Goal: Task Accomplishment & Management: Complete application form

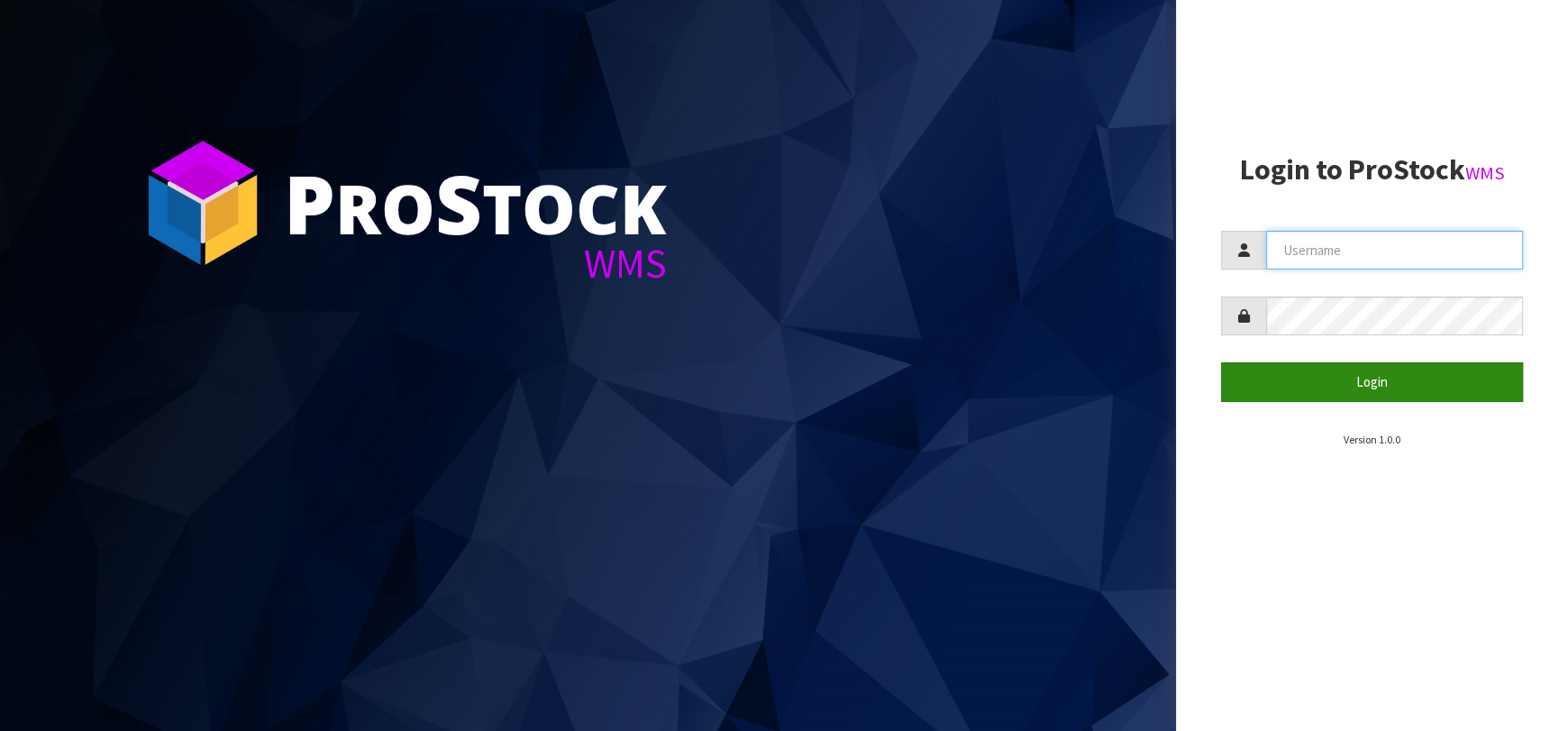
type input "[EMAIL_ADDRESS][DOMAIN_NAME]"
click at [1347, 393] on button "Login" at bounding box center [1371, 381] width 302 height 39
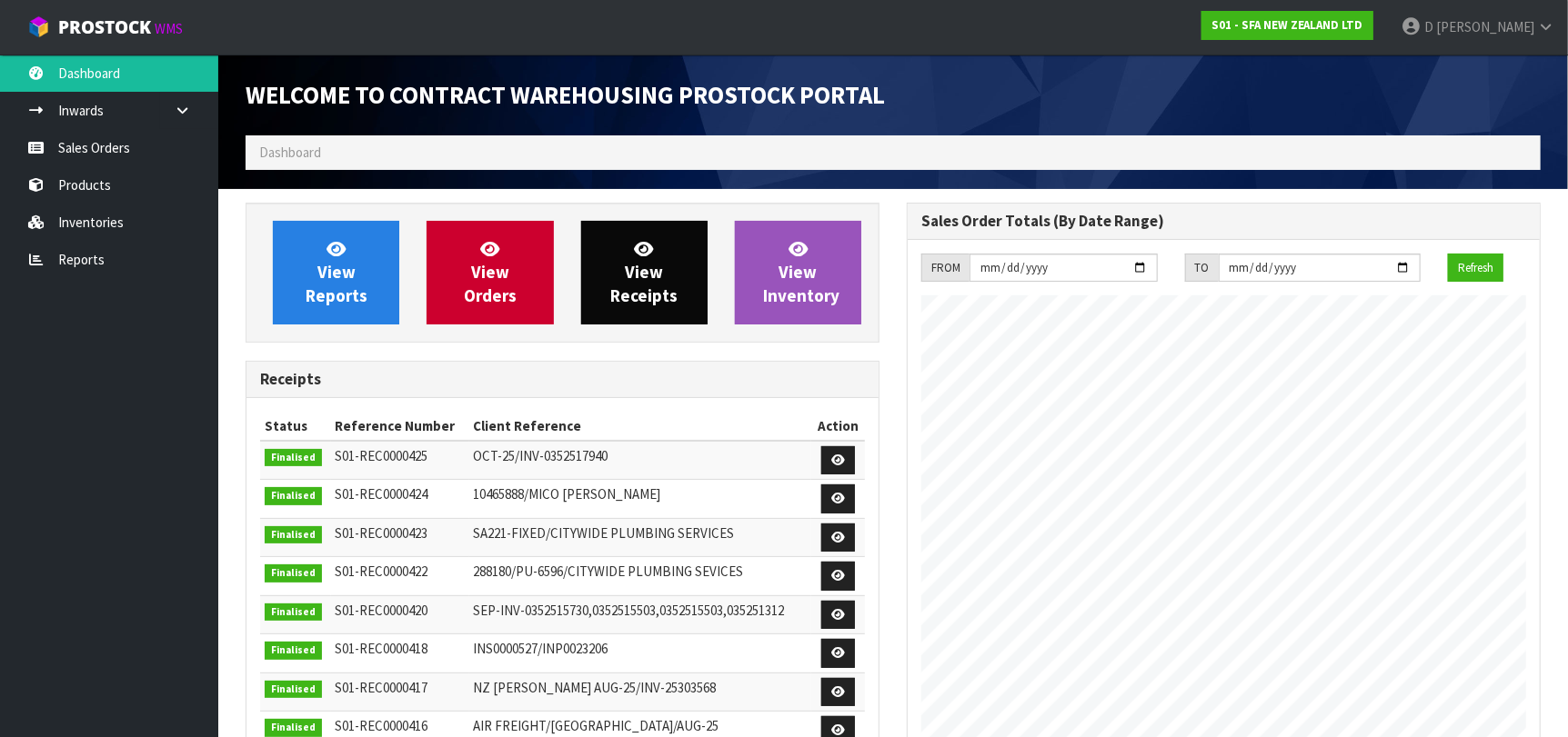
scroll to position [1007, 661]
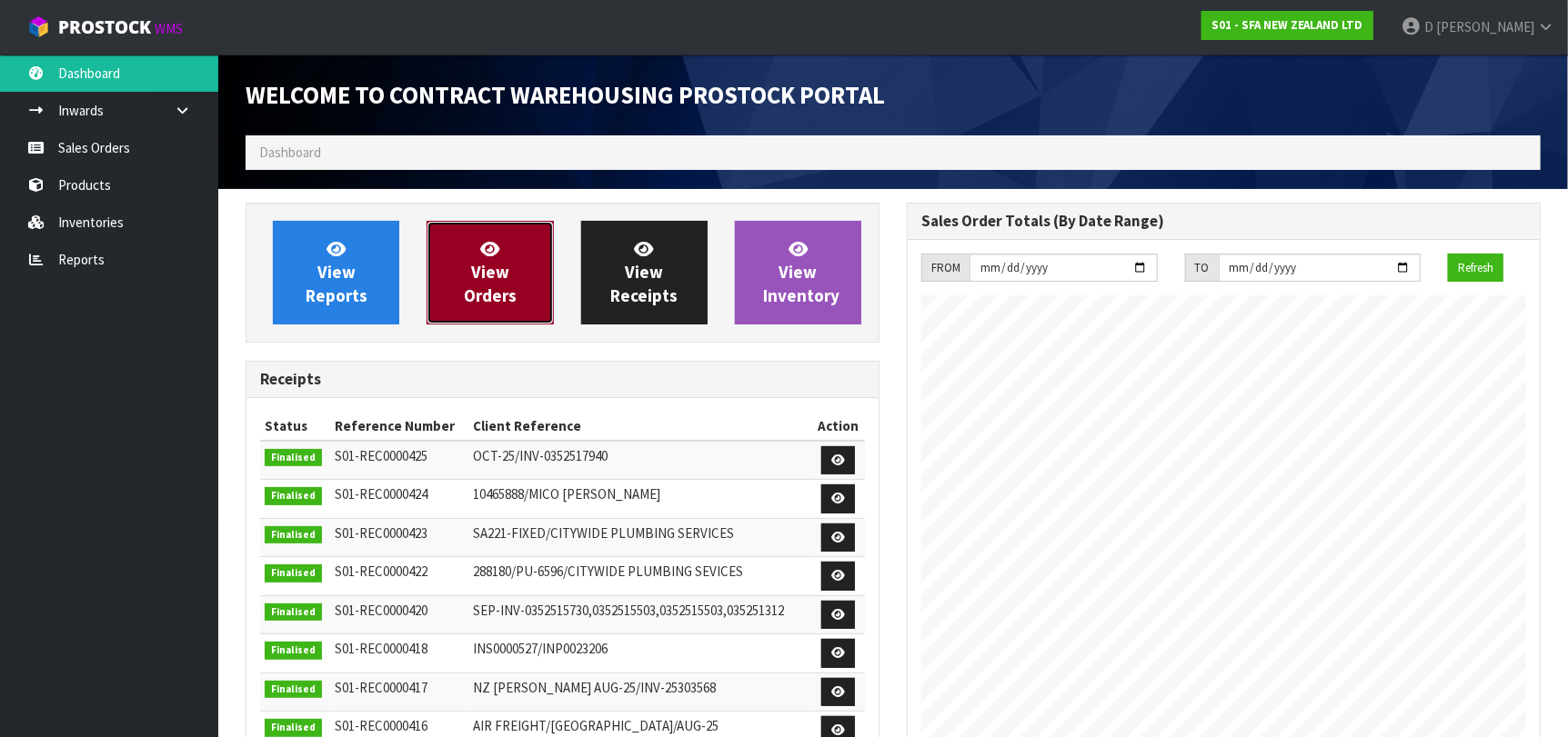
click at [532, 260] on link "View Orders" at bounding box center [489, 273] width 127 height 104
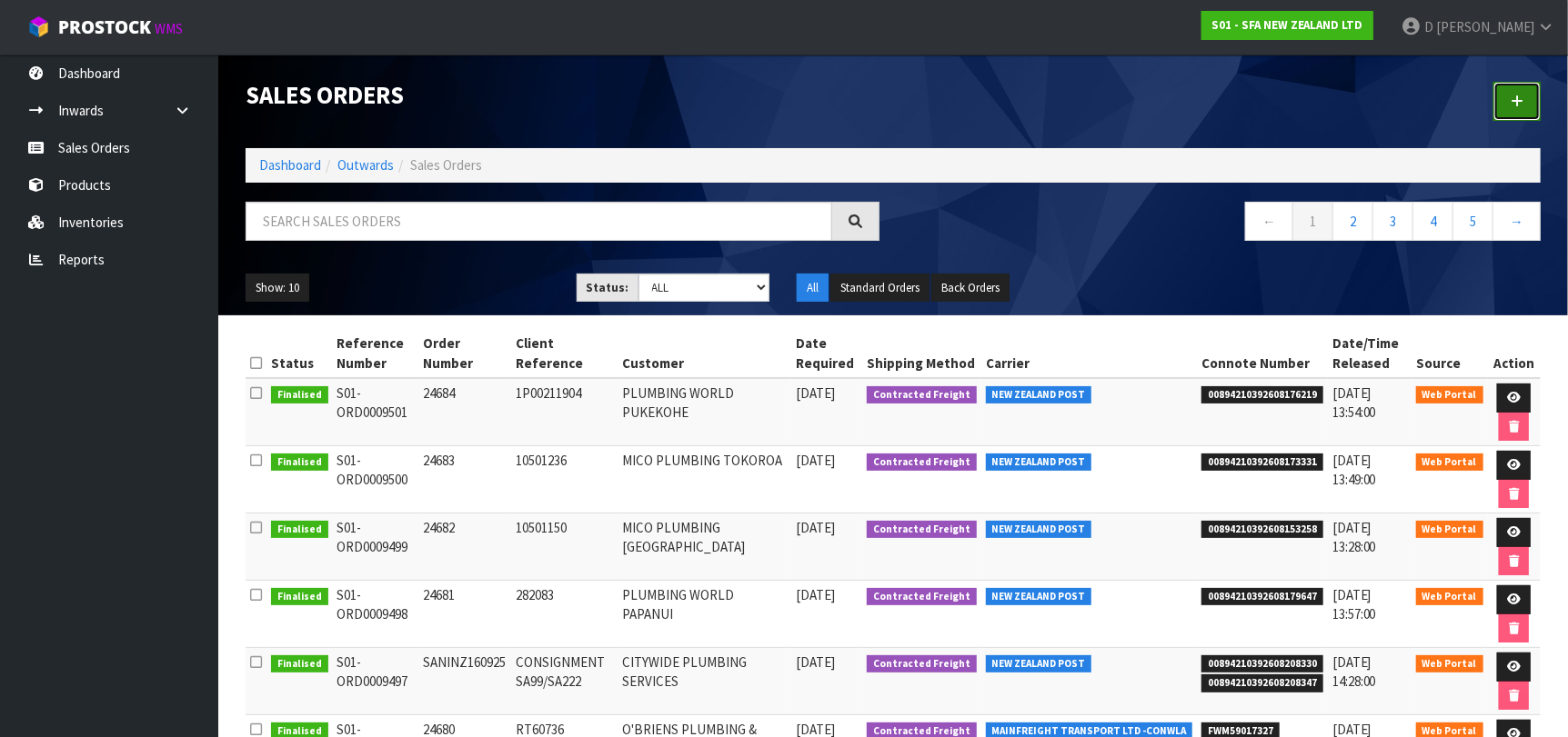
click at [1537, 116] on link at bounding box center [1517, 101] width 48 height 39
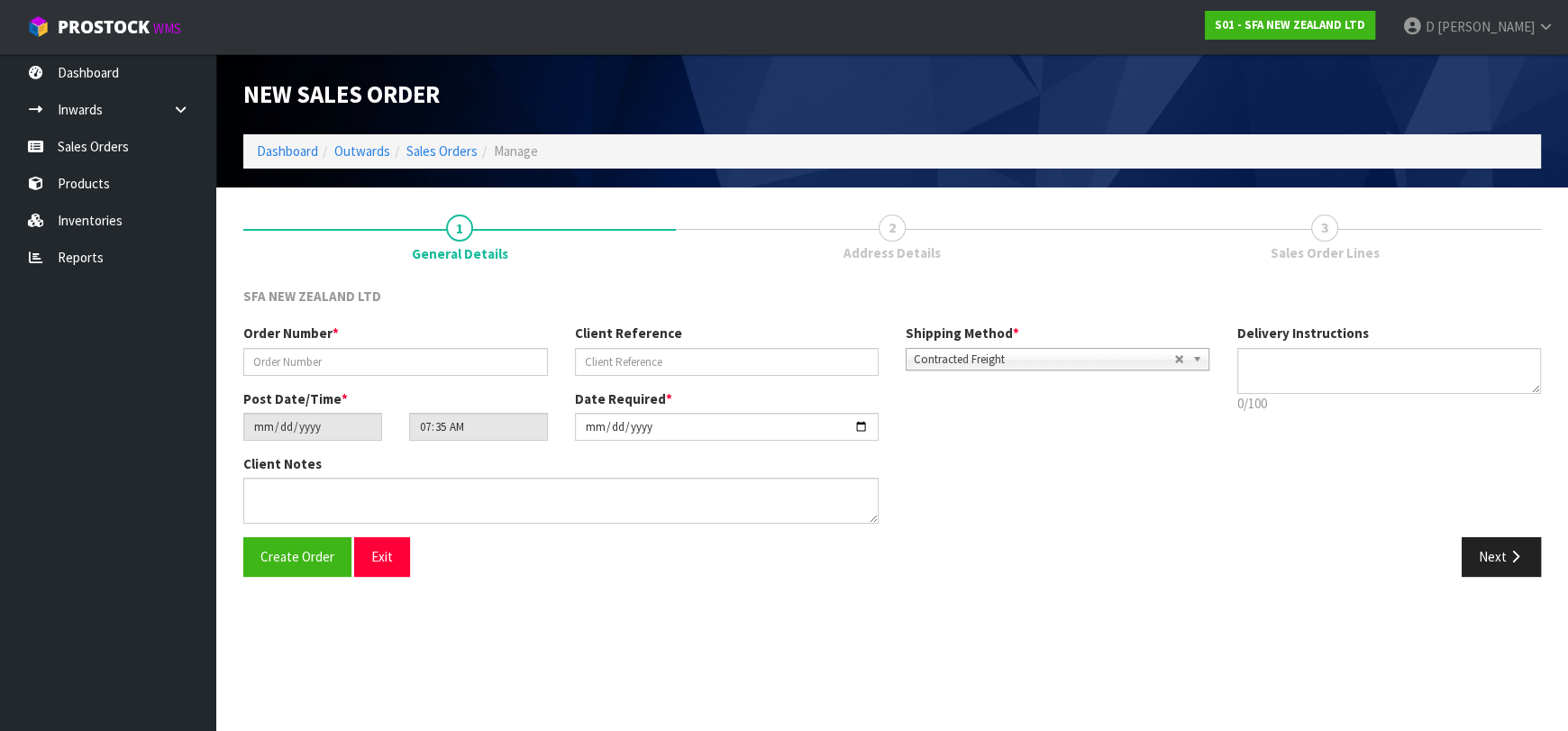
click at [606, 604] on section "New Sales Order Dashboard Outwards Sales Orders Manage New Sales Order Dashboar…" at bounding box center [784, 365] width 1568 height 731
drag, startPoint x: 173, startPoint y: 260, endPoint x: 188, endPoint y: 249, distance: 18.6
click at [173, 260] on link "Reports" at bounding box center [108, 257] width 216 height 37
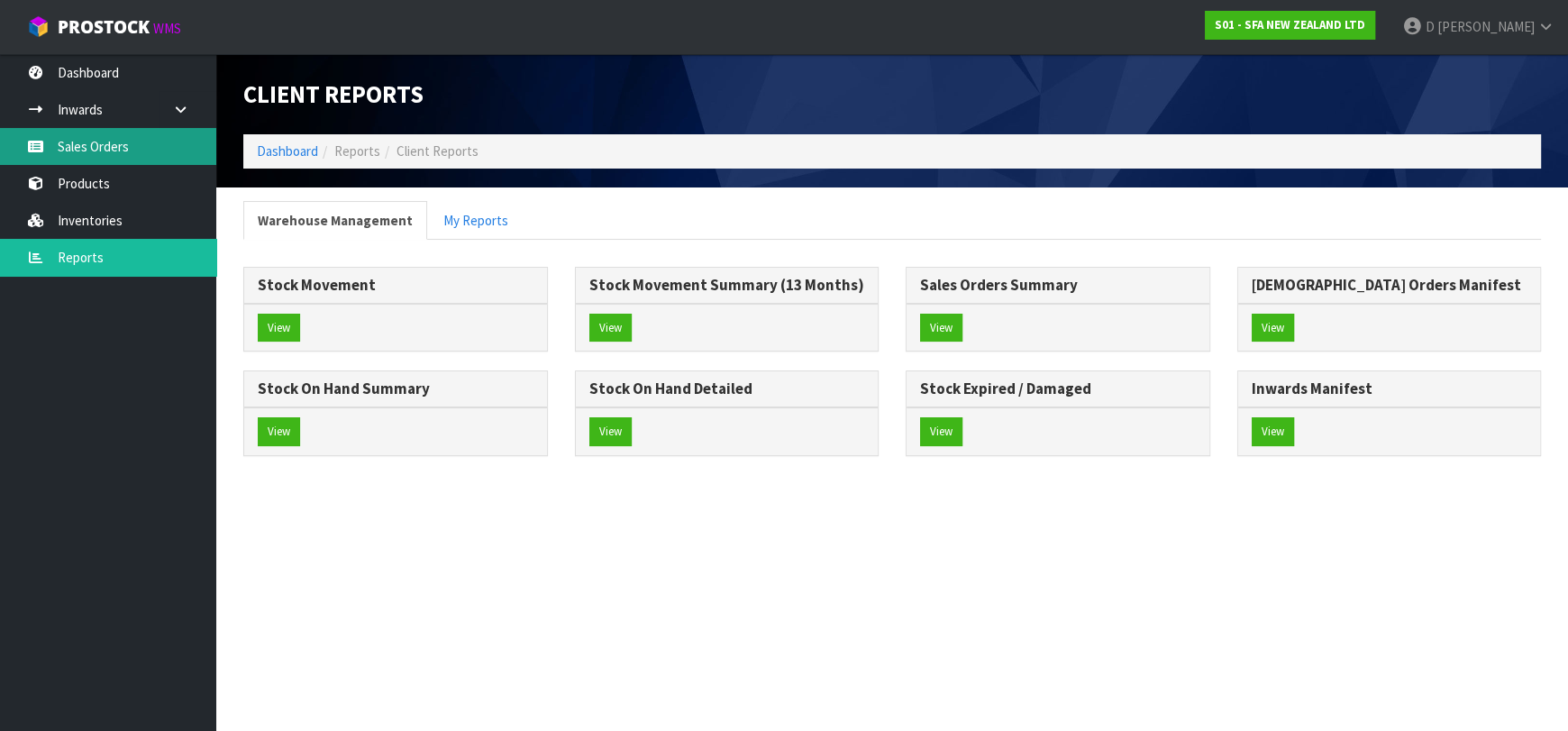
click at [189, 132] on link "Sales Orders" at bounding box center [108, 146] width 216 height 37
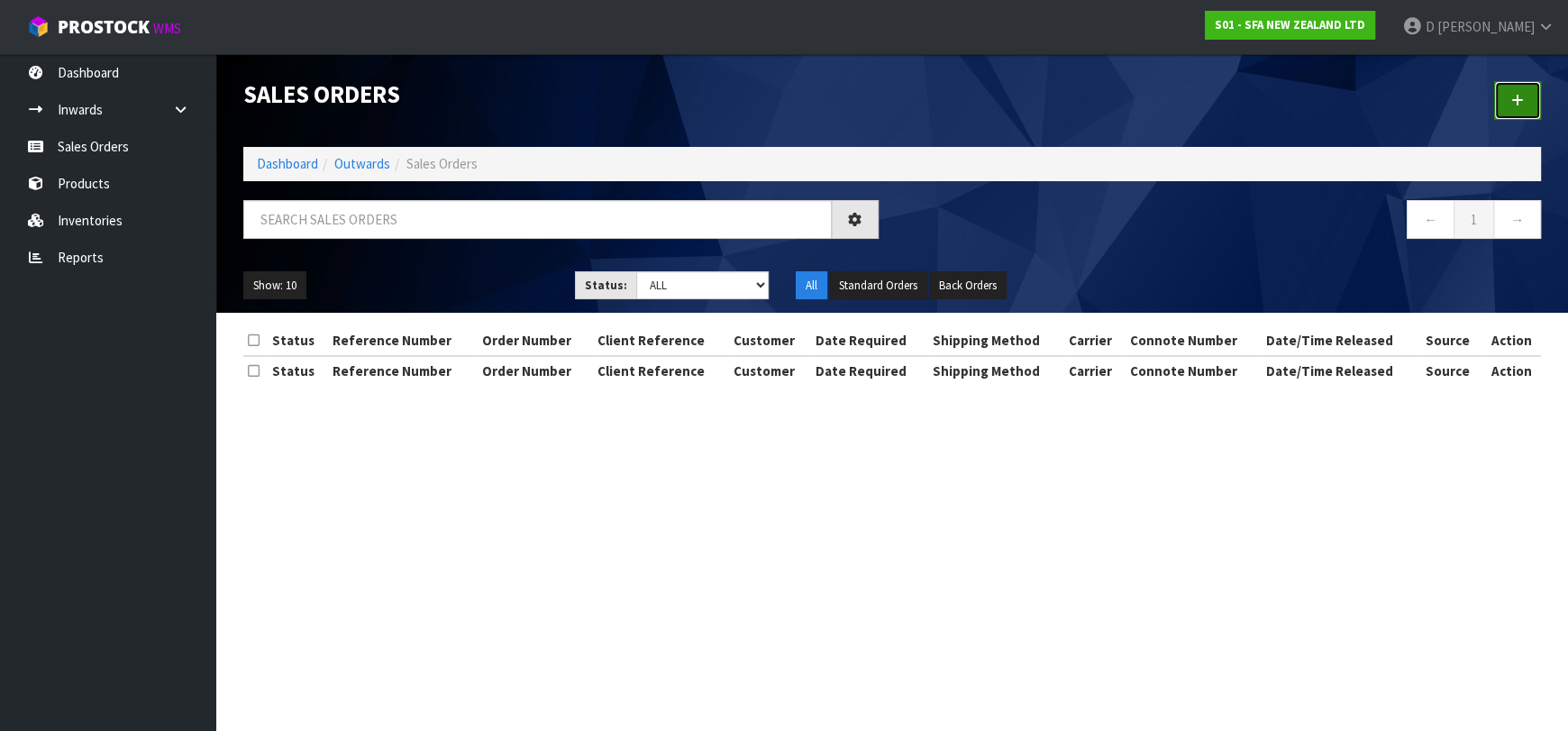
click at [1530, 107] on link at bounding box center [1518, 100] width 47 height 39
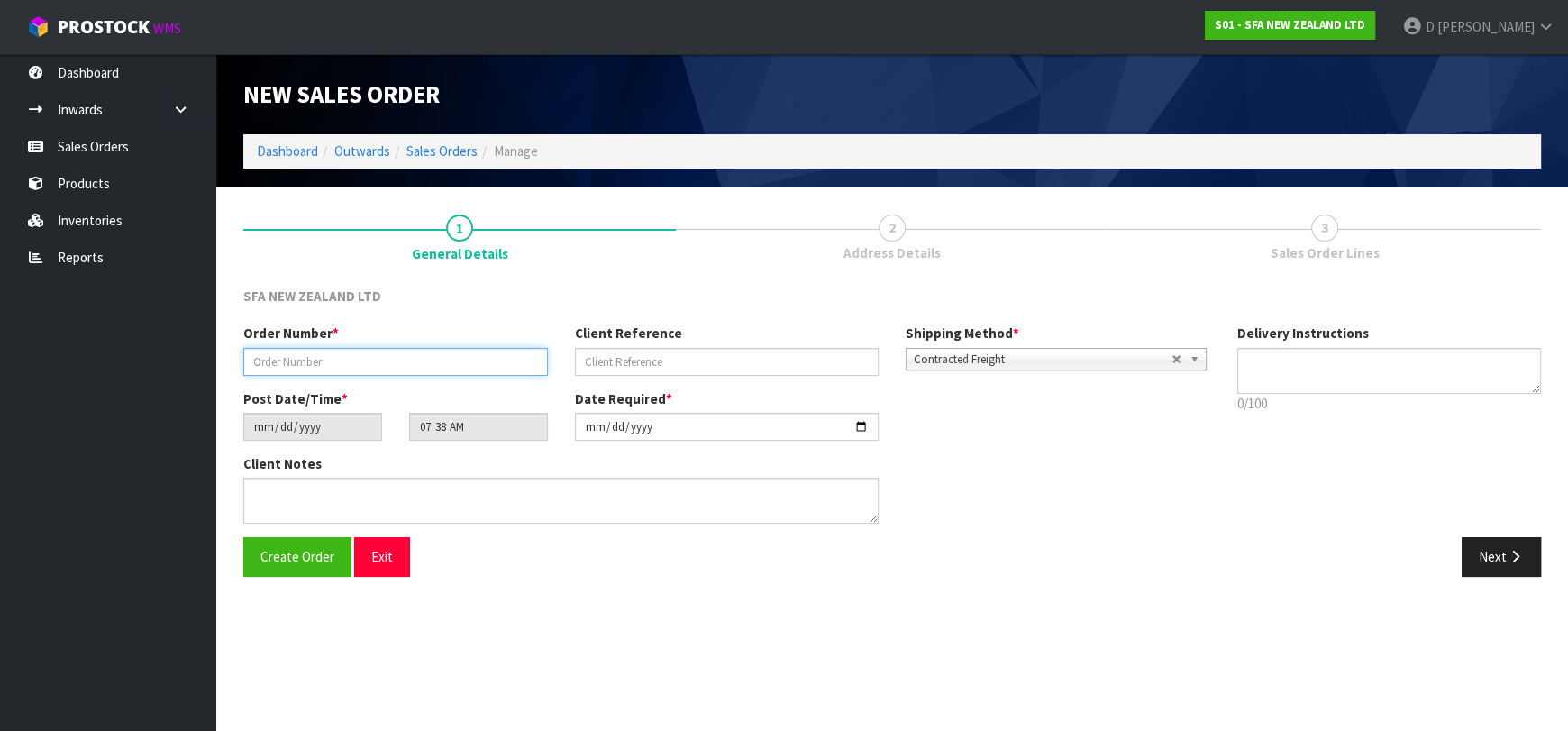
click at [420, 361] on input "text" at bounding box center [395, 362] width 304 height 28
type input "24685"
drag, startPoint x: 708, startPoint y: 358, endPoint x: 717, endPoint y: 358, distance: 9.0
click at [708, 358] on input "text" at bounding box center [727, 362] width 304 height 28
paste input "465524"
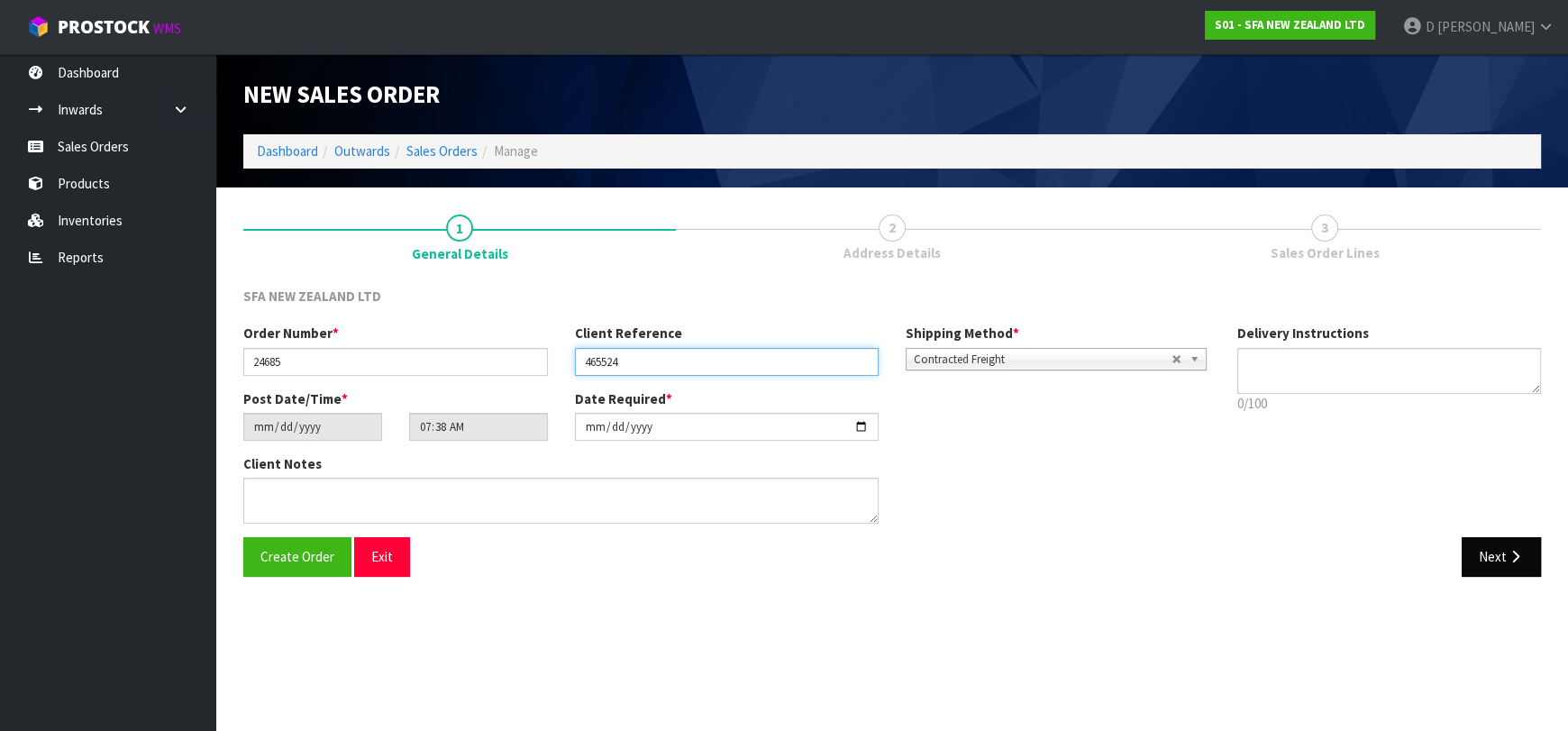
type input "465524"
drag, startPoint x: 1508, startPoint y: 551, endPoint x: 1402, endPoint y: 546, distance: 106.1
click at [1508, 554] on icon "button" at bounding box center [1515, 557] width 17 height 13
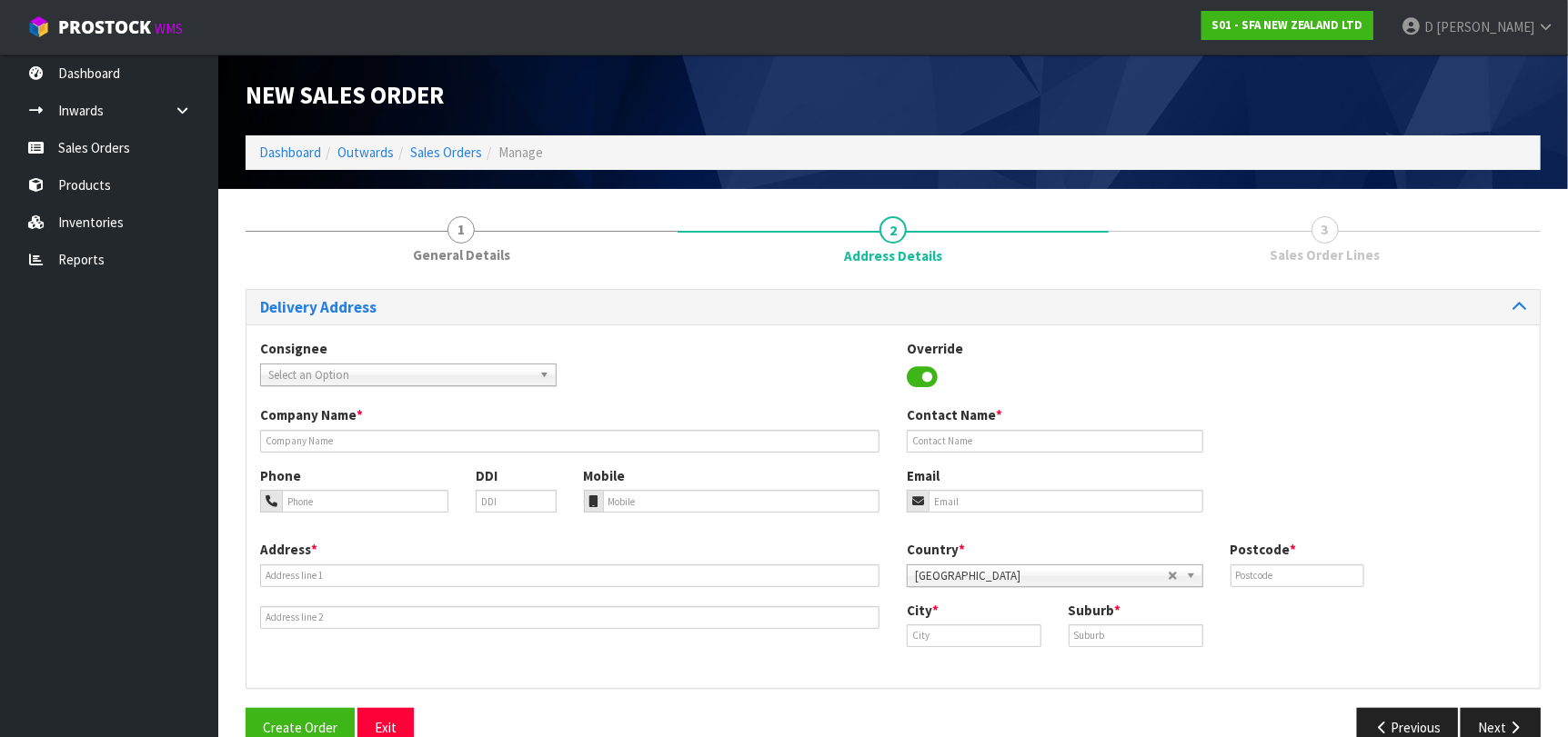
click at [476, 378] on span "Select an Option" at bounding box center [400, 375] width 264 height 22
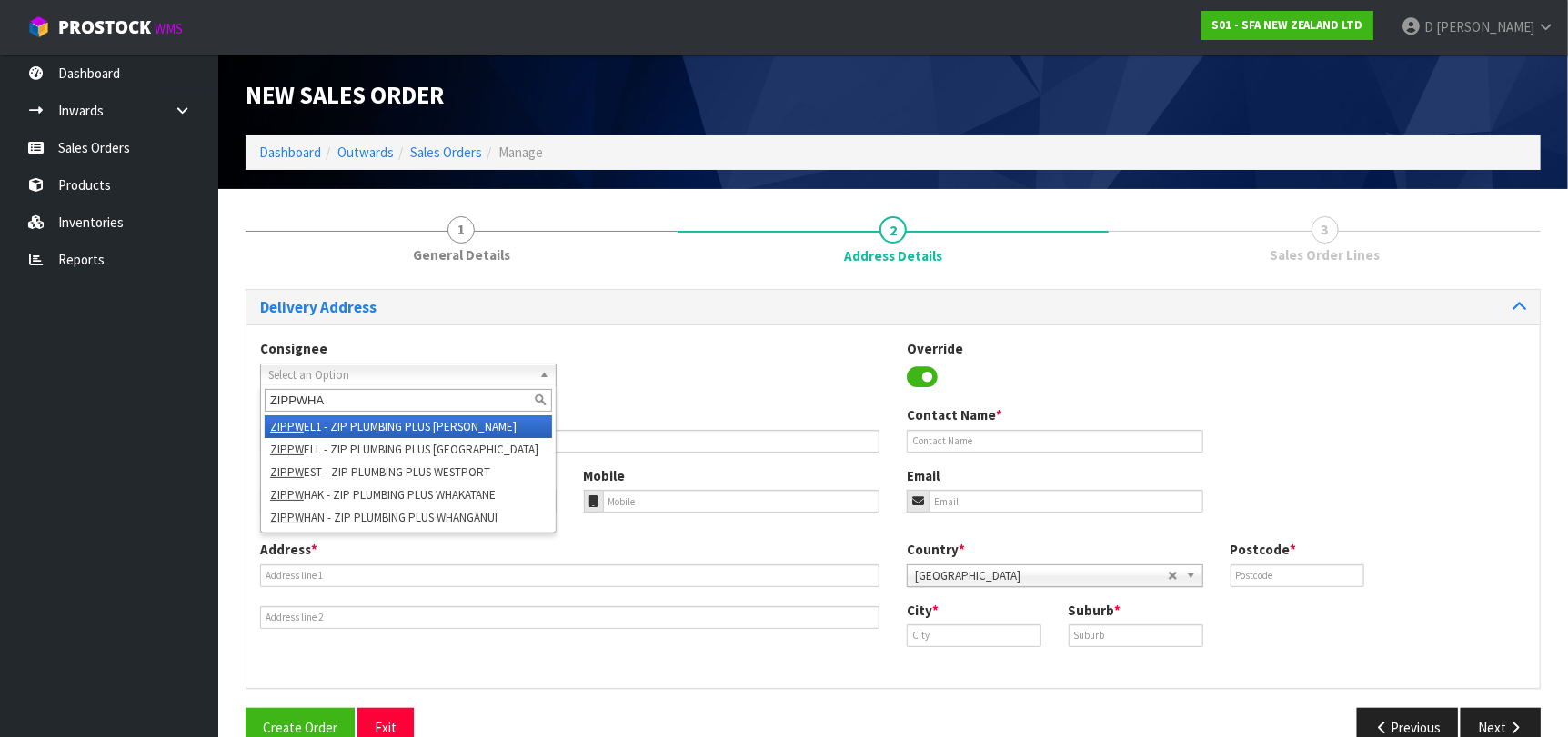
type input "ZIPPWHAK"
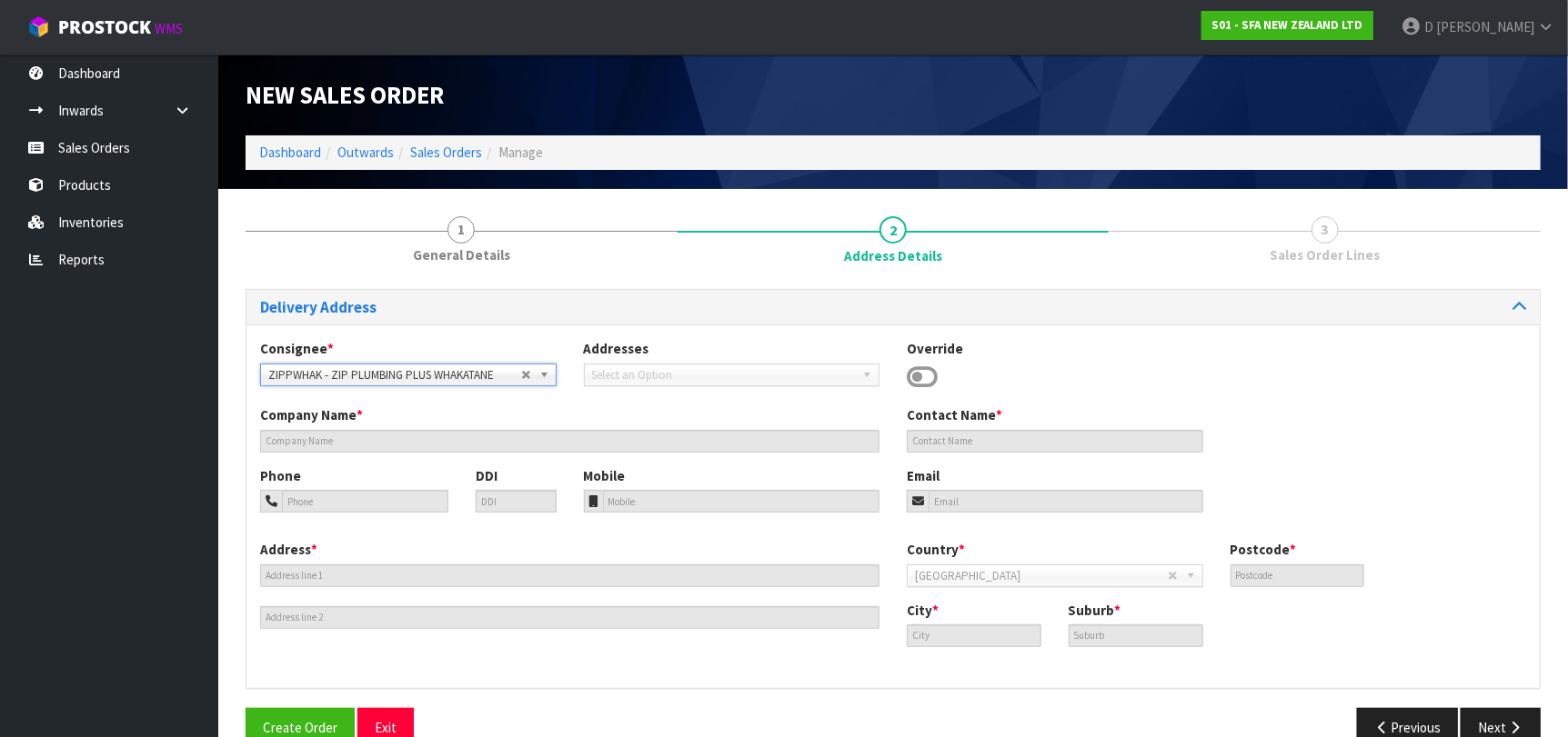
type input "ZIP PLUMBING PLUS WHAKATANE"
type input "[STREET_ADDRESS]"
type input "3120"
type input "Whakatane"
type input "WHAKATANE"
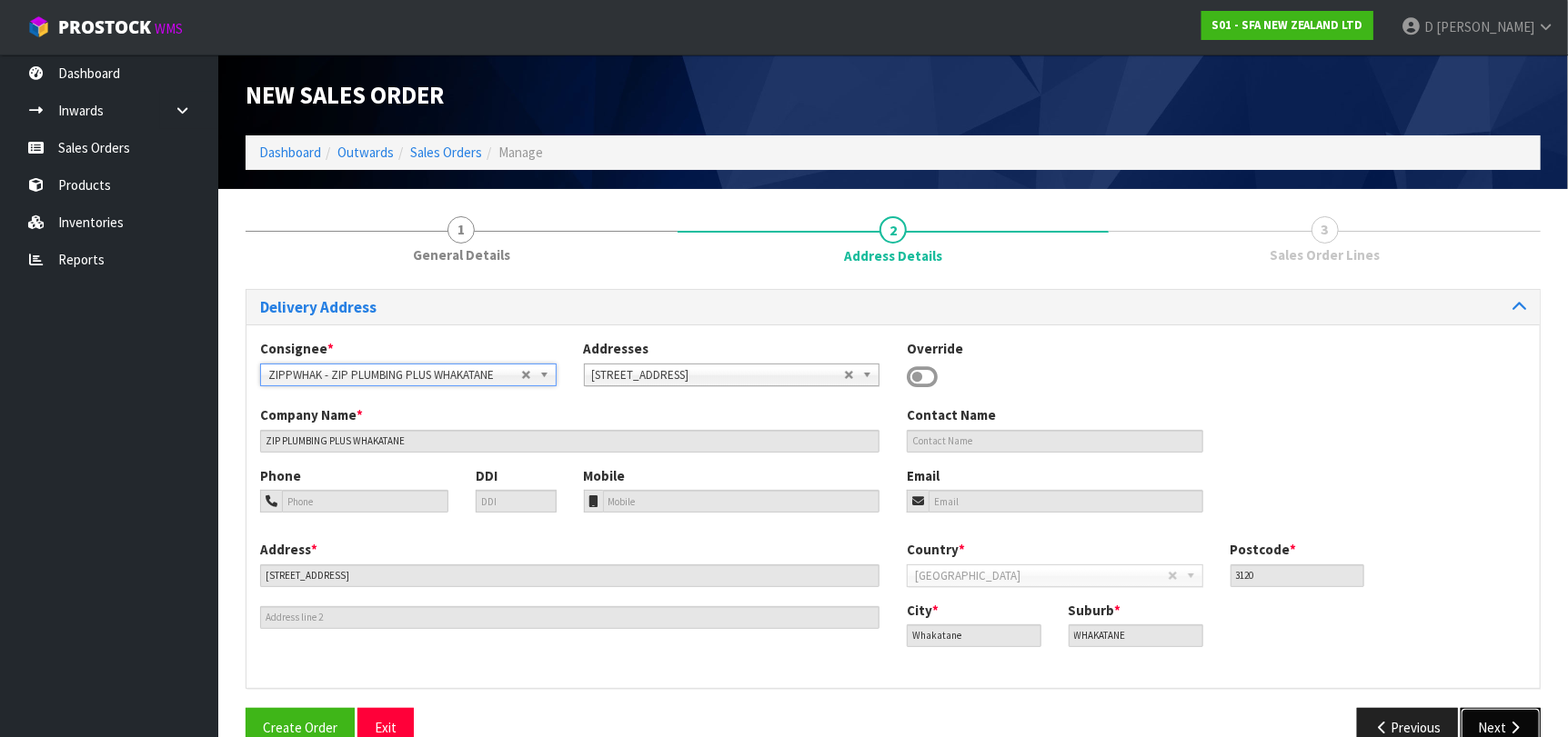
click at [1496, 715] on button "Next" at bounding box center [1500, 727] width 80 height 39
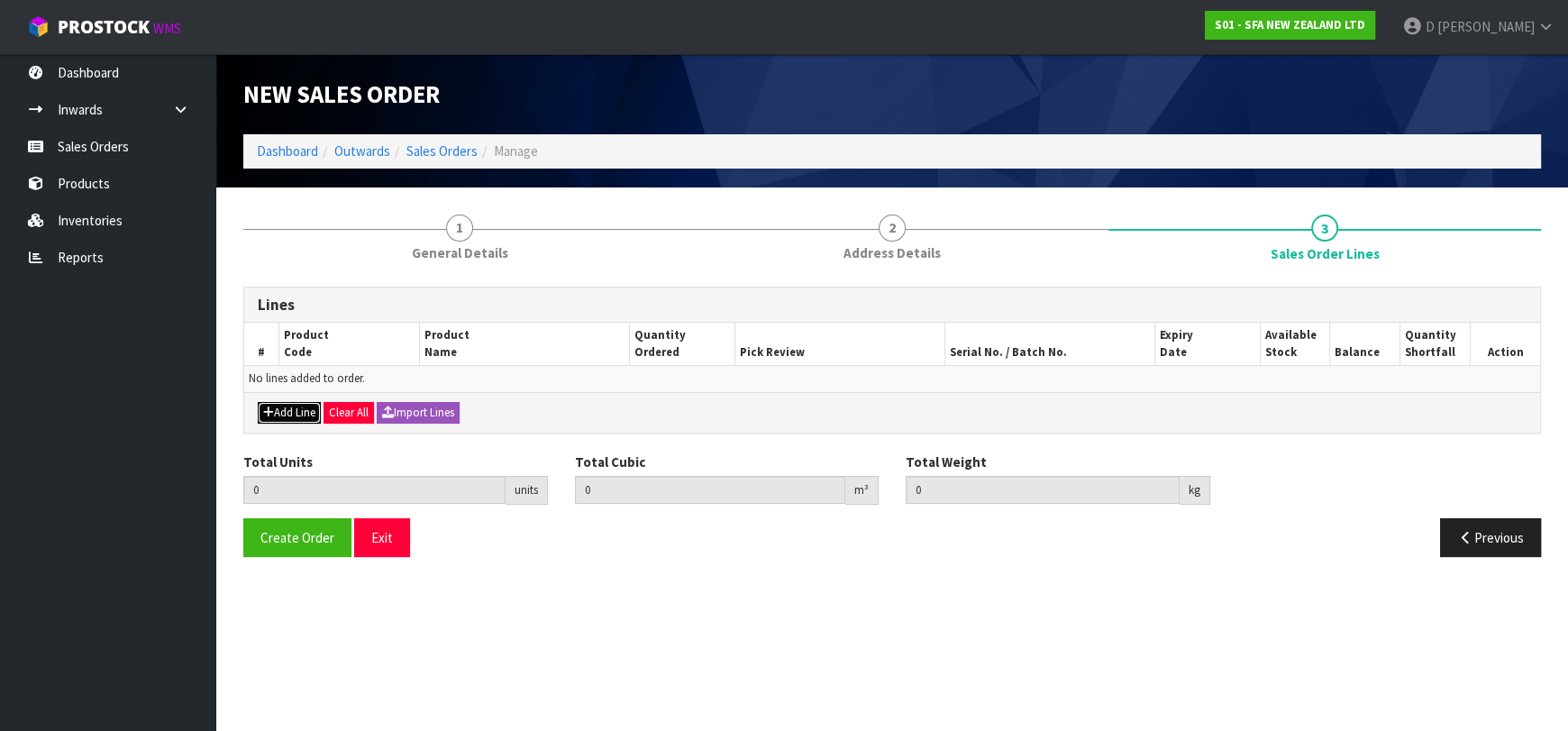
click at [284, 416] on button "Add Line" at bounding box center [289, 412] width 63 height 22
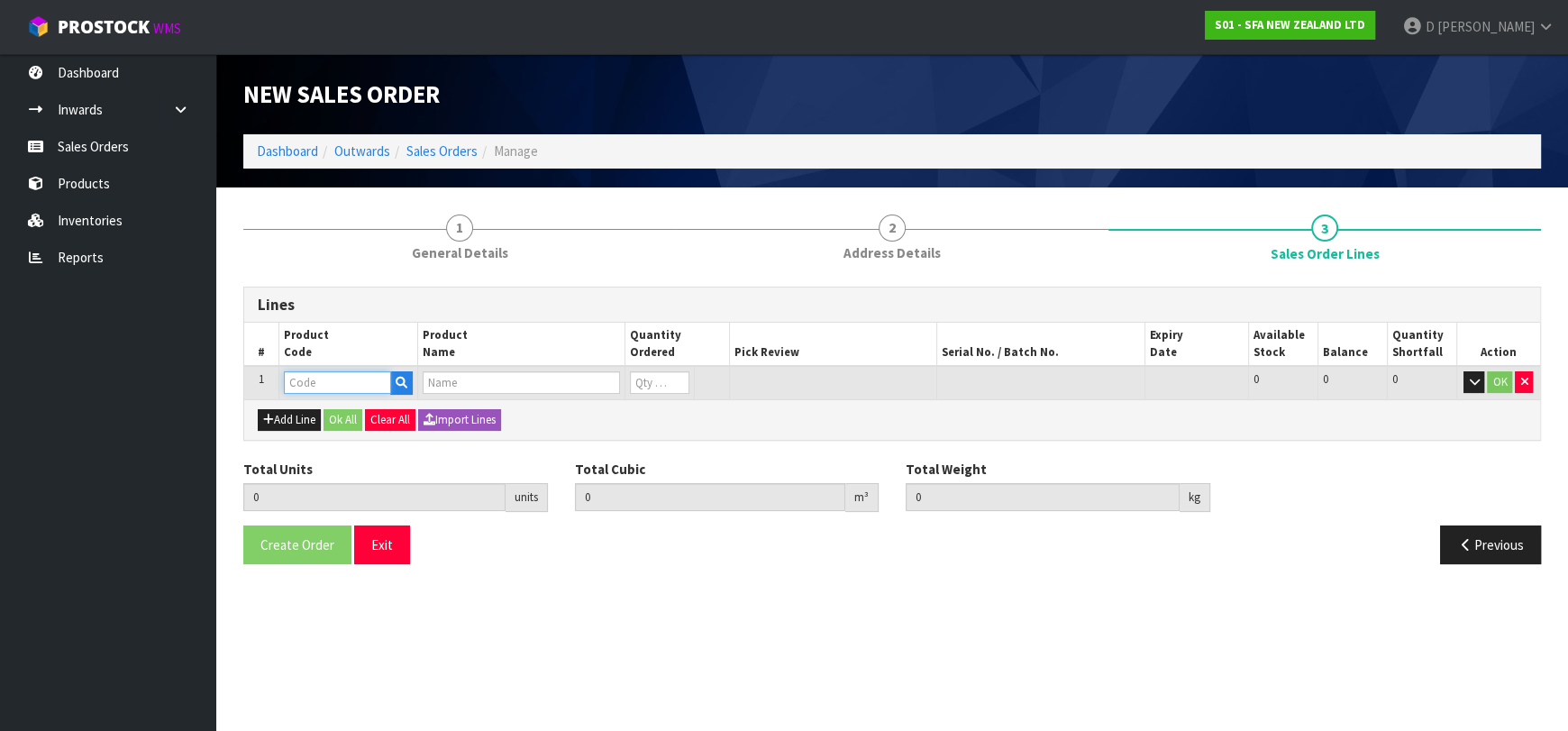
click at [312, 375] on input "text" at bounding box center [336, 383] width 107 height 23
type input "SA107"
type input "0.000000"
type input "0.000"
type input "SANICUBIC 1 WP"
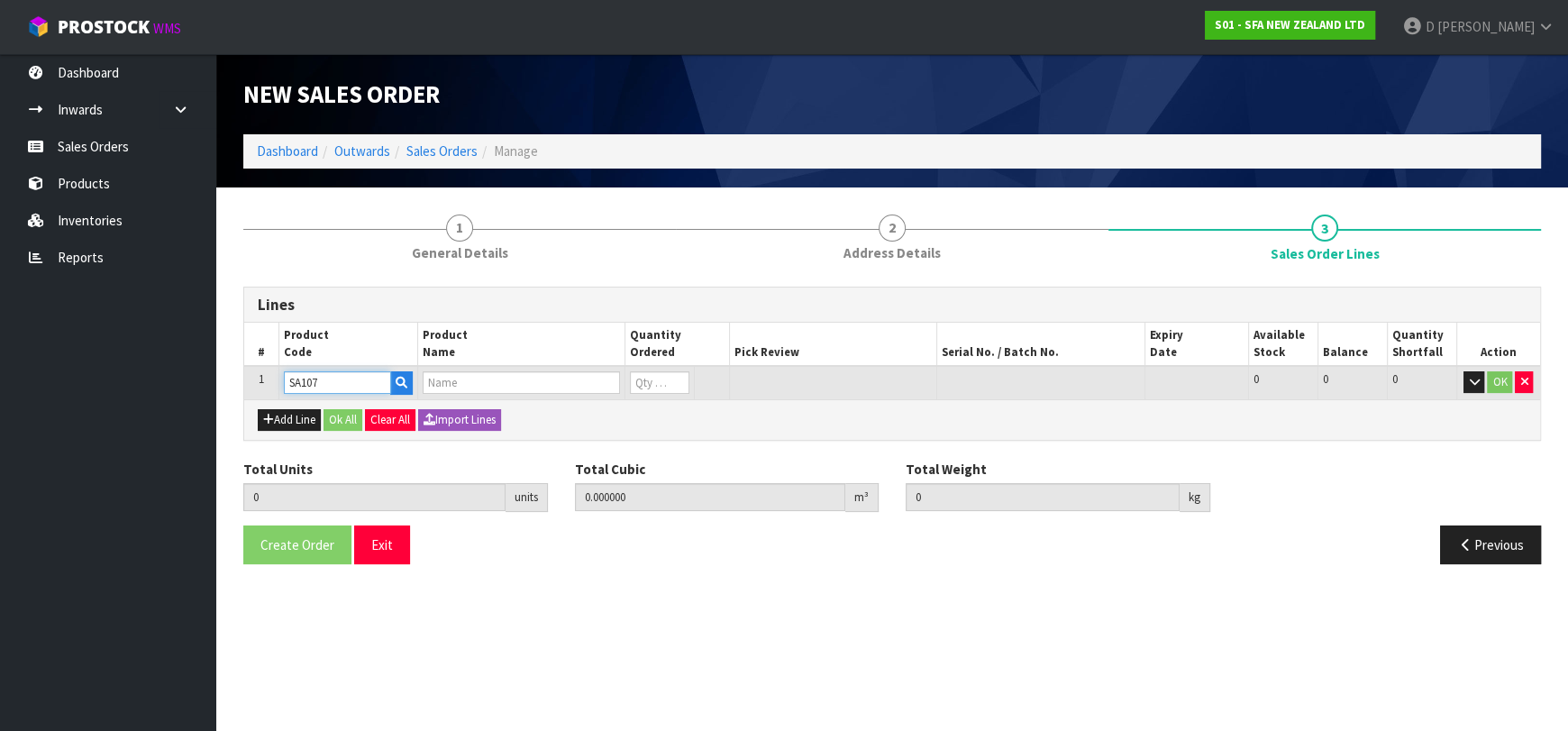
type input "0"
type input "SA107"
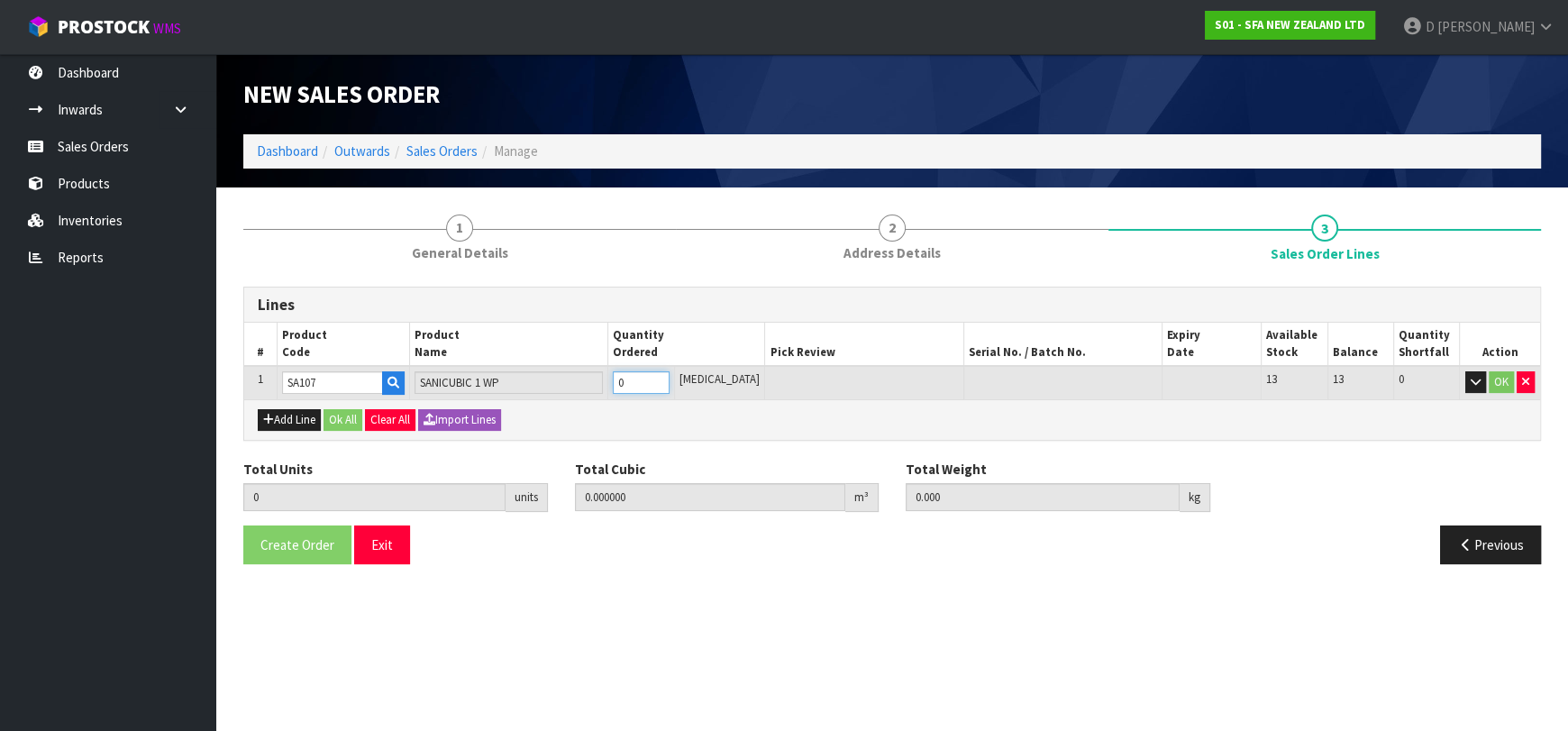
type input "1"
type input "0.107457"
type input "22.58"
type input "1"
click at [344, 418] on button "Ok All" at bounding box center [342, 420] width 39 height 22
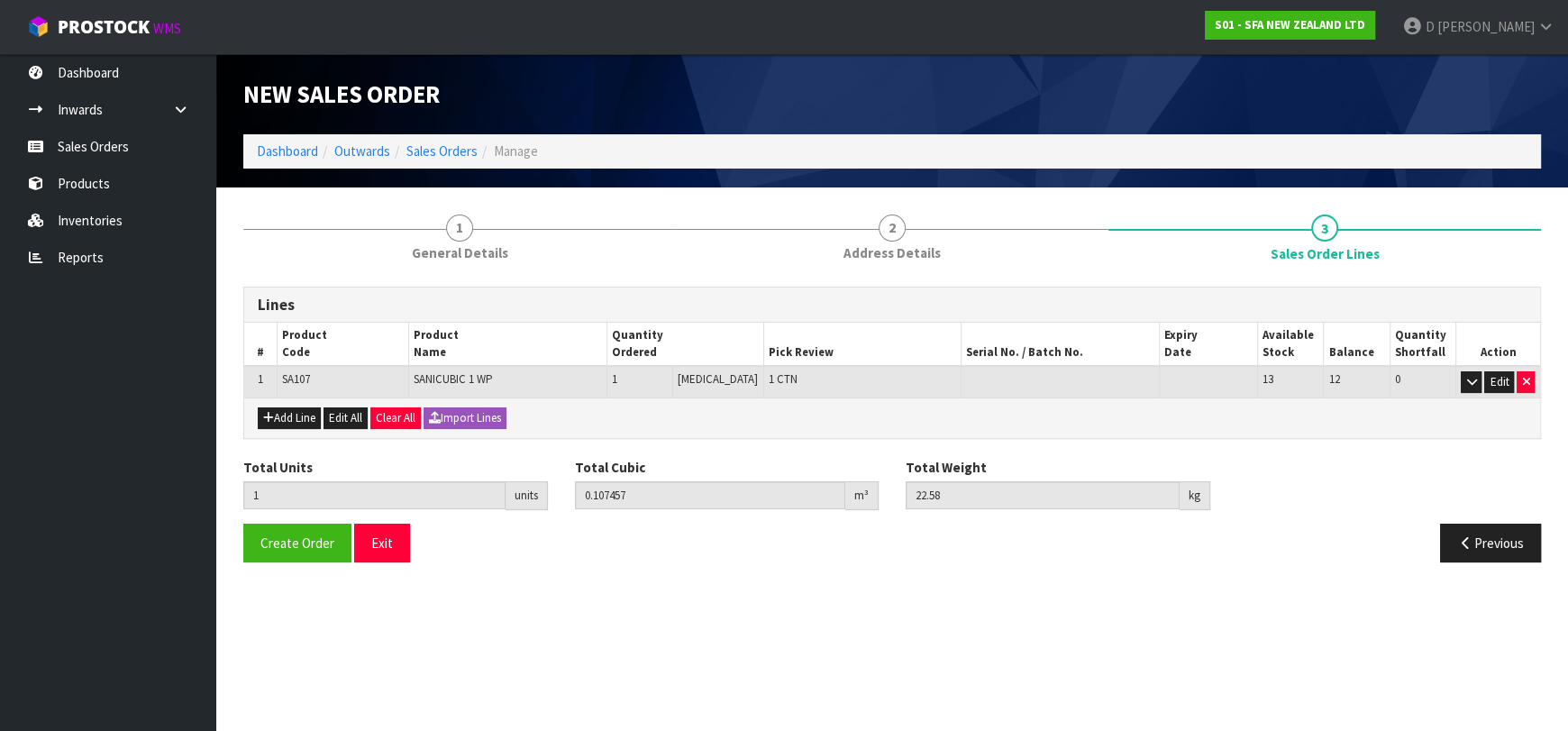
click at [303, 561] on div "Create Order Exit Previous" at bounding box center [892, 549] width 1325 height 52
click at [307, 550] on button "Create Order" at bounding box center [297, 543] width 108 height 39
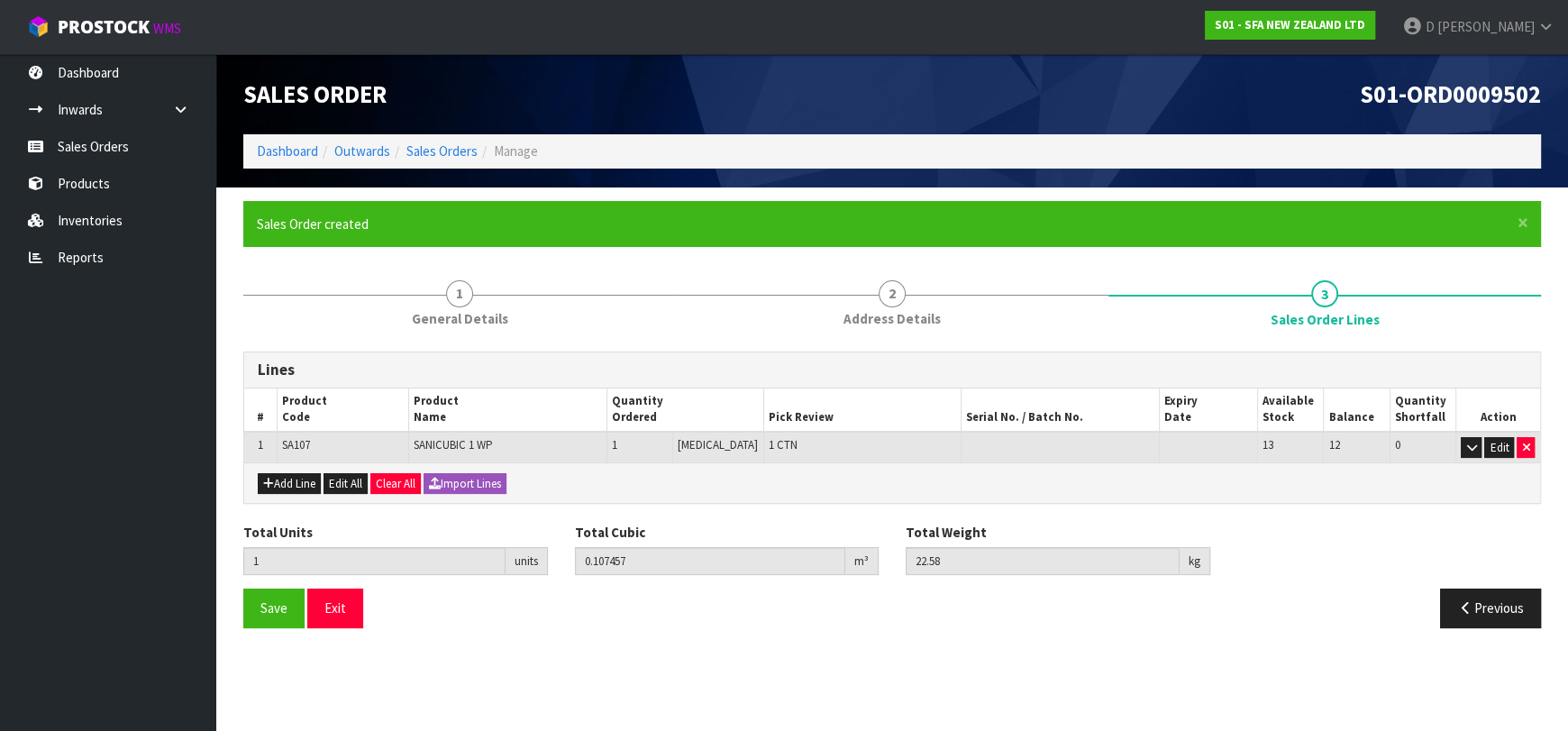
click at [445, 161] on li "Sales Orders" at bounding box center [434, 151] width 87 height 19
click at [439, 148] on link "Sales Orders" at bounding box center [441, 151] width 71 height 17
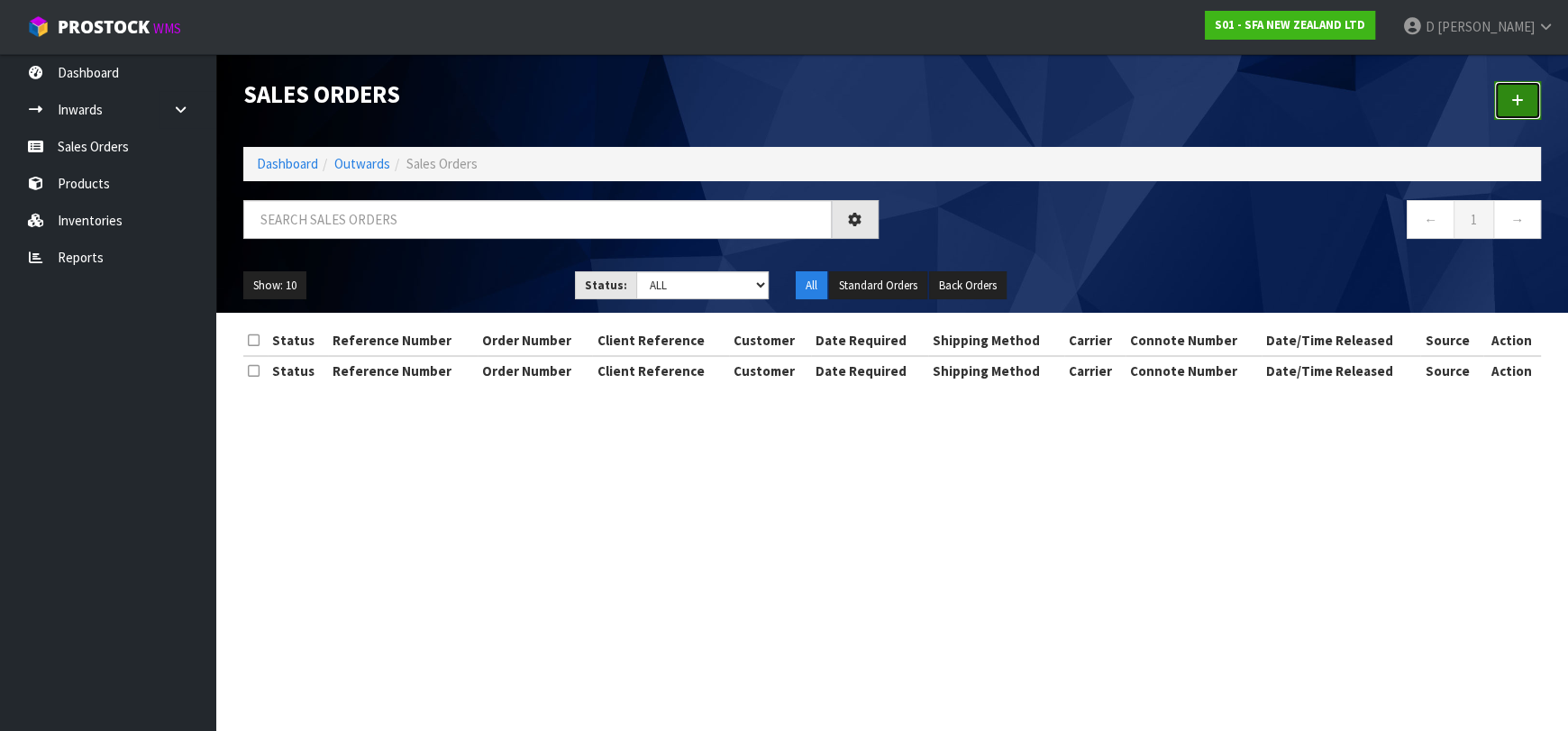
click at [1513, 96] on icon at bounding box center [1517, 100] width 12 height 13
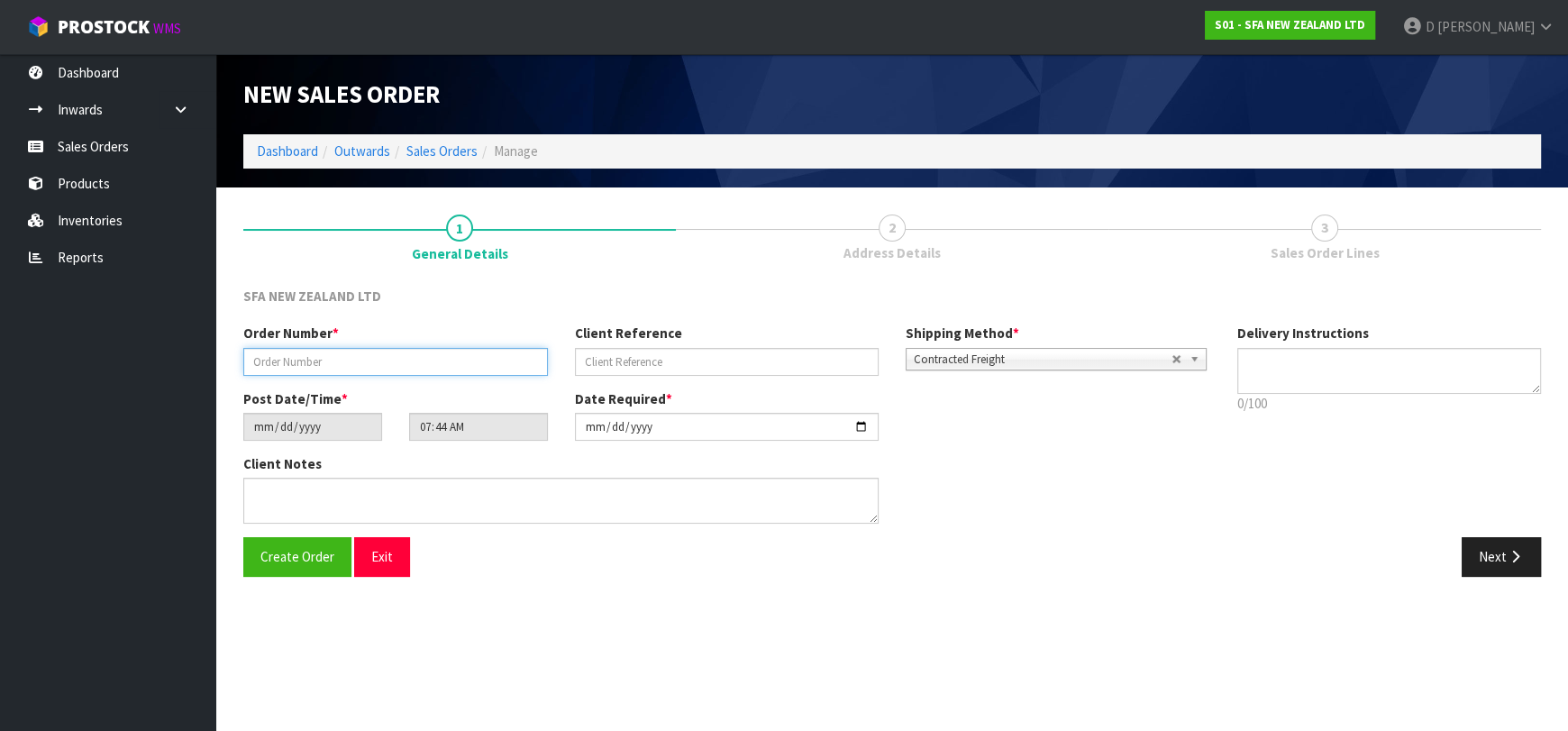
click at [499, 371] on input "text" at bounding box center [395, 362] width 304 height 28
type input "24686"
paste input "202332578"
type input "202332578"
drag, startPoint x: 1485, startPoint y: 550, endPoint x: 567, endPoint y: 426, distance: 926.3
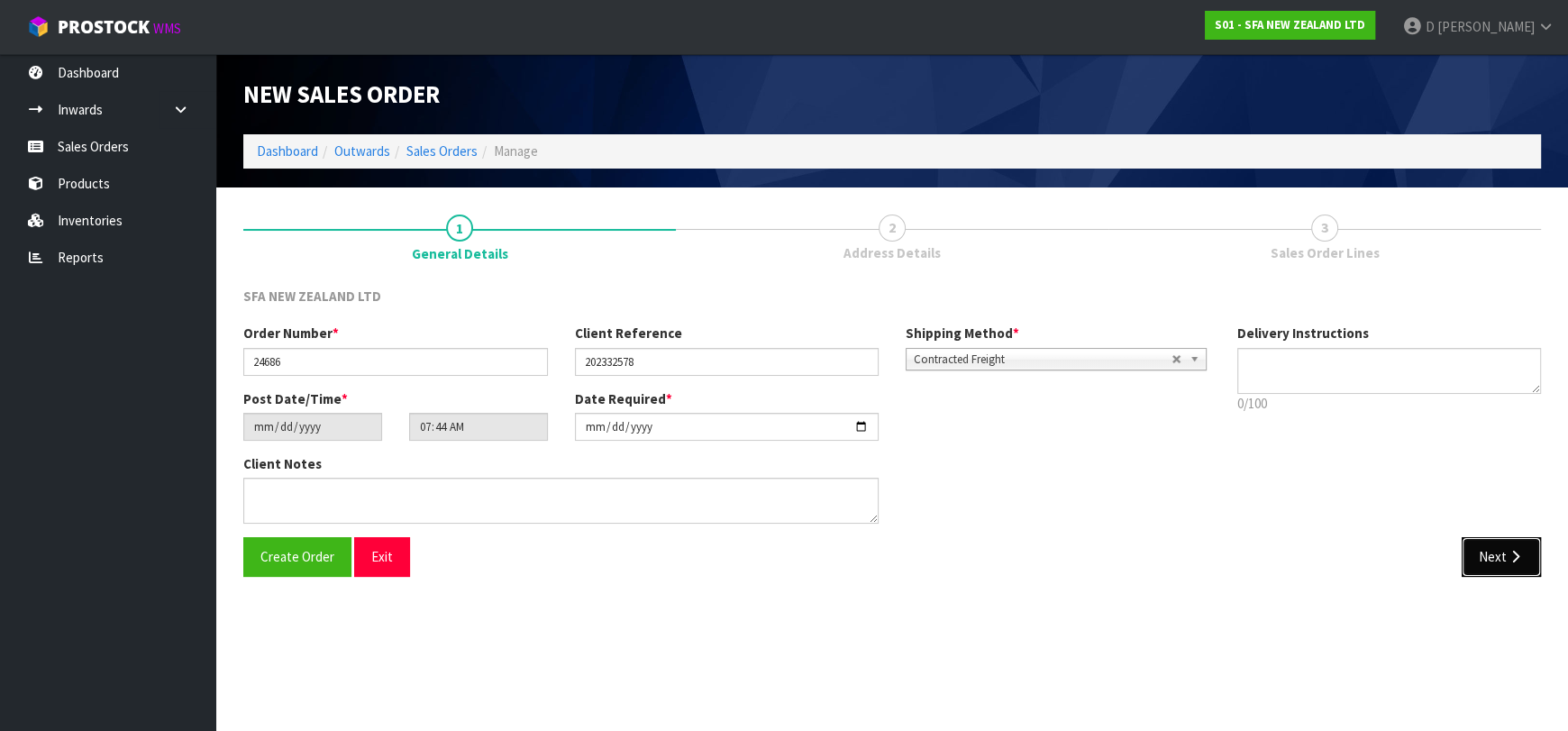
click at [1482, 548] on button "Next" at bounding box center [1502, 556] width 79 height 39
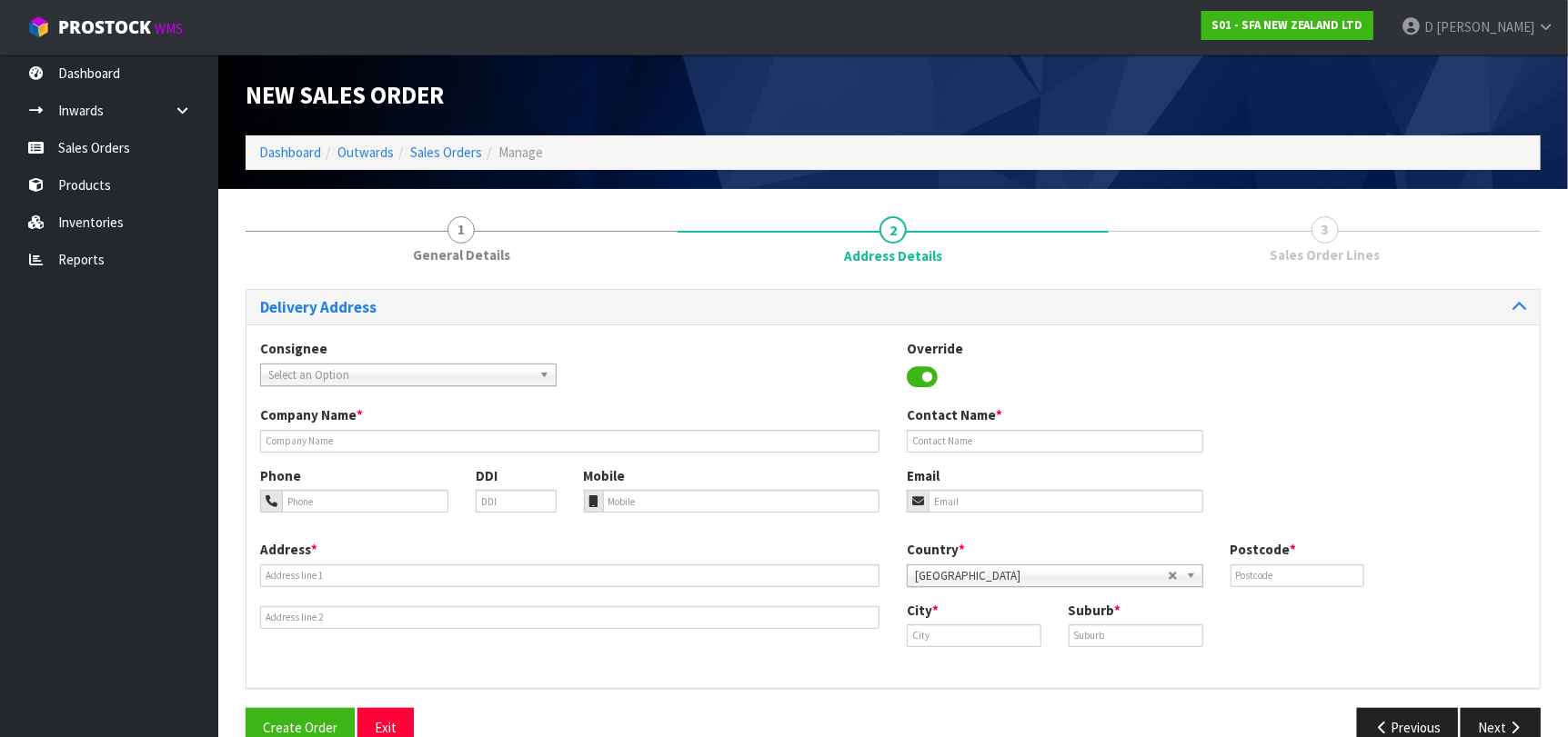
click at [393, 377] on span "Select an Option" at bounding box center [400, 375] width 264 height 22
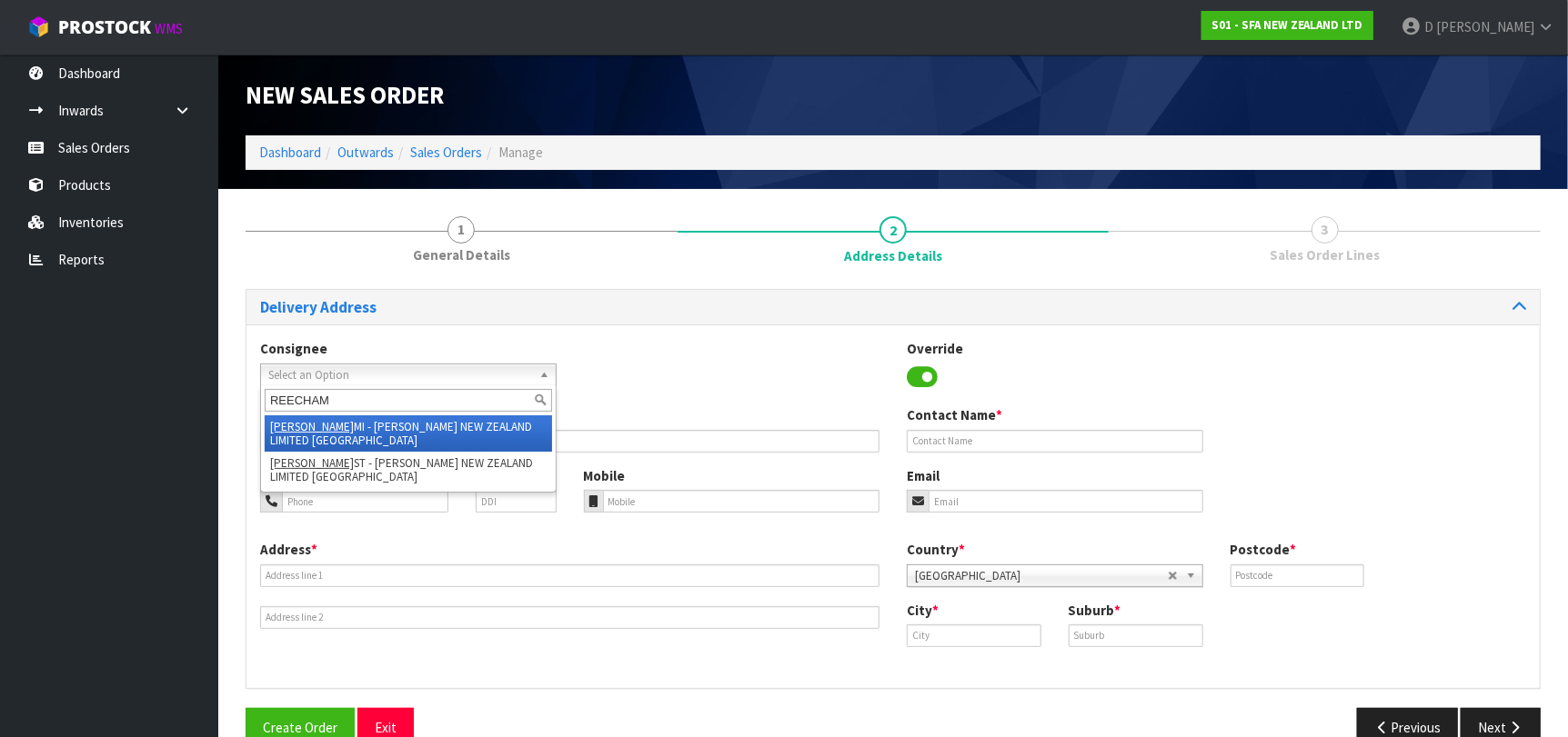
type input "REECHAMI"
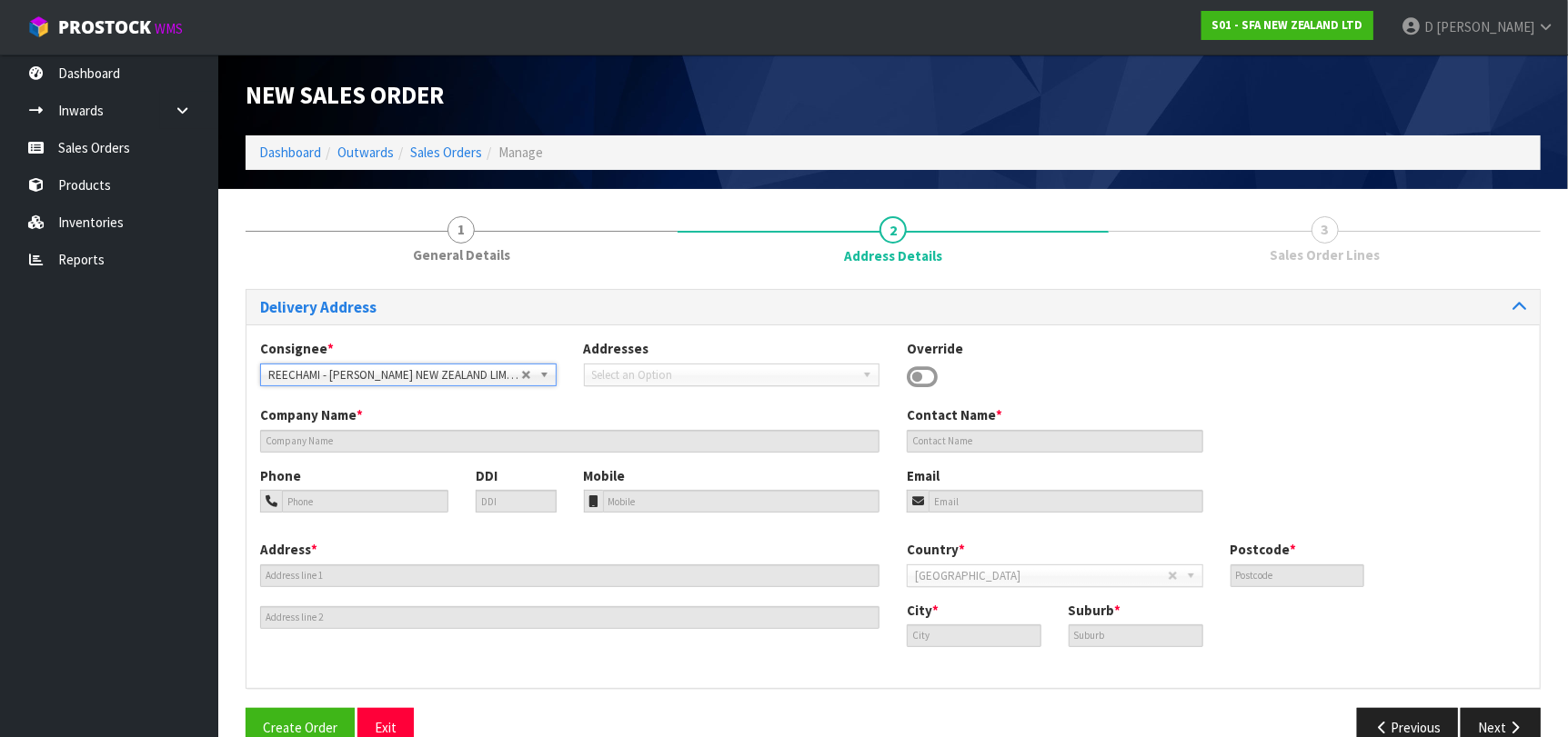
type input "[PERSON_NAME] NEW ZEALAND LIMITED [GEOGRAPHIC_DATA]"
type input "[STREET_ADDRESS]"
type input "3242"
type input "[PERSON_NAME]"
type input "FRANKTON"
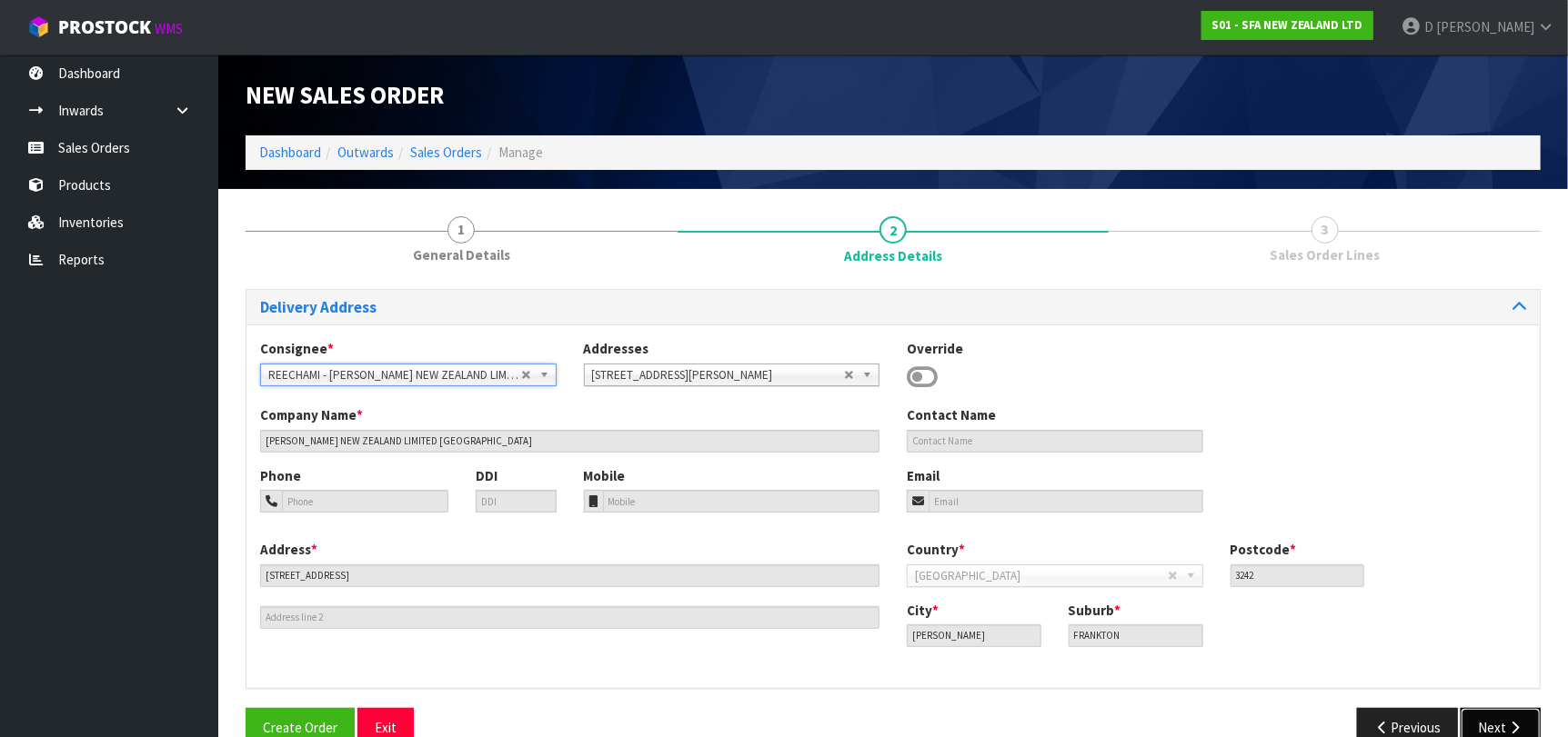
click at [1492, 728] on button "Next" at bounding box center [1500, 727] width 80 height 39
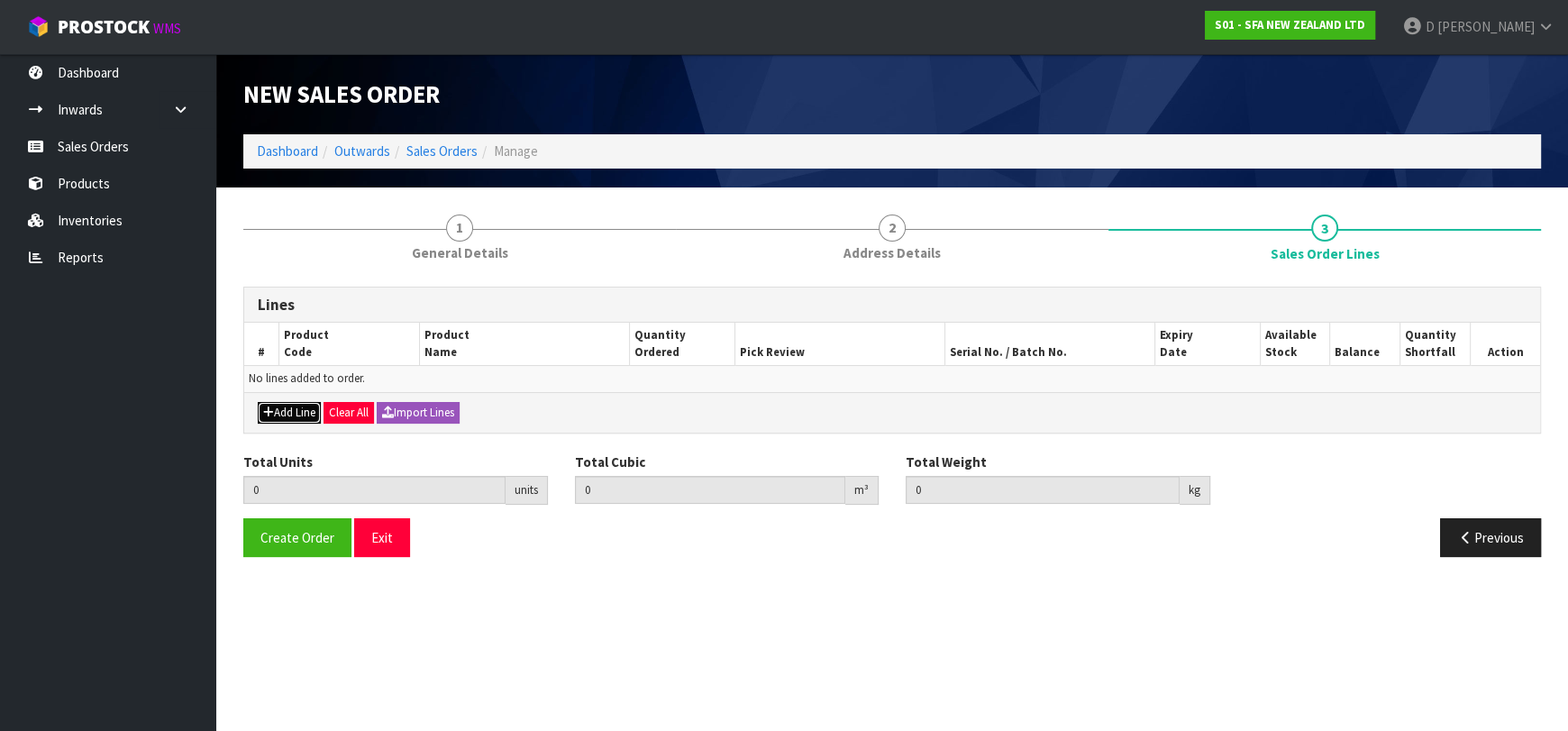
click at [295, 418] on button "Add Line" at bounding box center [289, 412] width 63 height 22
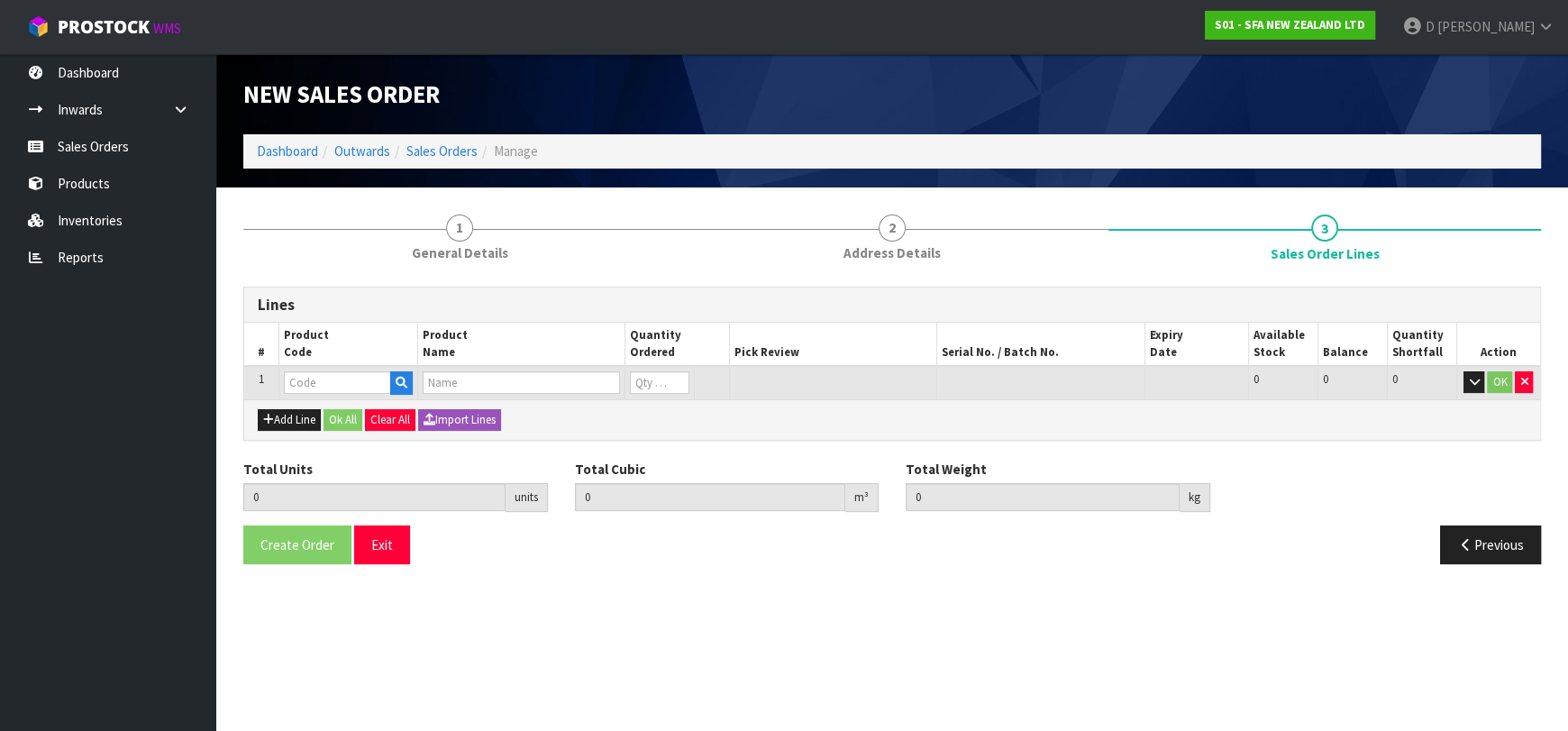
click at [295, 397] on div "Lines # Product Code Product Name Quantity Ordered Pick Review Serial No. / Bat…" at bounding box center [891, 363] width 1298 height 154
click at [297, 388] on input "text" at bounding box center [336, 383] width 107 height 23
type input "FILCHAR"
click at [284, 390] on input "text" at bounding box center [336, 383] width 107 height 23
type input "FILCHAR"
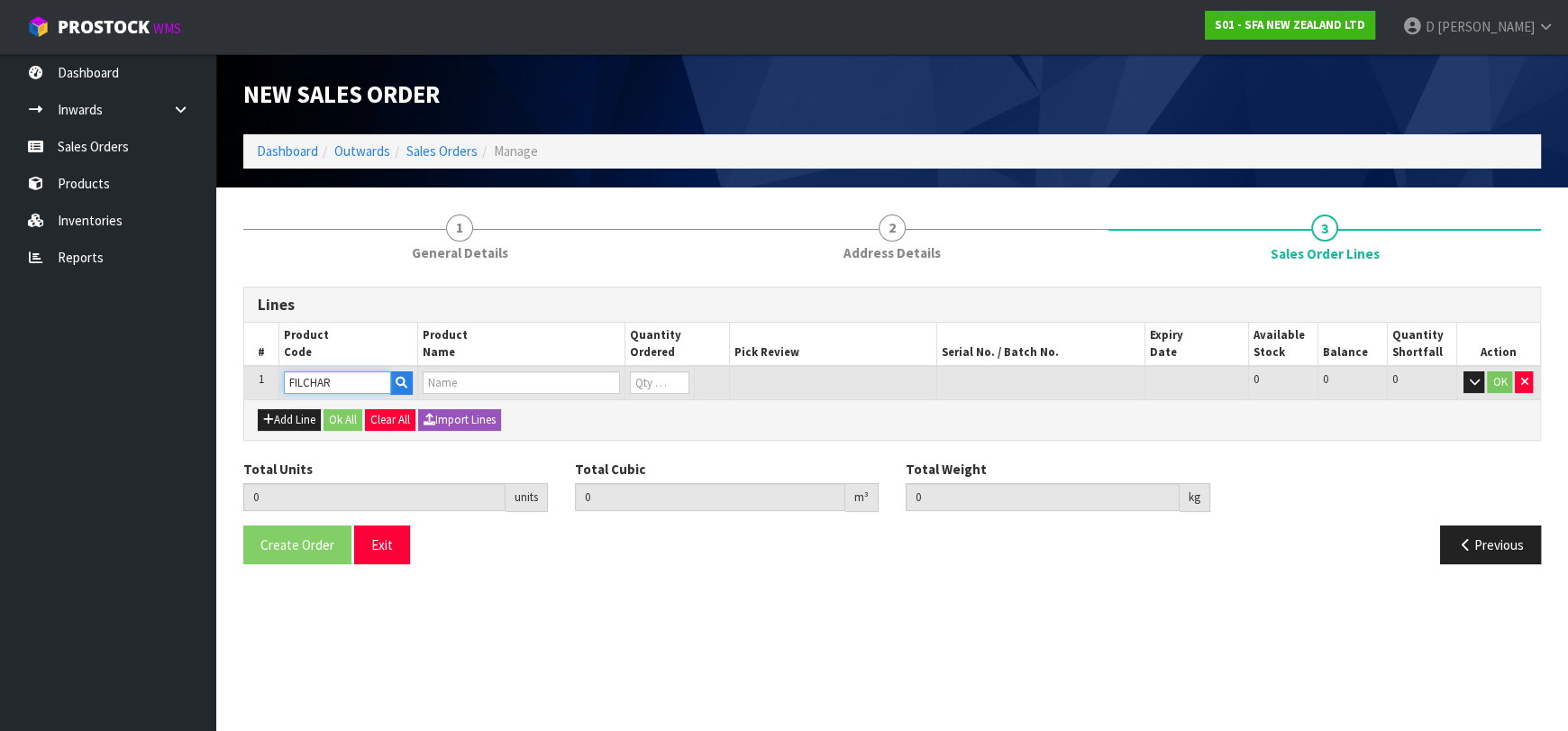
type input "0.000000"
type input "0.000"
type input "CARBON FILTER COMPLETE"
type input "0"
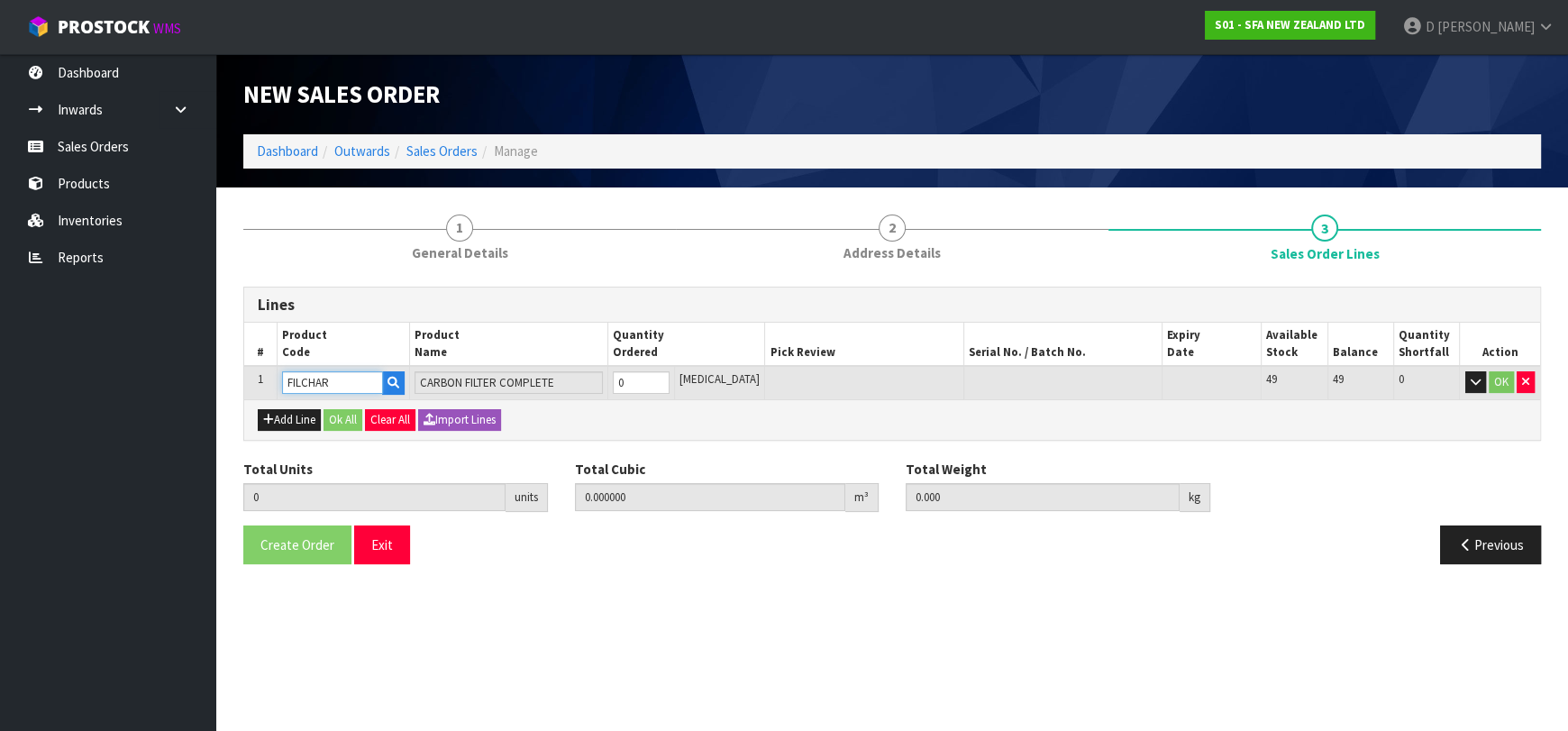
type input "FILCHAR"
type input "1"
type input "0.001"
type input "1"
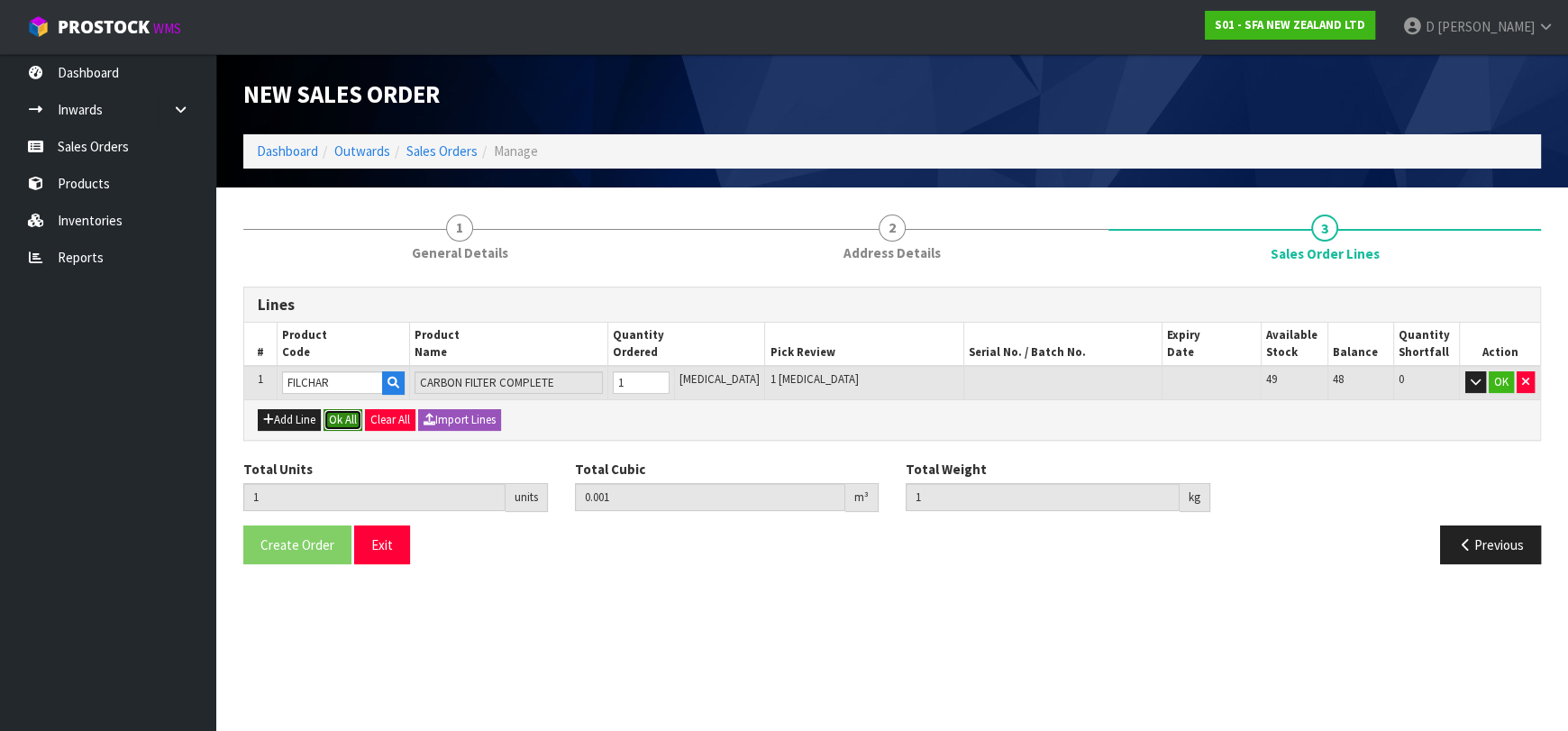
click at [328, 418] on button "Ok All" at bounding box center [342, 420] width 39 height 22
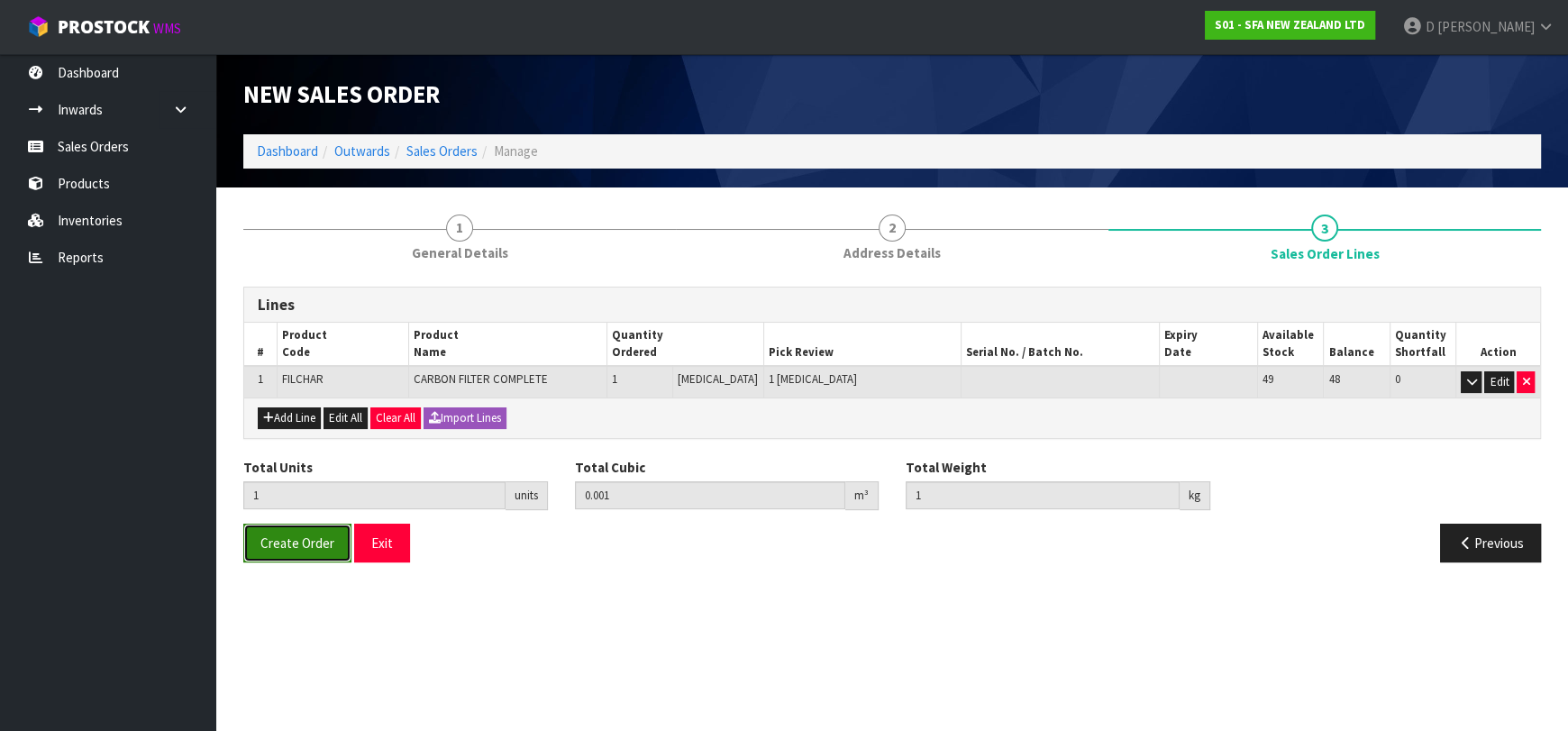
click at [302, 550] on button "Create Order" at bounding box center [297, 543] width 108 height 39
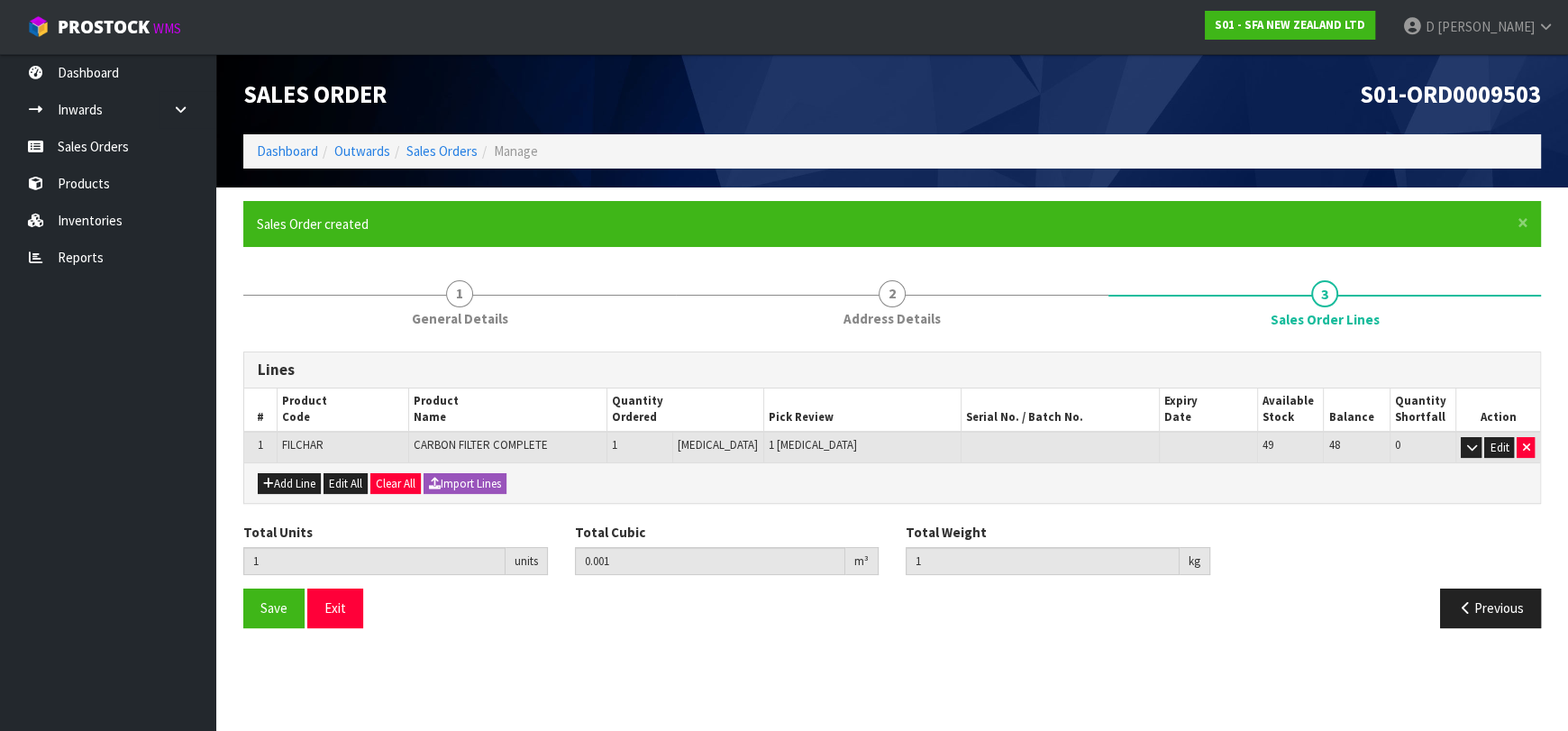
click at [454, 161] on li "Sales Orders" at bounding box center [434, 151] width 87 height 19
click at [454, 154] on link "Sales Orders" at bounding box center [441, 151] width 71 height 17
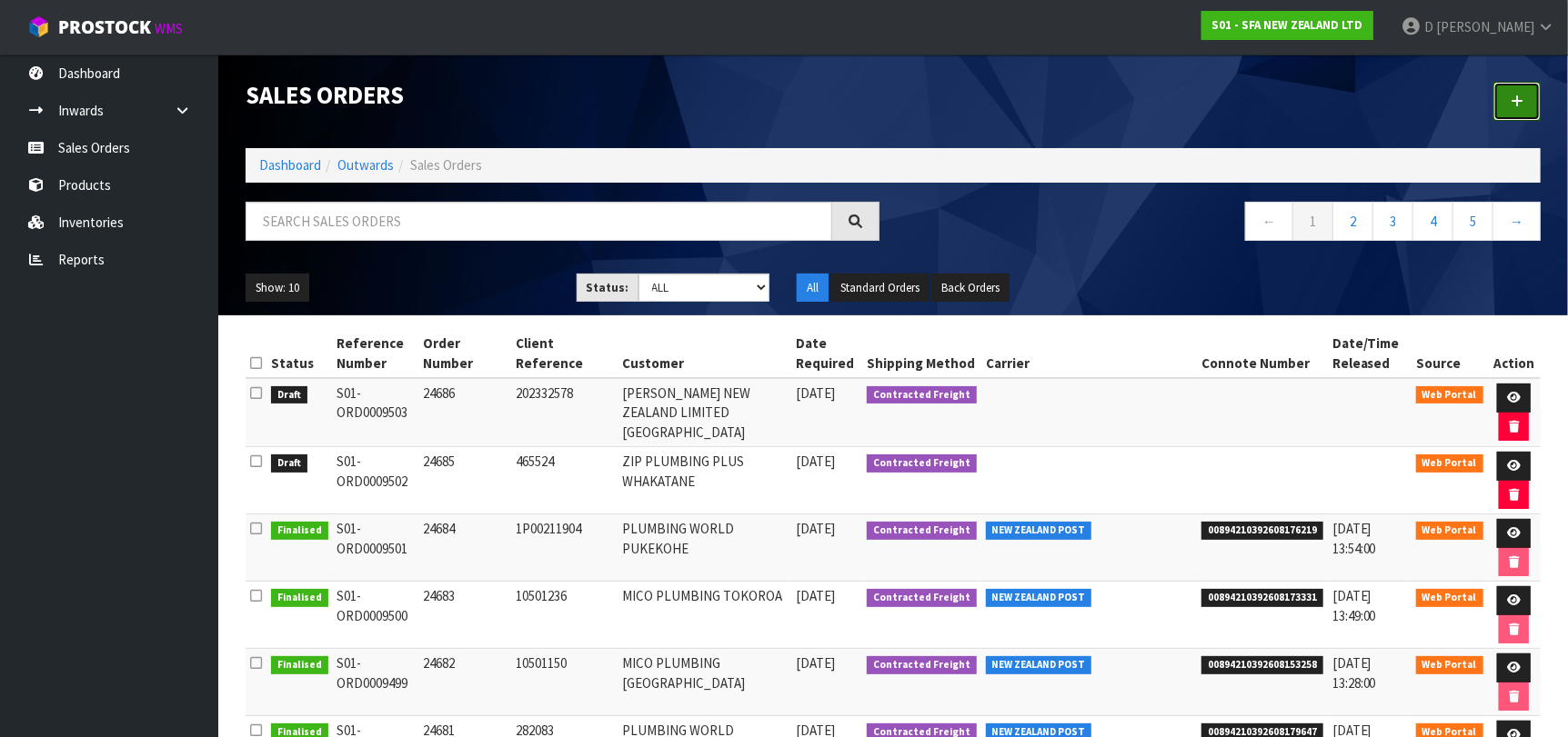
click at [1507, 95] on link at bounding box center [1517, 101] width 48 height 39
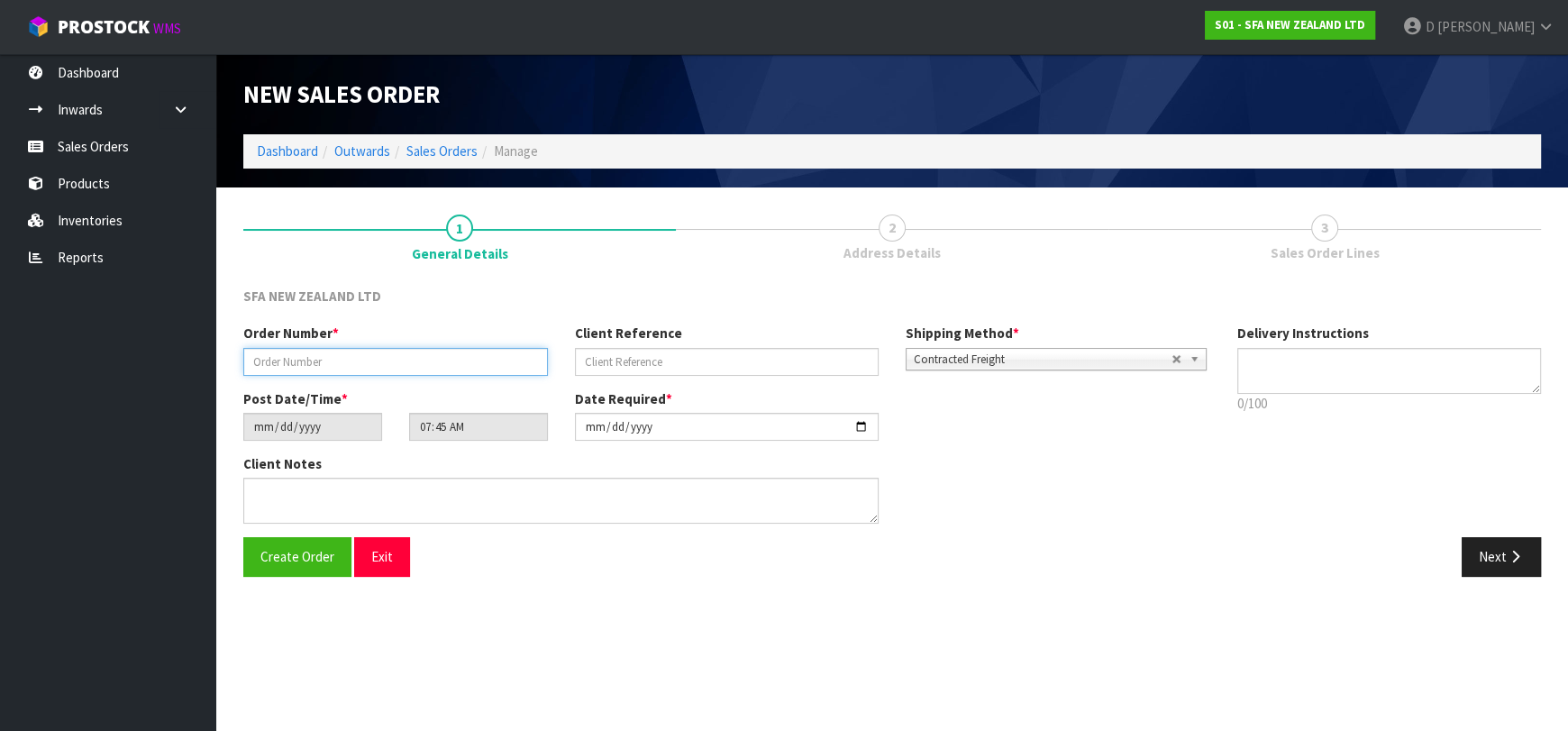
click at [421, 355] on input "text" at bounding box center [395, 362] width 304 height 28
type input "24687"
paste input "207110154"
type input "207110154"
click at [1503, 563] on button "Next" at bounding box center [1502, 556] width 79 height 39
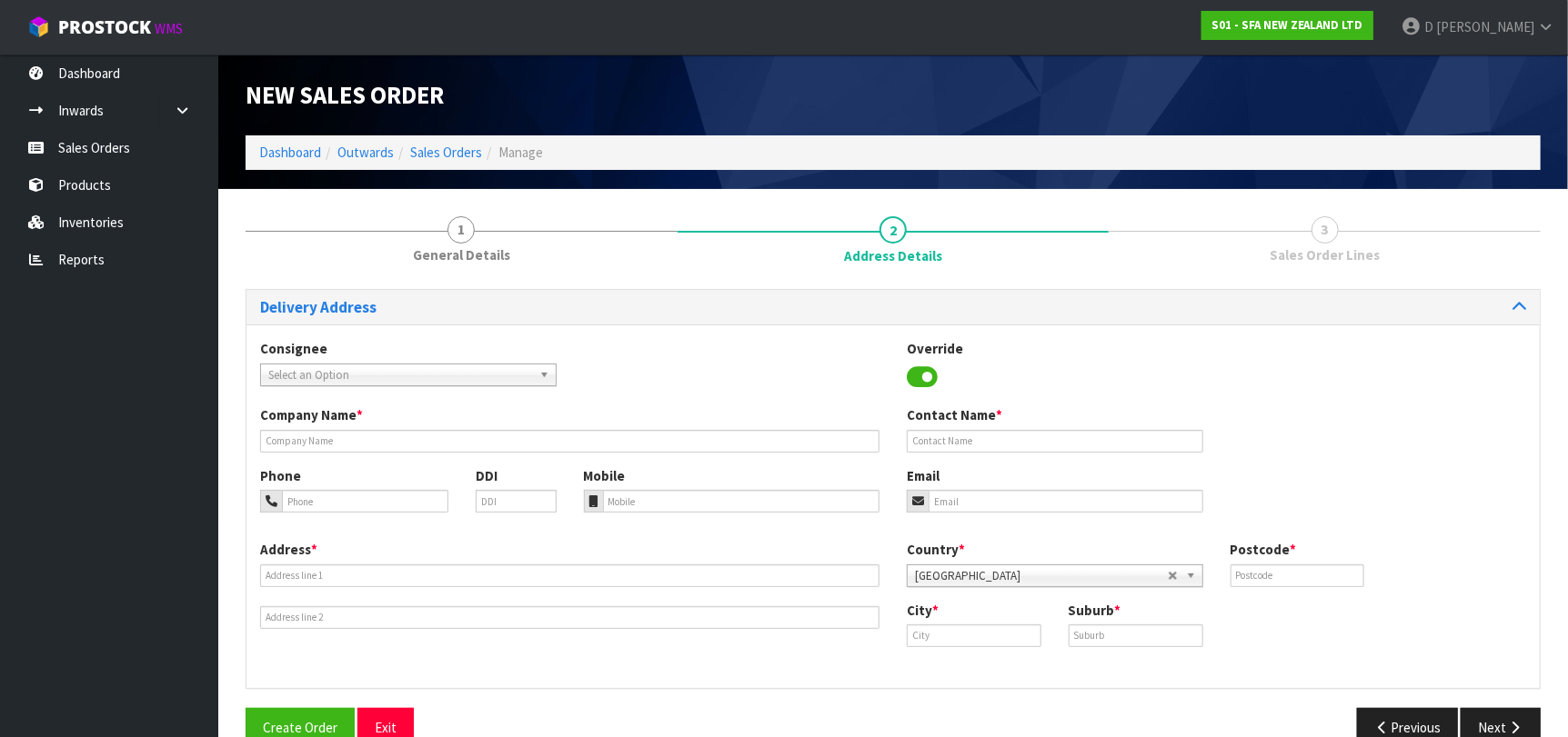
click at [353, 382] on span "Select an Option" at bounding box center [400, 375] width 264 height 22
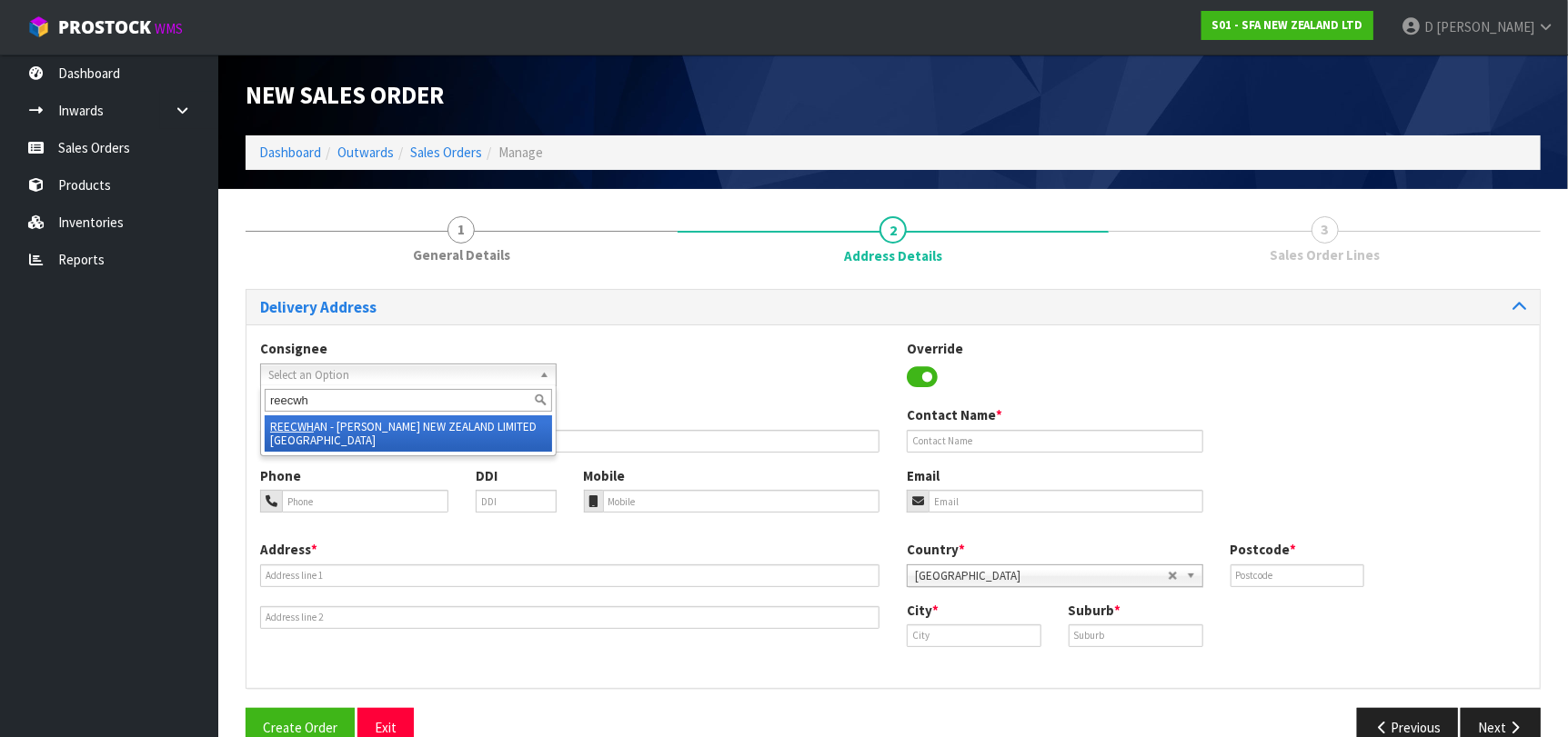
type input "reecwha"
type input "[PERSON_NAME] NEW ZEALAND LIMITED [GEOGRAPHIC_DATA]"
type input "[STREET_ADDRESS]"
type input "0110"
type input "Whangarei"
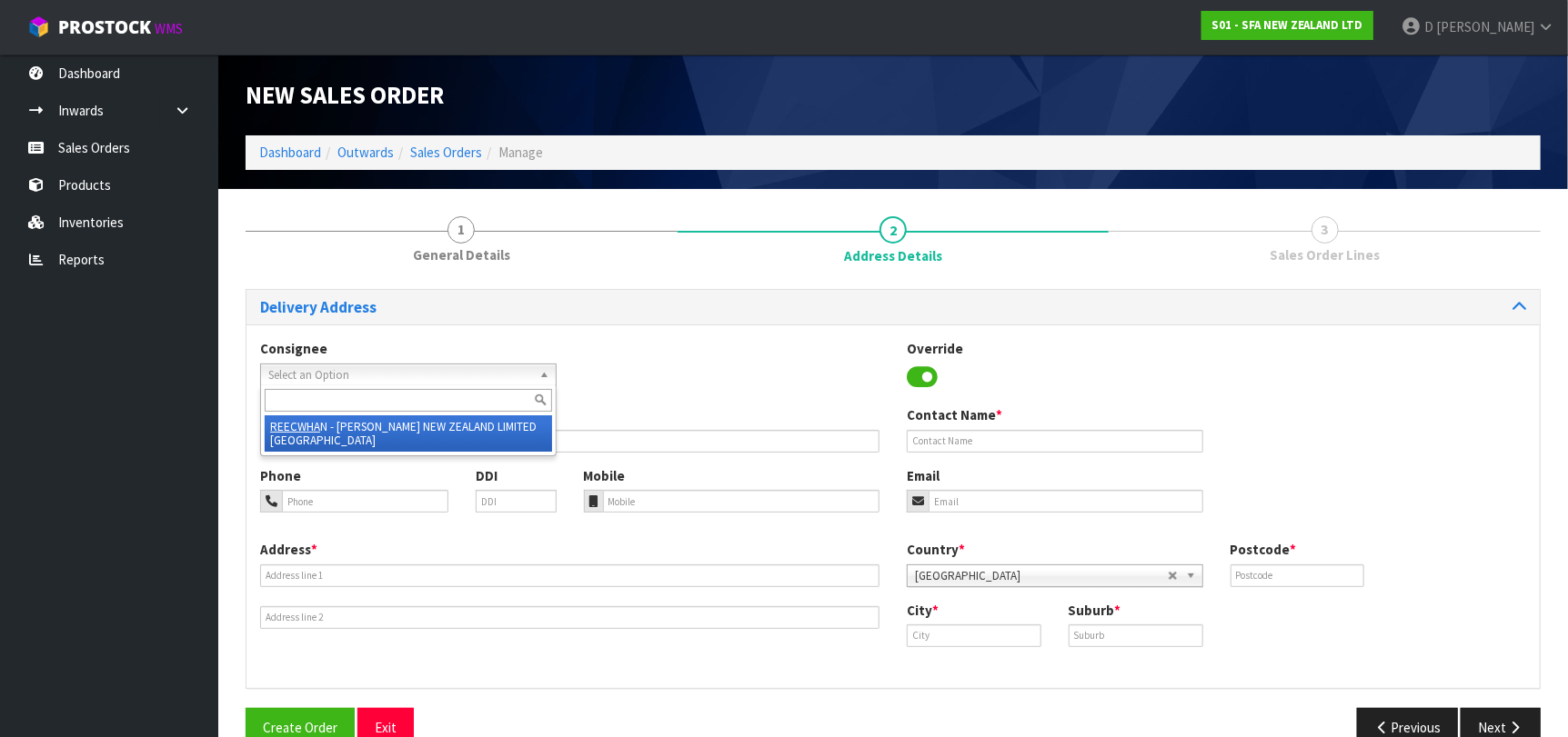
type input "WHANGAREI"
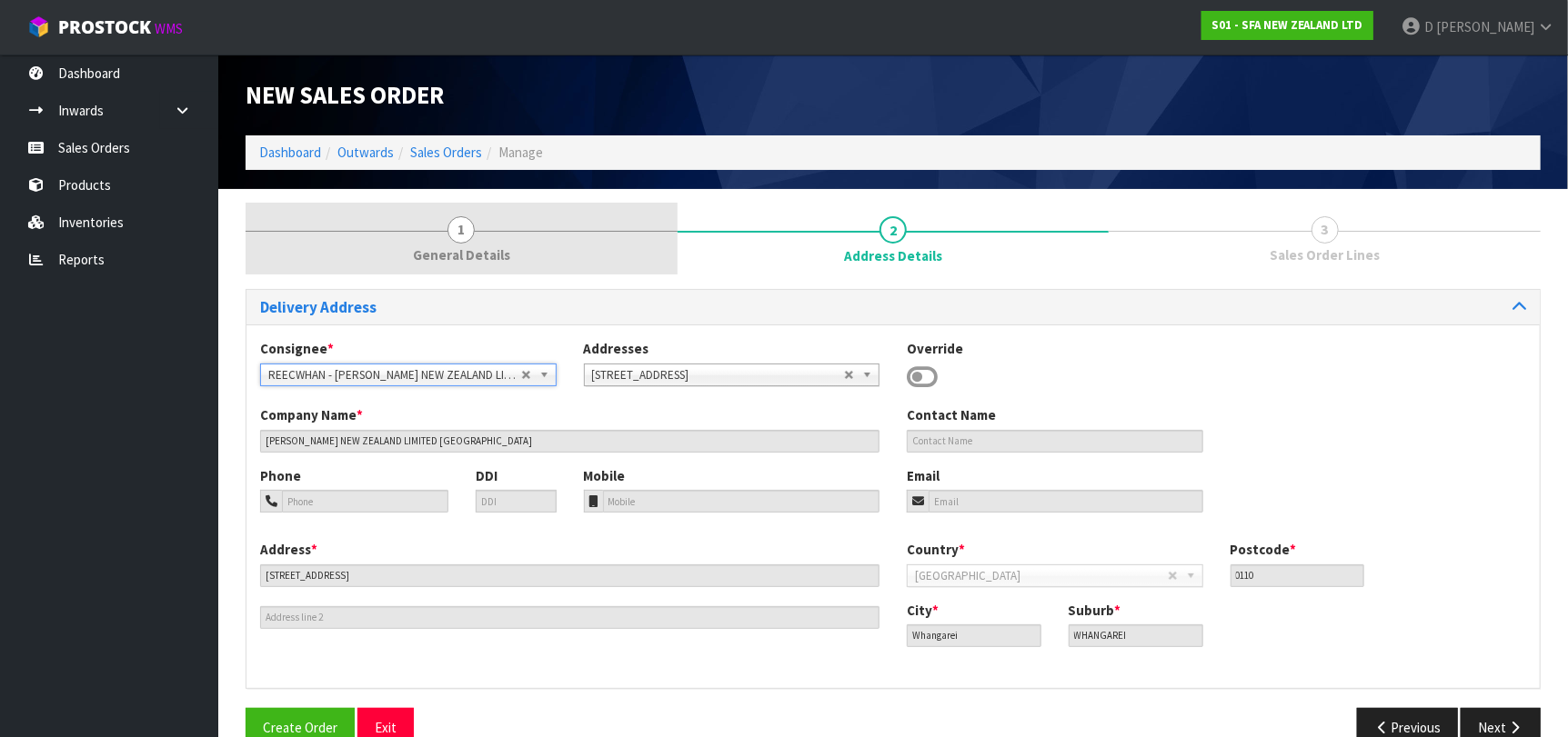
click at [382, 213] on link "1 General Details" at bounding box center [461, 238] width 432 height 72
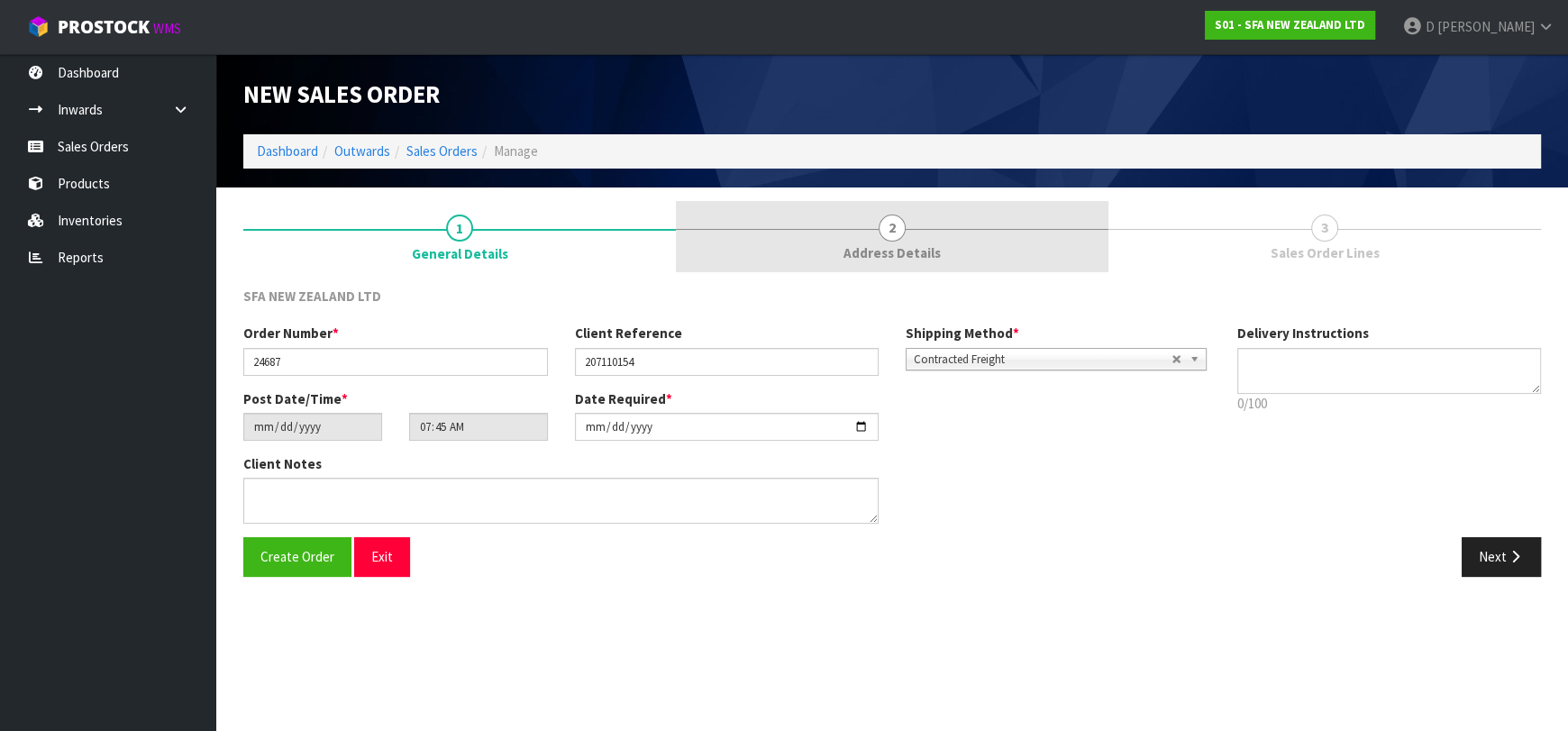
click at [887, 227] on span "2" at bounding box center [892, 228] width 27 height 27
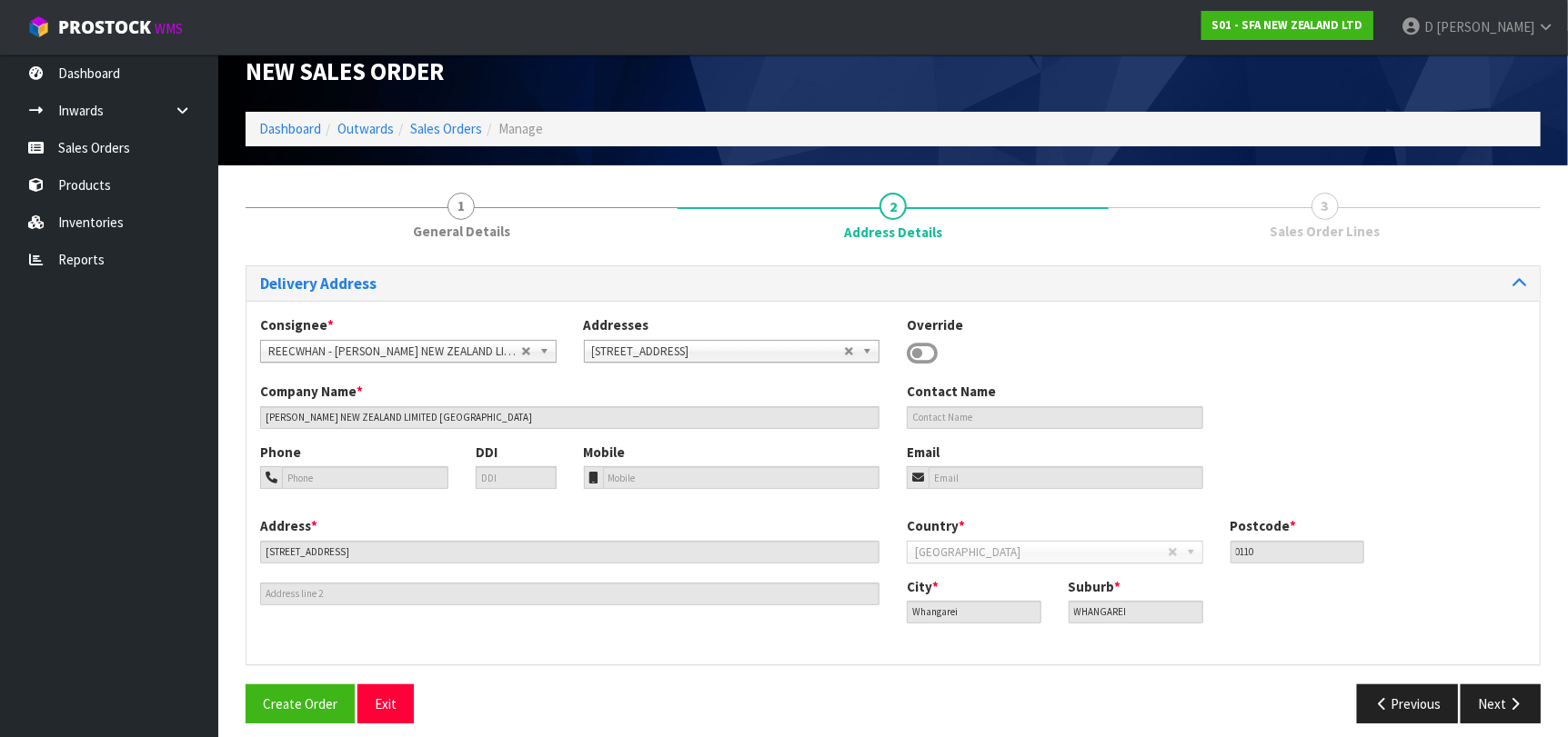
scroll to position [37, 0]
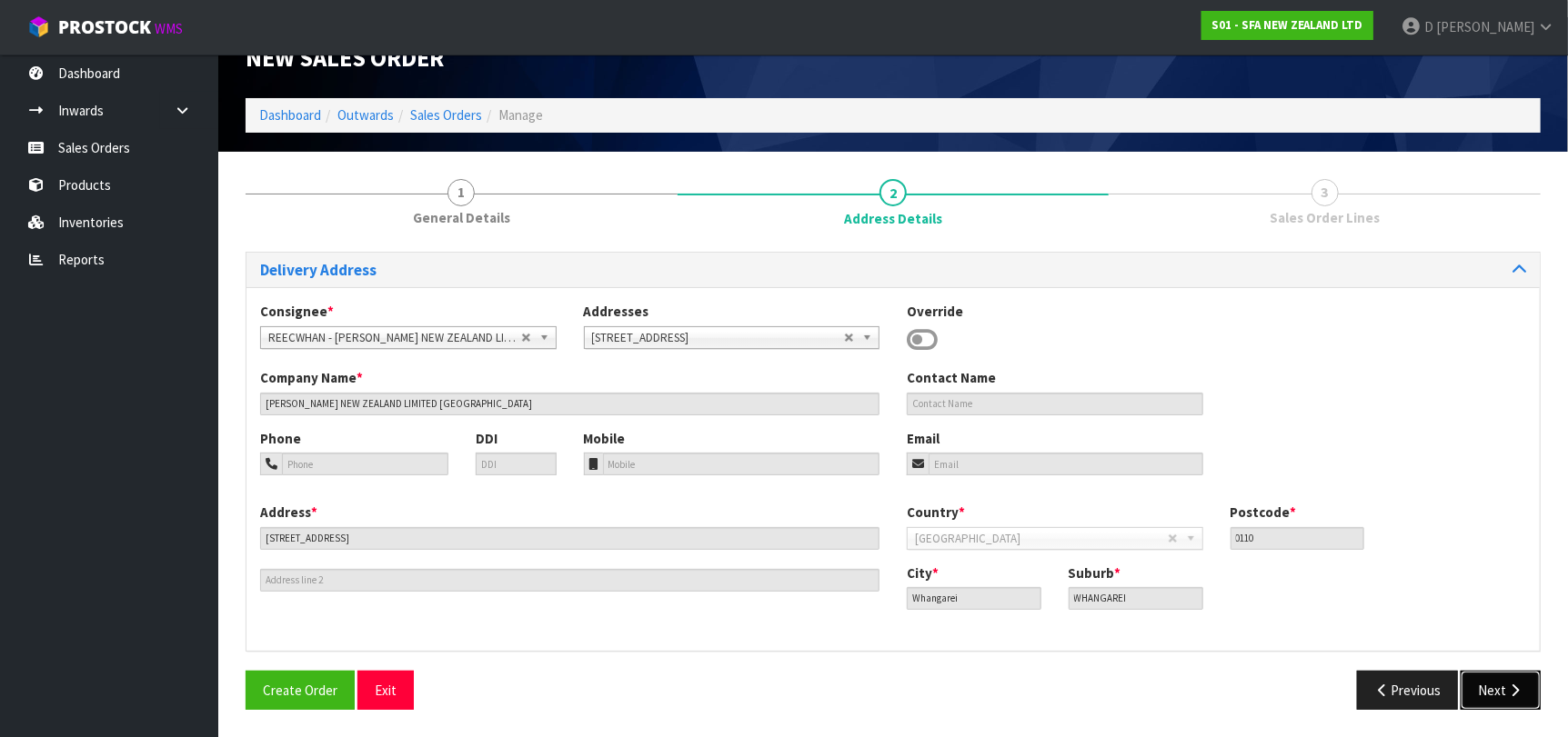
click at [1521, 684] on icon "button" at bounding box center [1515, 690] width 17 height 13
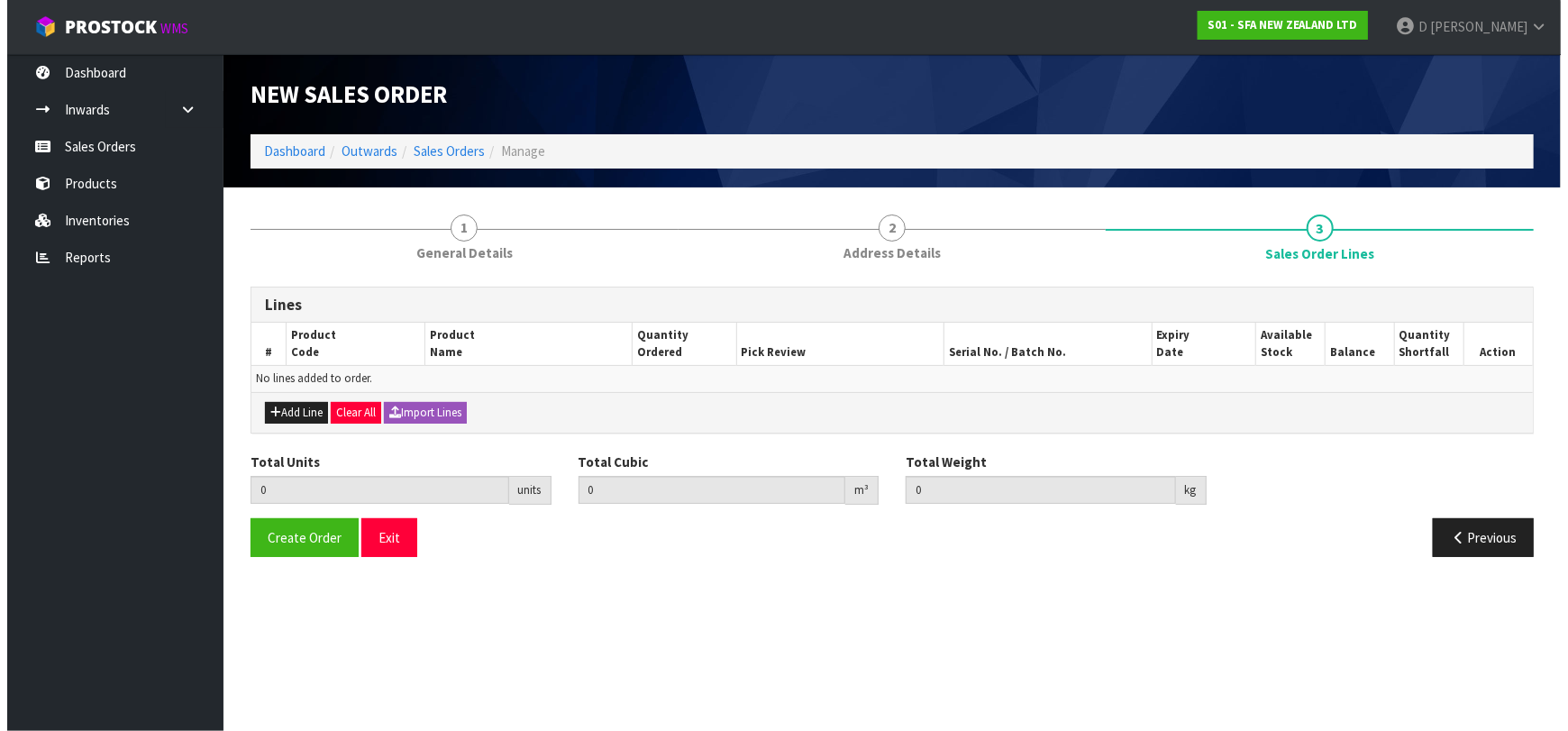
scroll to position [0, 0]
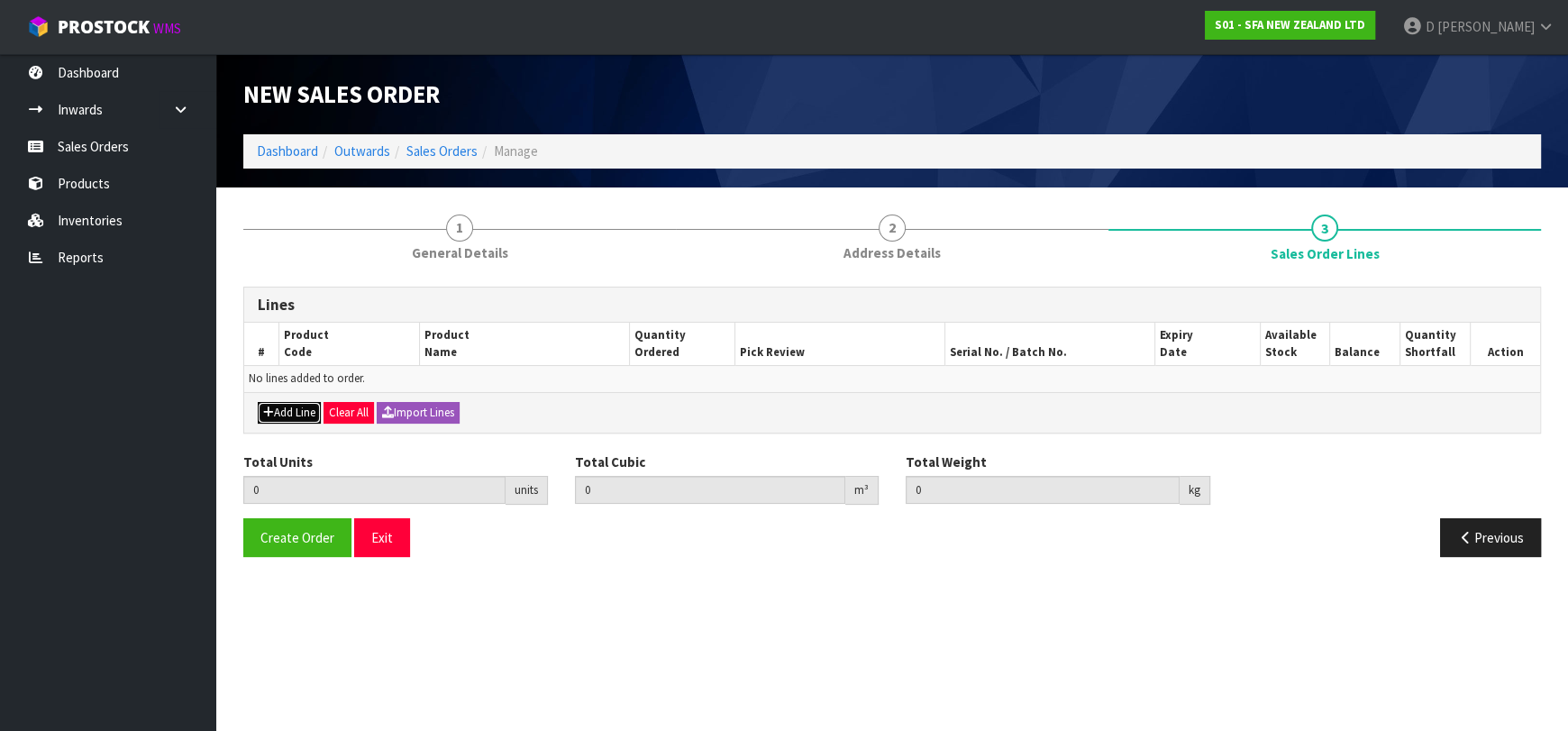
click at [286, 409] on button "Add Line" at bounding box center [289, 412] width 63 height 22
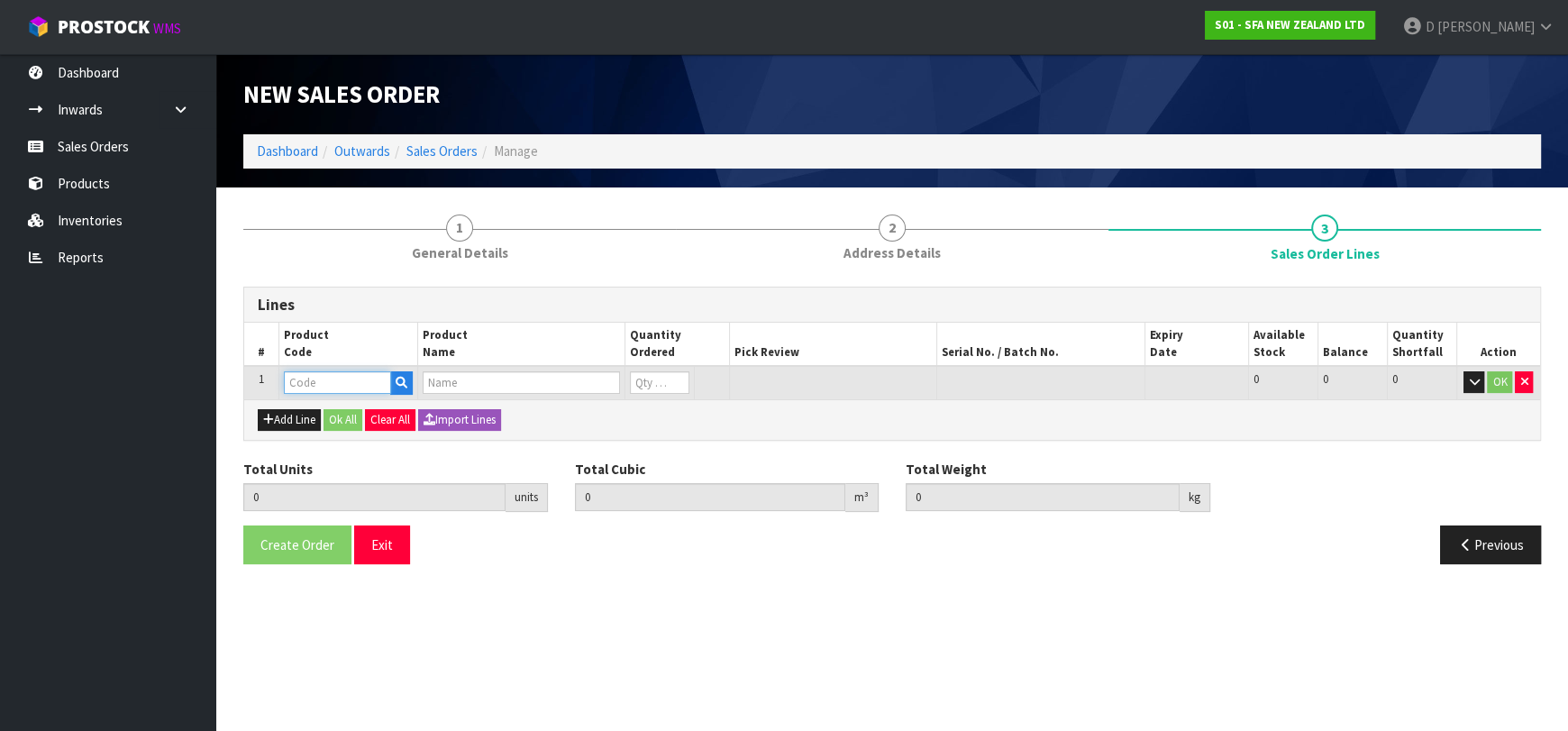
click at [303, 384] on input "text" at bounding box center [336, 383] width 107 height 23
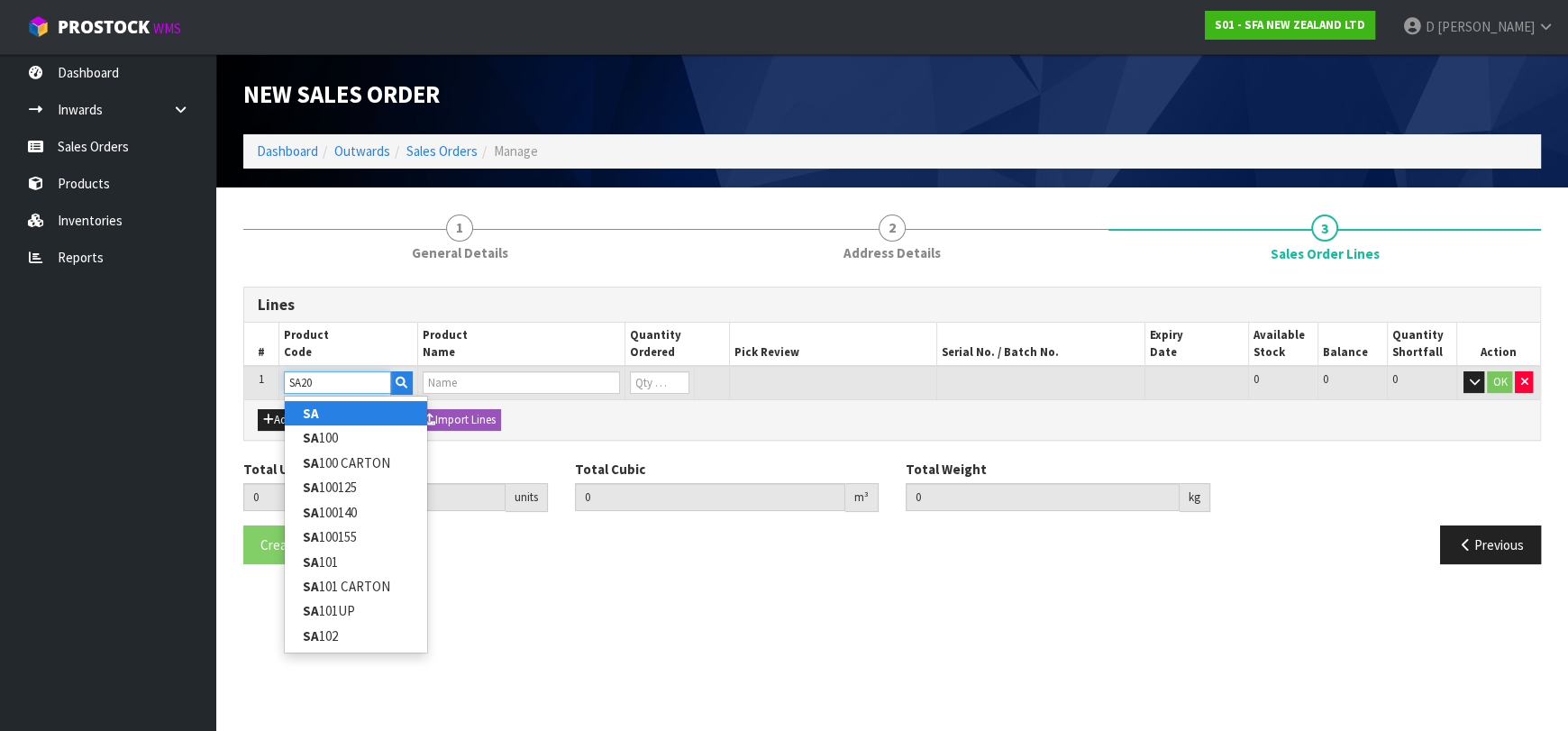
type input "SA200"
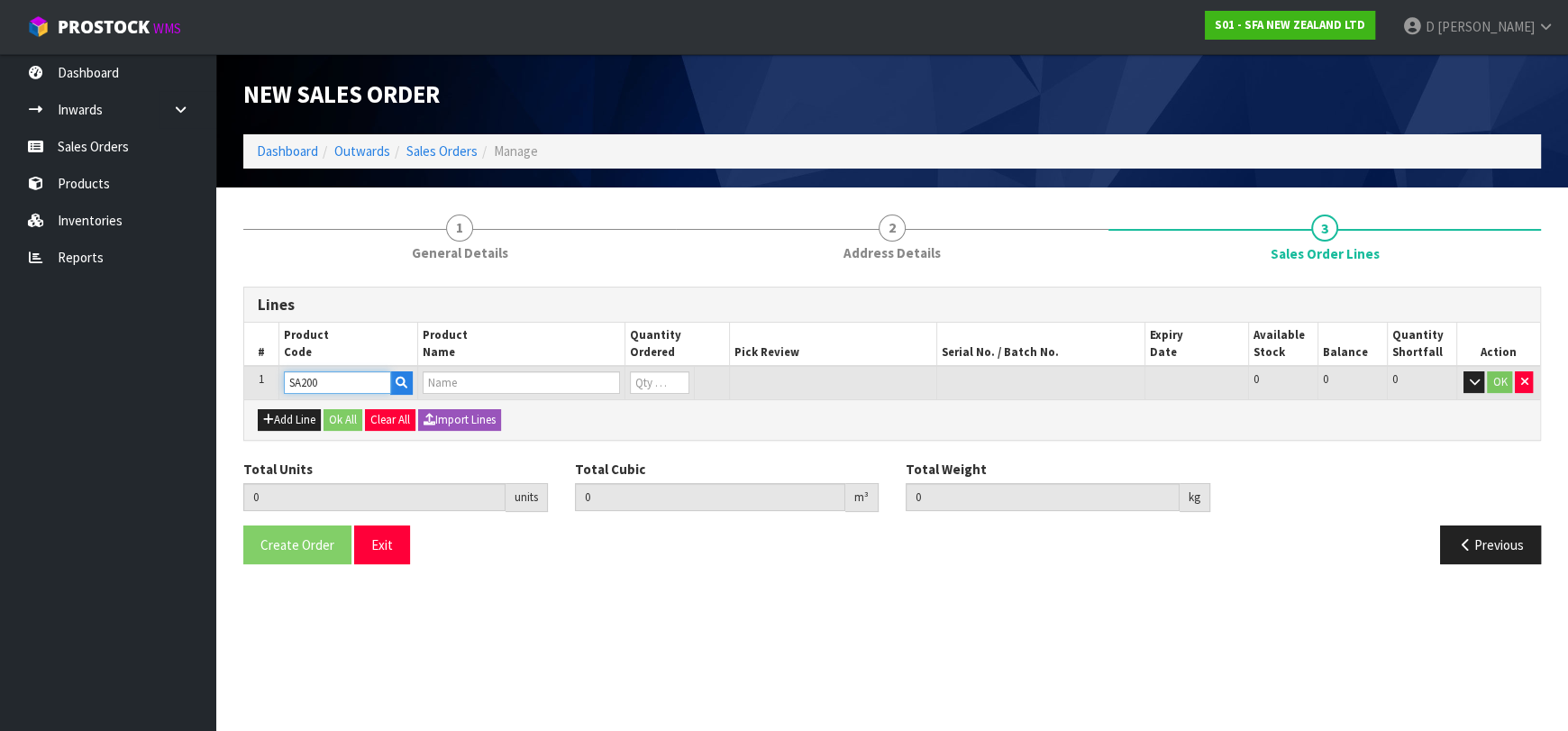
type input "0.000000"
type input "0.000"
type input "[PERSON_NAME] COMMERCIAL MACERATOR"
type input "0"
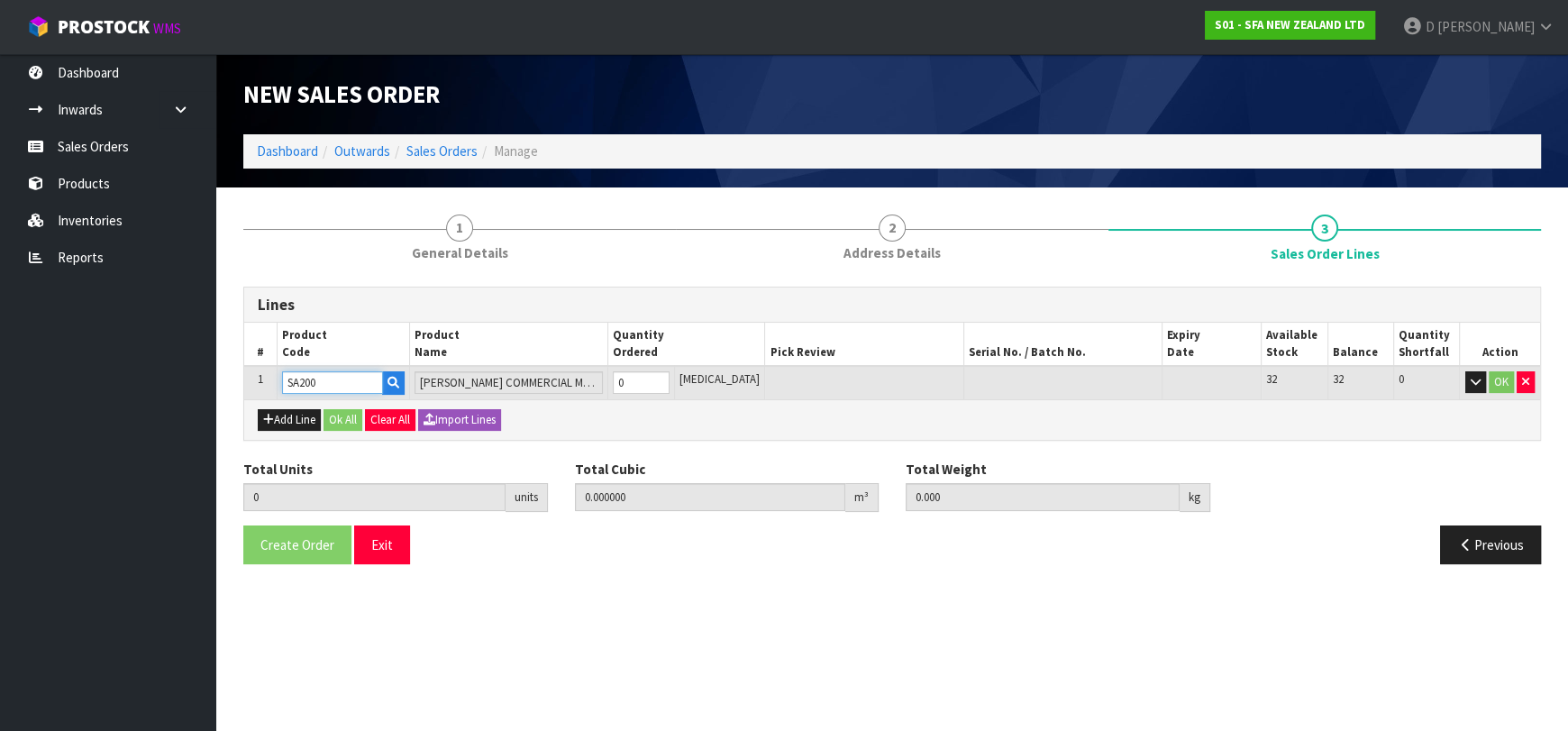
type input "SA200"
type input "1"
type input "0.021692"
type input "6.05"
type input "1"
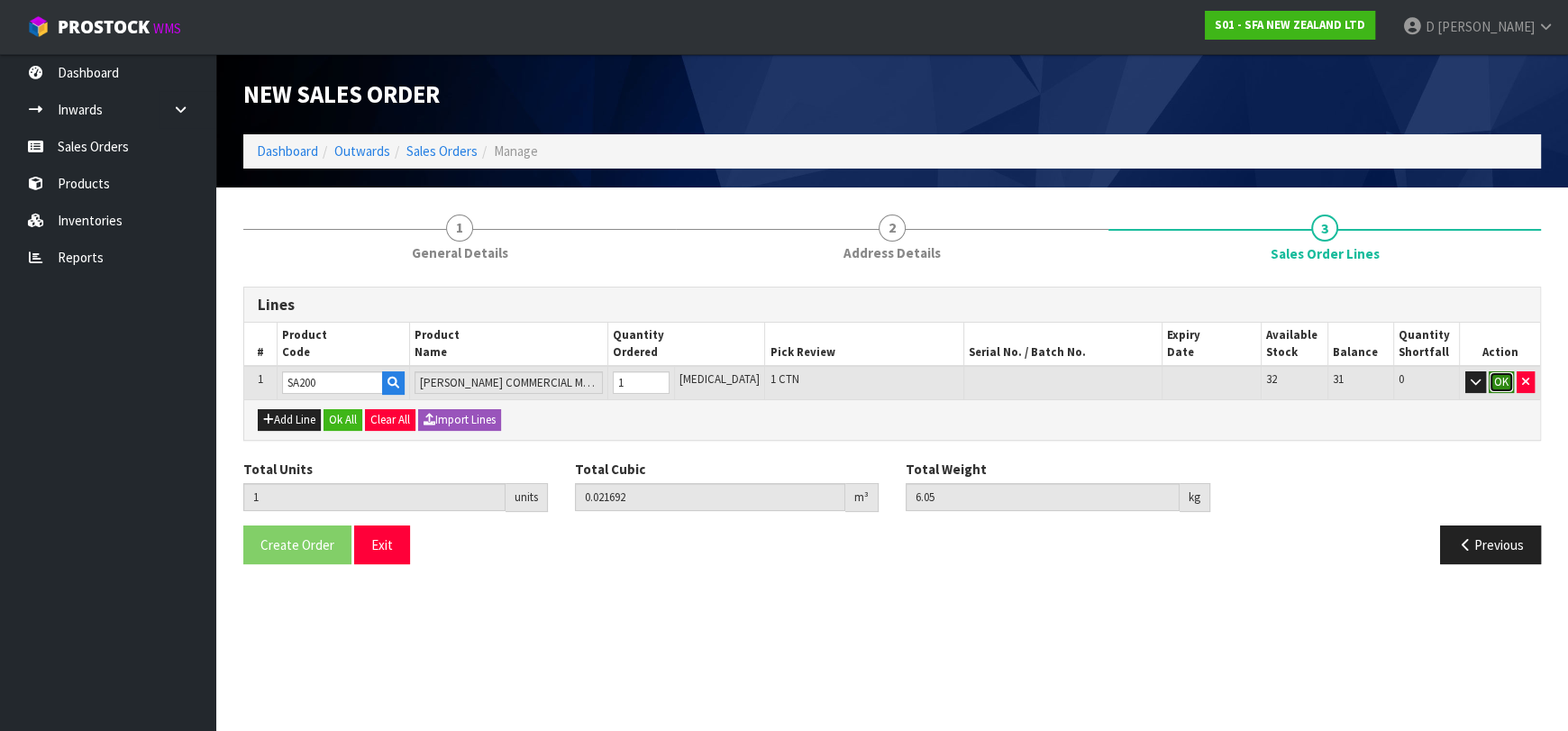
click at [1501, 381] on button "OK" at bounding box center [1501, 382] width 26 height 22
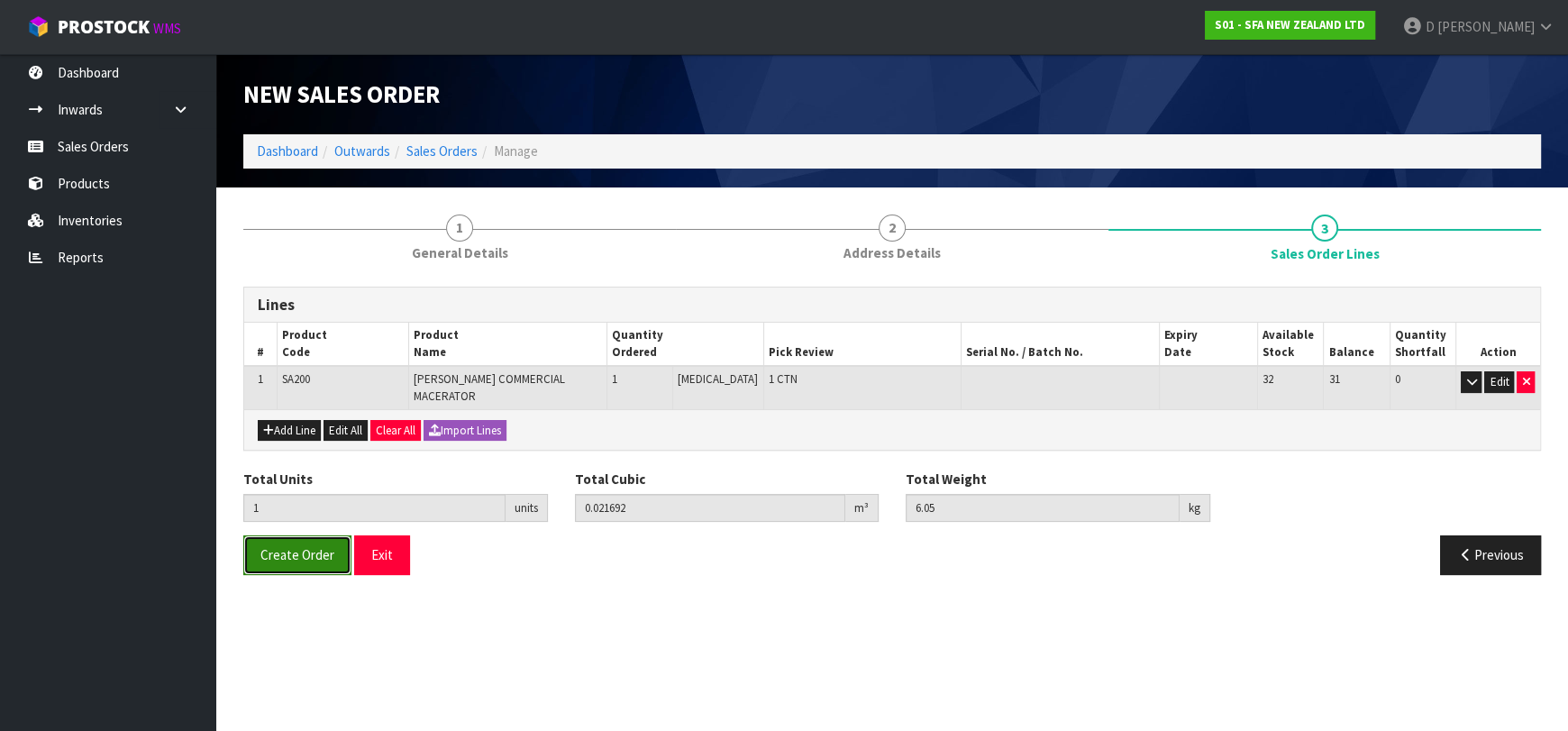
click at [278, 549] on button "Create Order" at bounding box center [297, 554] width 108 height 39
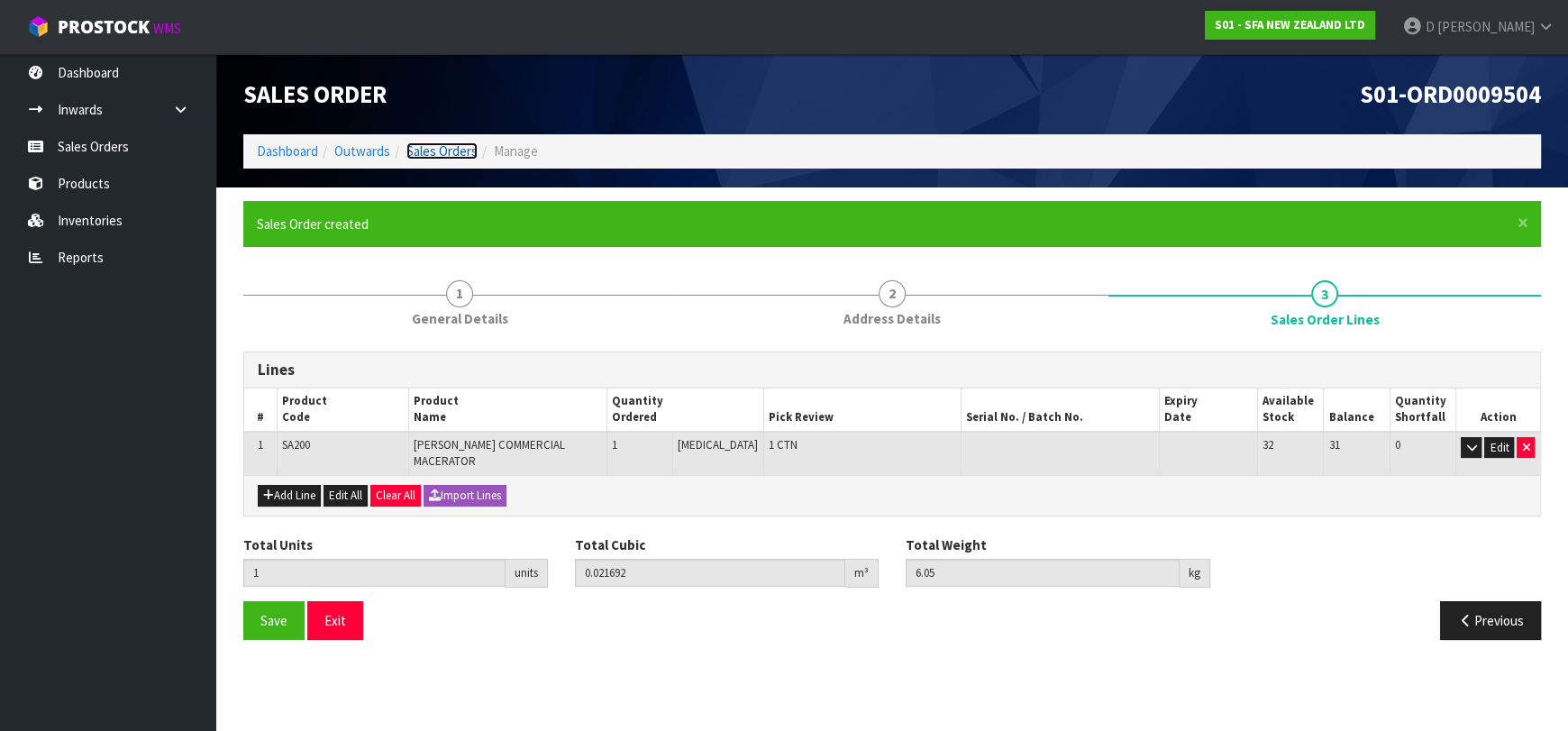
click at [454, 152] on link "Sales Orders" at bounding box center [441, 151] width 71 height 17
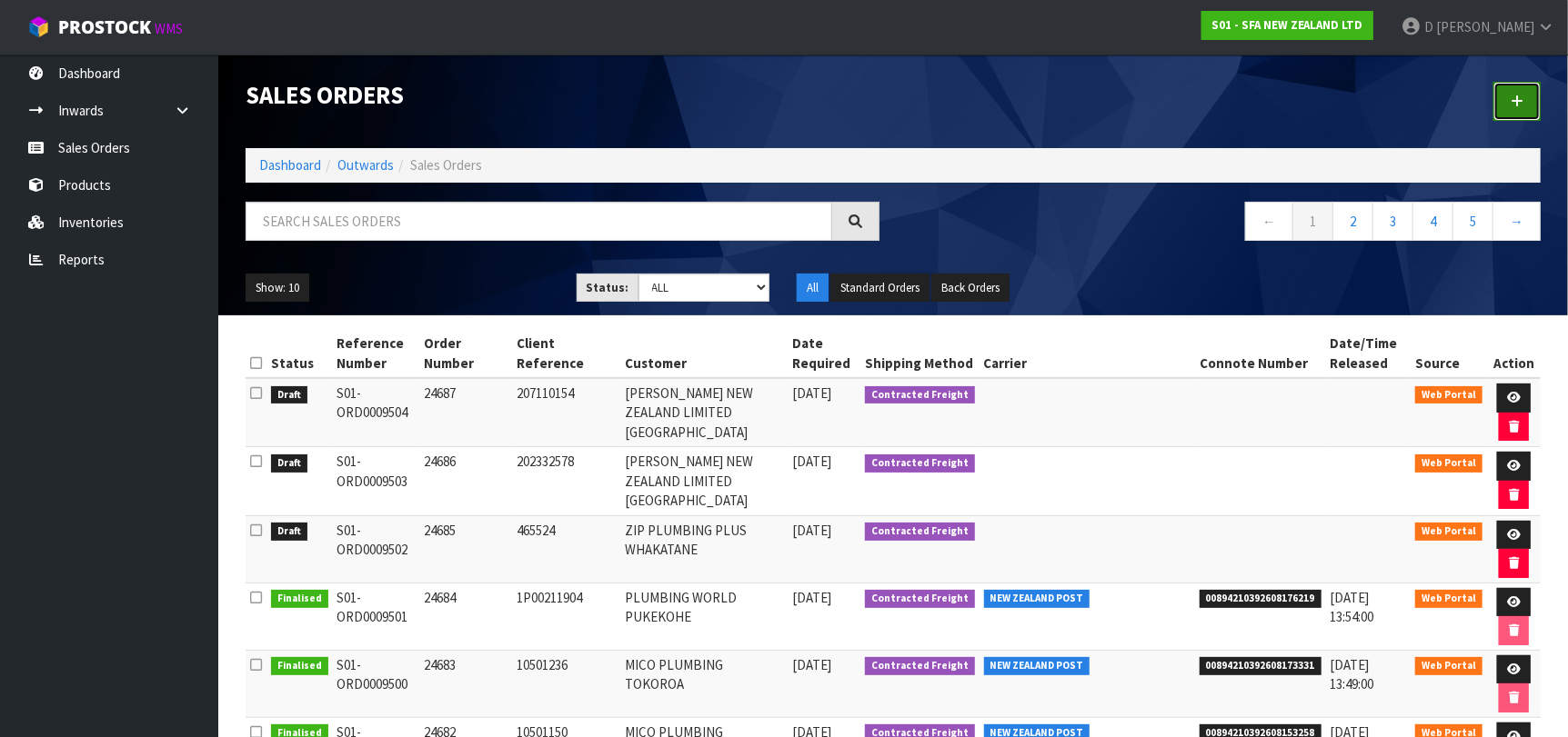
click at [1527, 95] on link at bounding box center [1517, 101] width 48 height 39
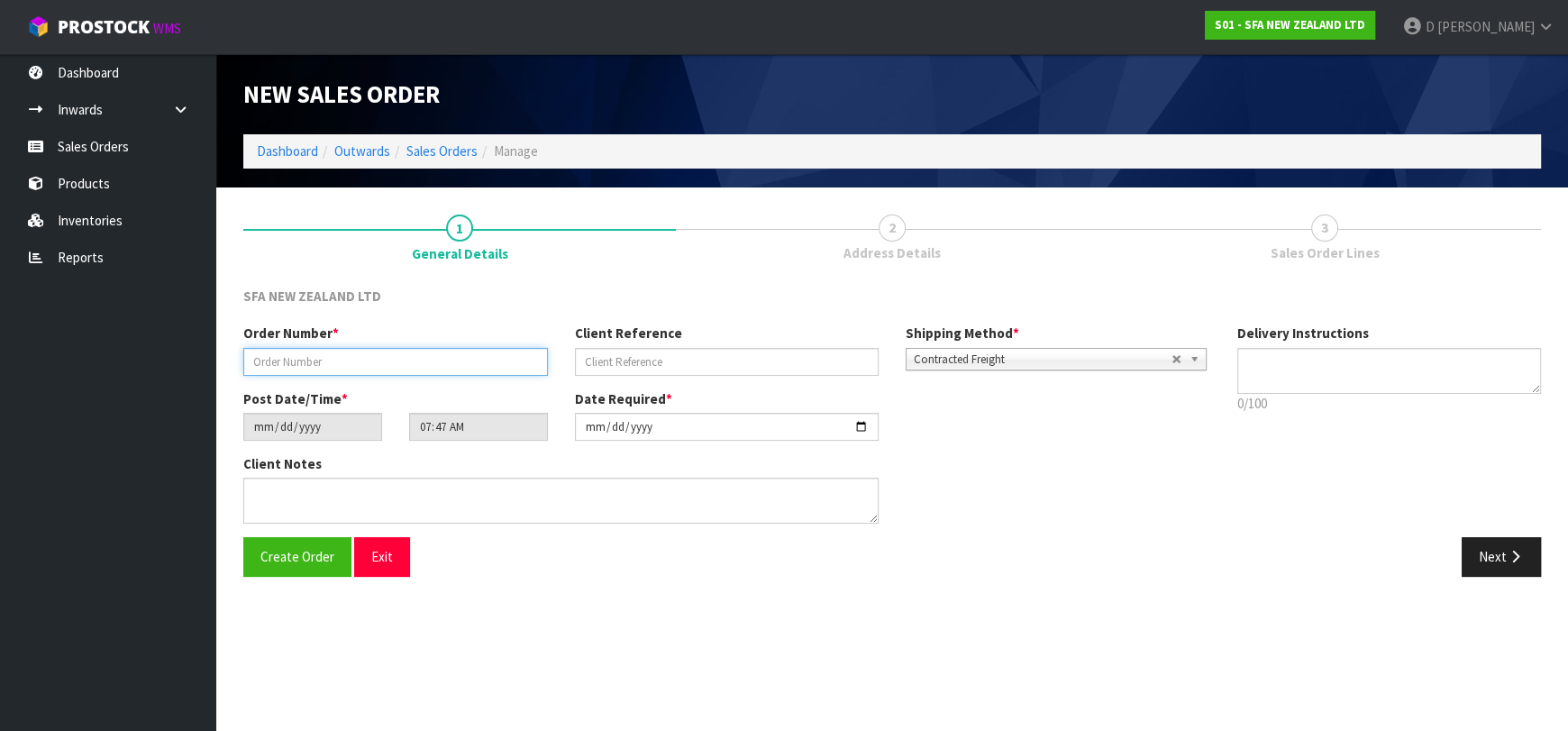
click at [430, 350] on input "text" at bounding box center [395, 362] width 304 height 28
type input "24688"
paste input "201161398"
type input "201161398"
click at [1507, 557] on icon "button" at bounding box center [1515, 557] width 17 height 13
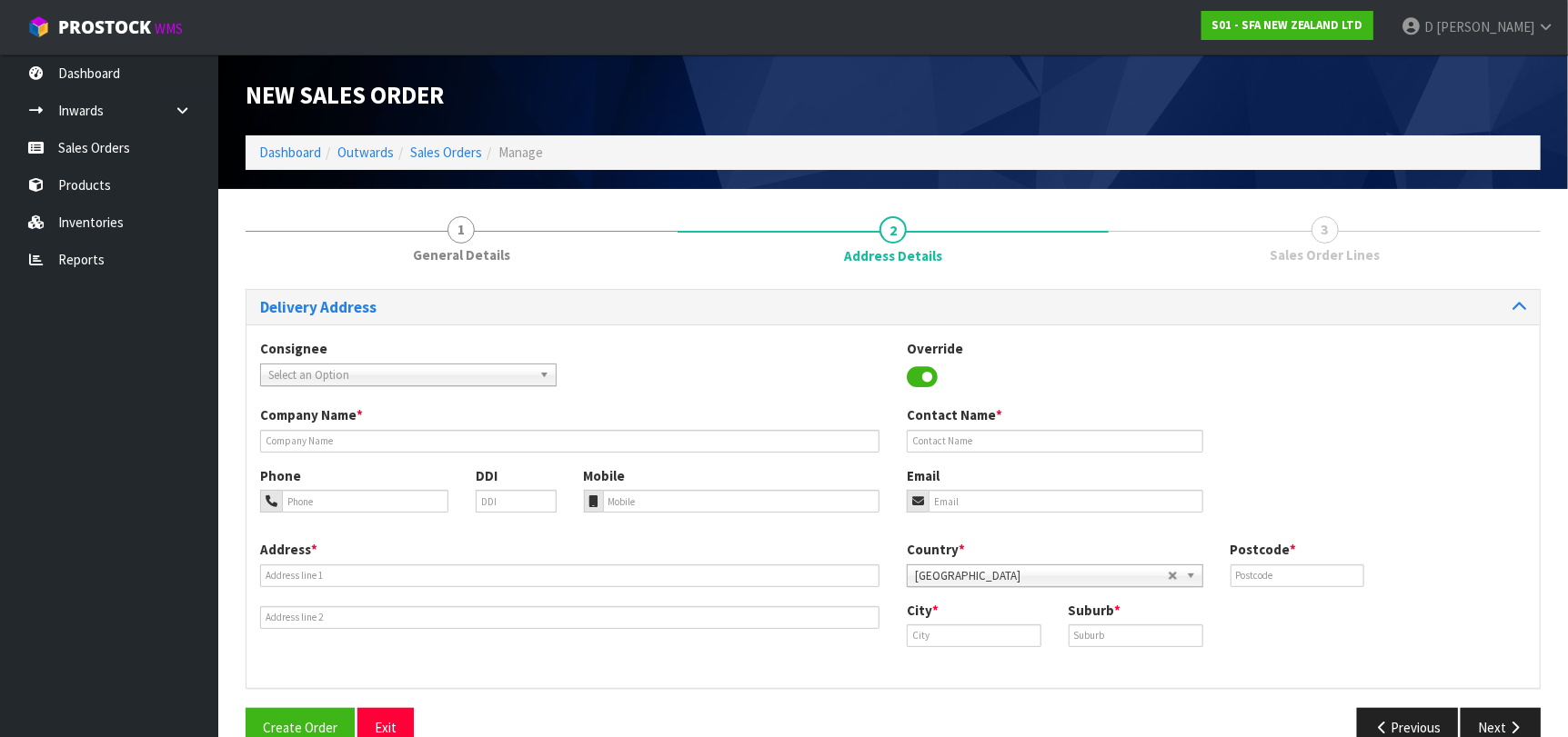
click at [373, 366] on span "Select an Option" at bounding box center [400, 375] width 264 height 22
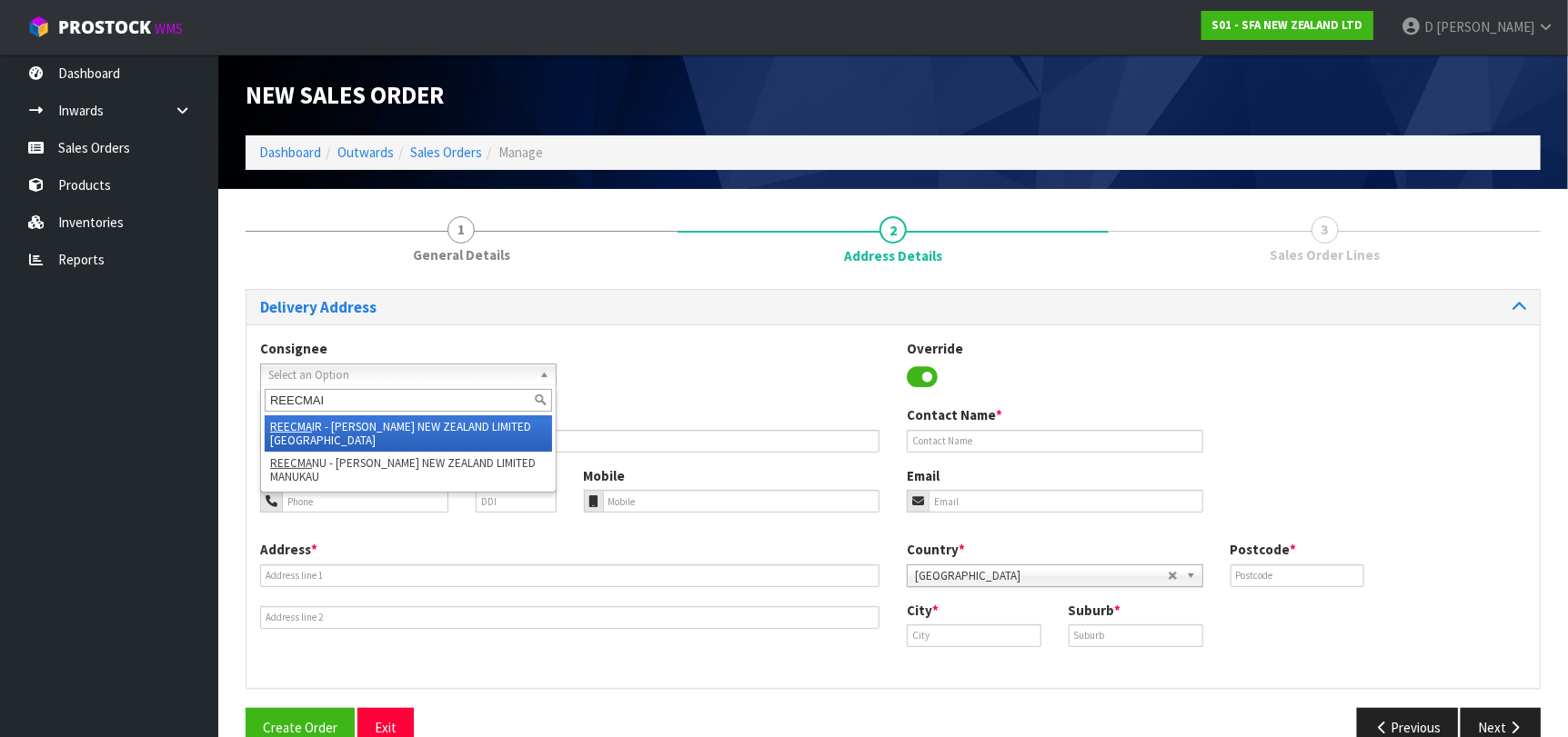
type input "REECMAIR"
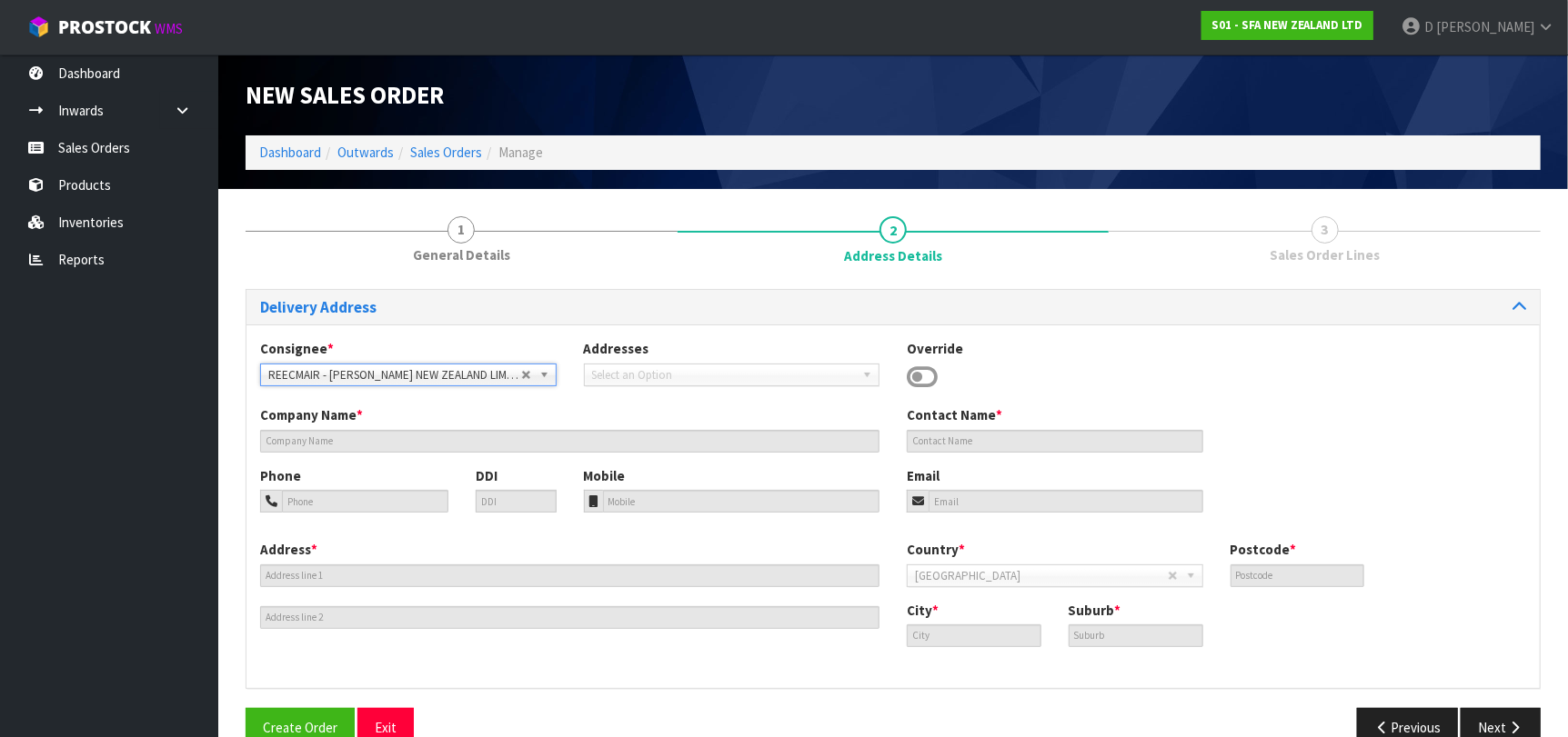
type input "[PERSON_NAME] NEW ZEALAND LIMITED [GEOGRAPHIC_DATA]"
type input "[PHONE_NUMBER]"
type input "[STREET_ADDRESS]"
type input "0632"
type input "[GEOGRAPHIC_DATA]"
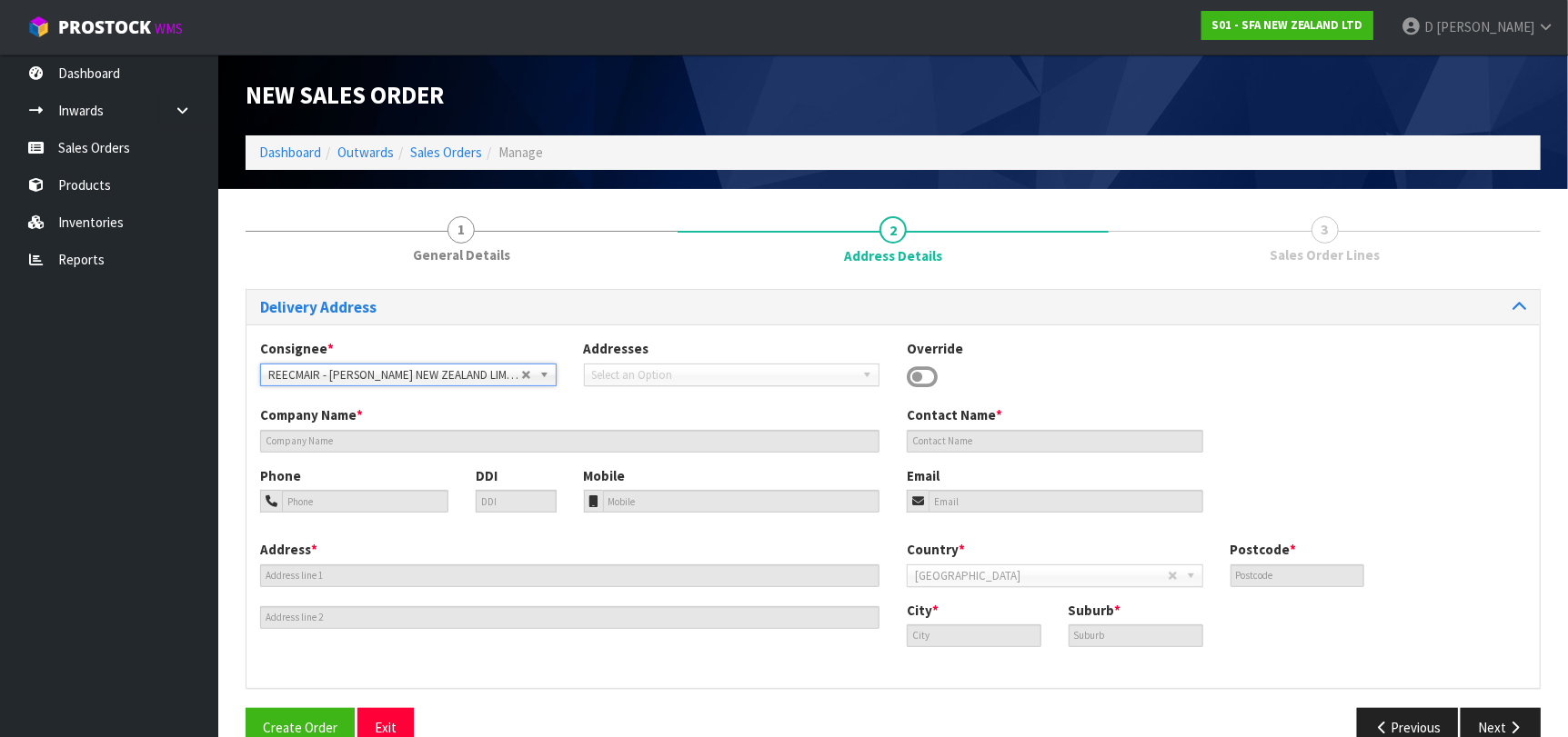
type input "ROSEDALE"
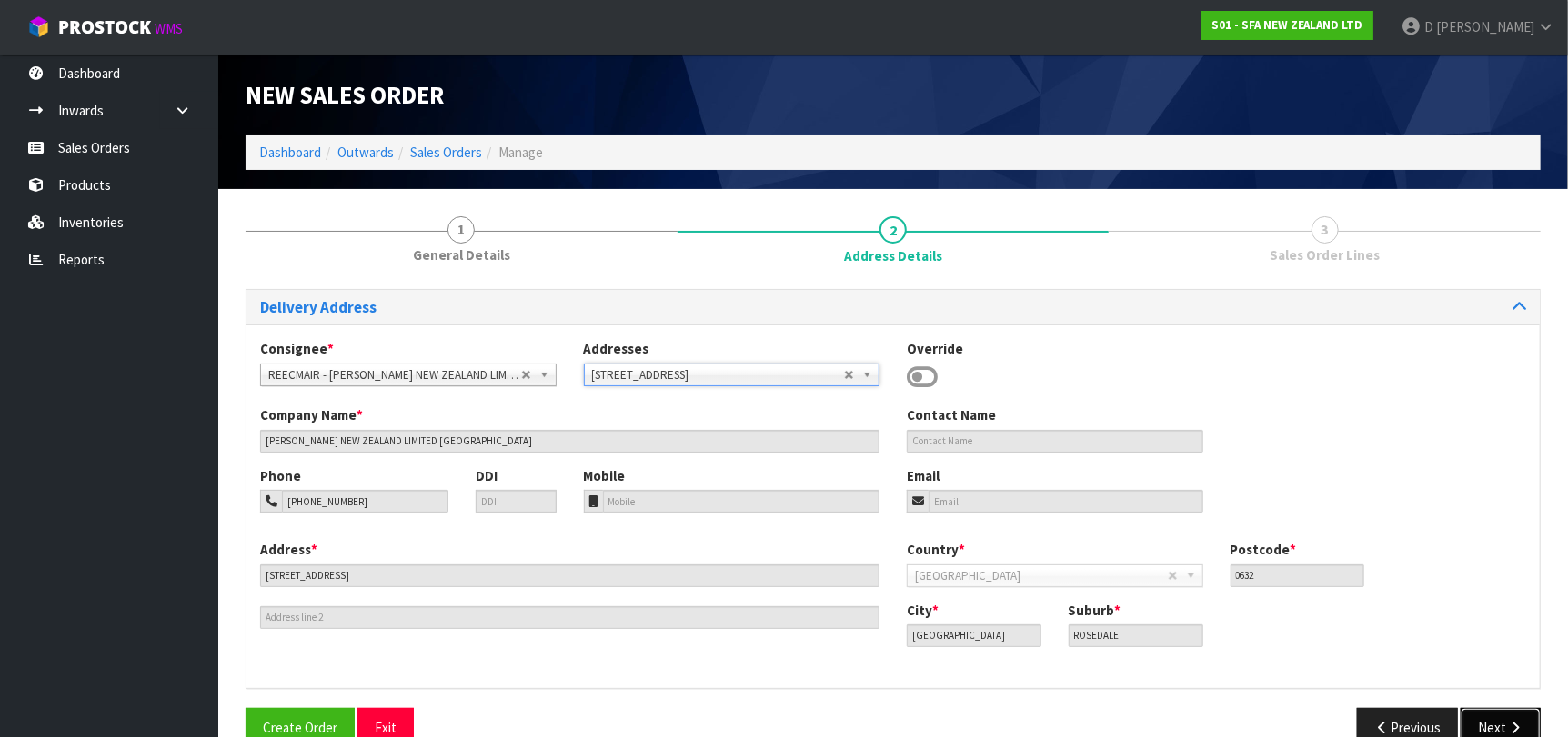
click at [1532, 725] on button "Next" at bounding box center [1500, 727] width 80 height 39
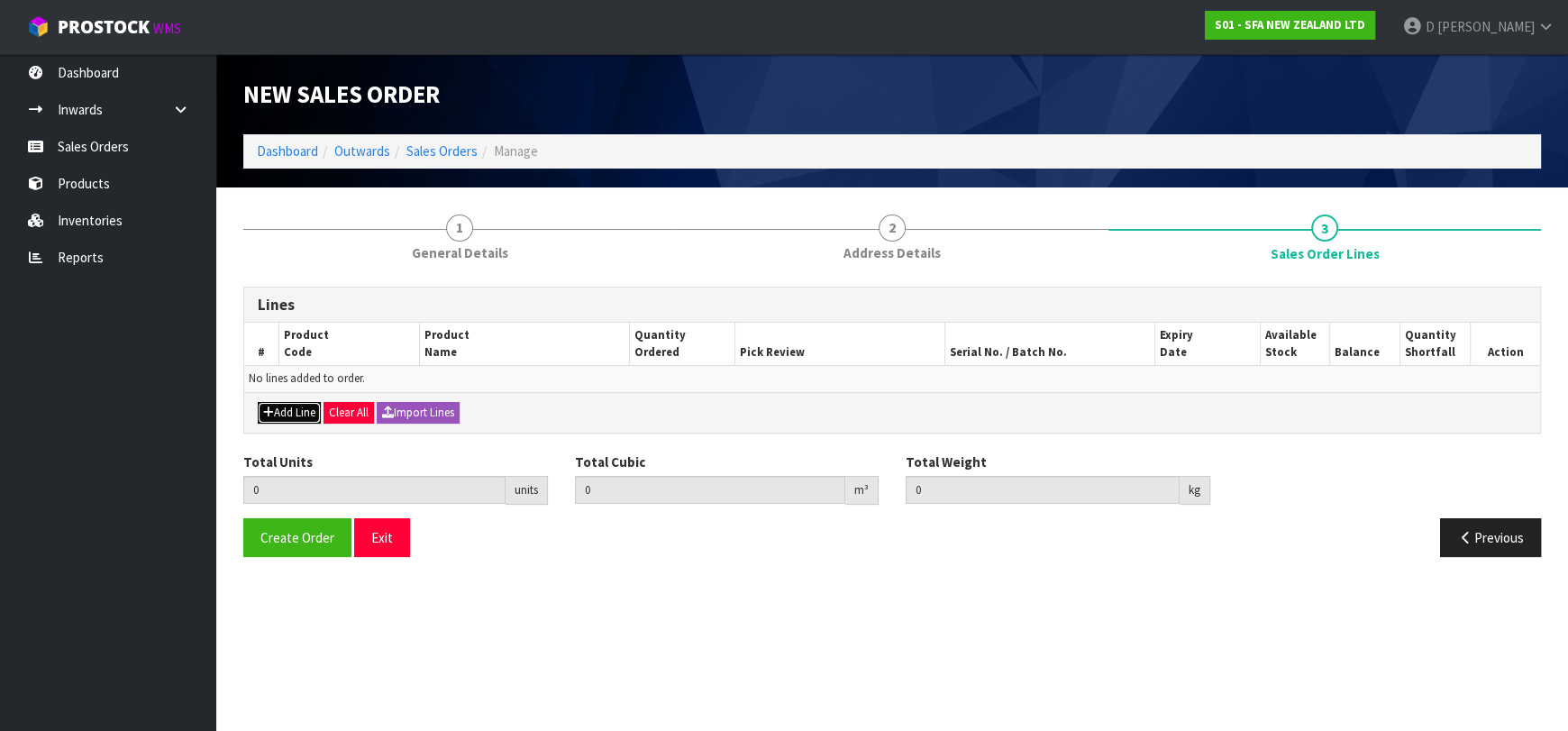
drag, startPoint x: 320, startPoint y: 415, endPoint x: 314, endPoint y: 408, distance: 9.2
click at [320, 415] on button "Add Line" at bounding box center [289, 412] width 63 height 22
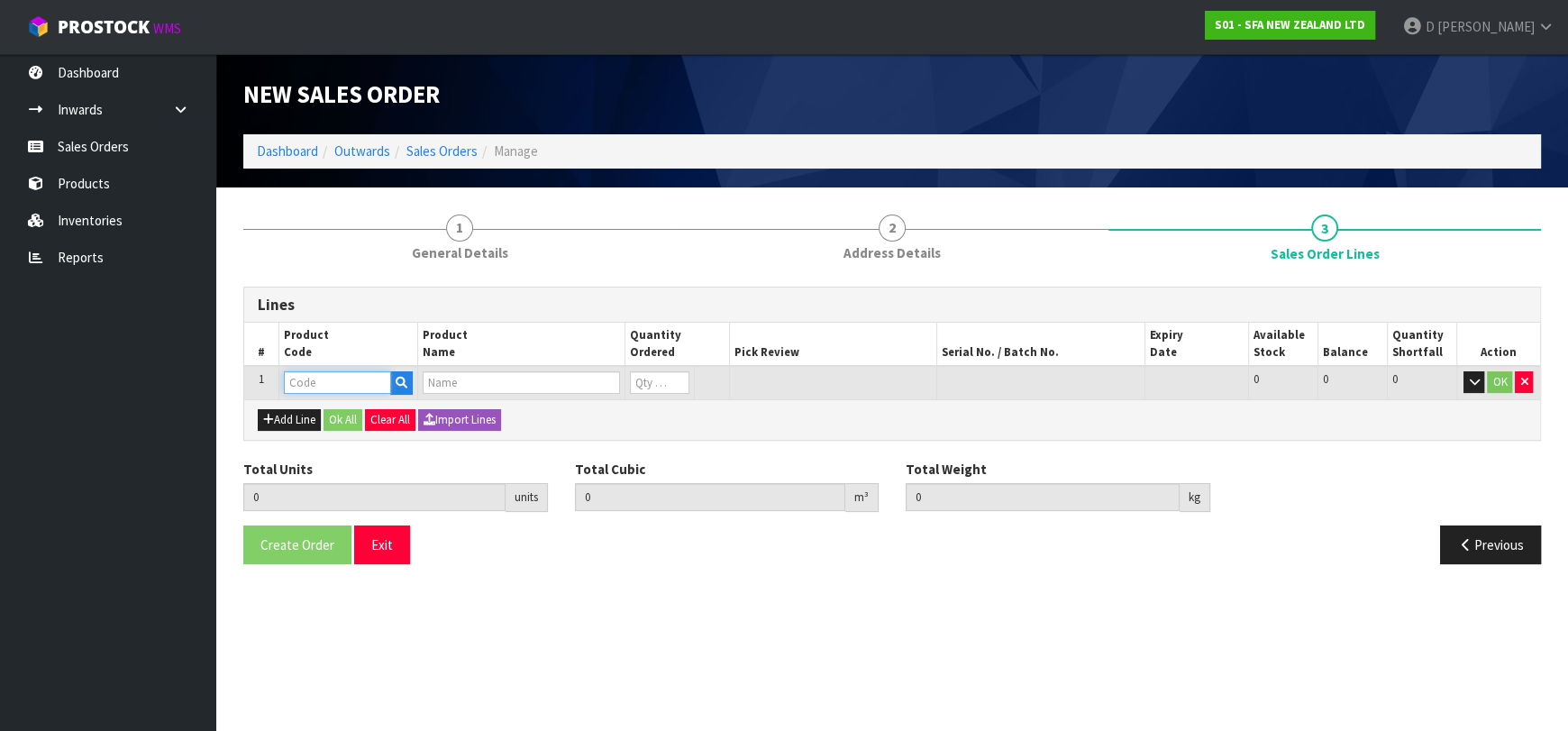
click at [310, 391] on input "text" at bounding box center [336, 383] width 107 height 23
type input "SA200"
type input "0.000000"
type input "0.000"
type input "[PERSON_NAME] COMMERCIAL MACERATOR"
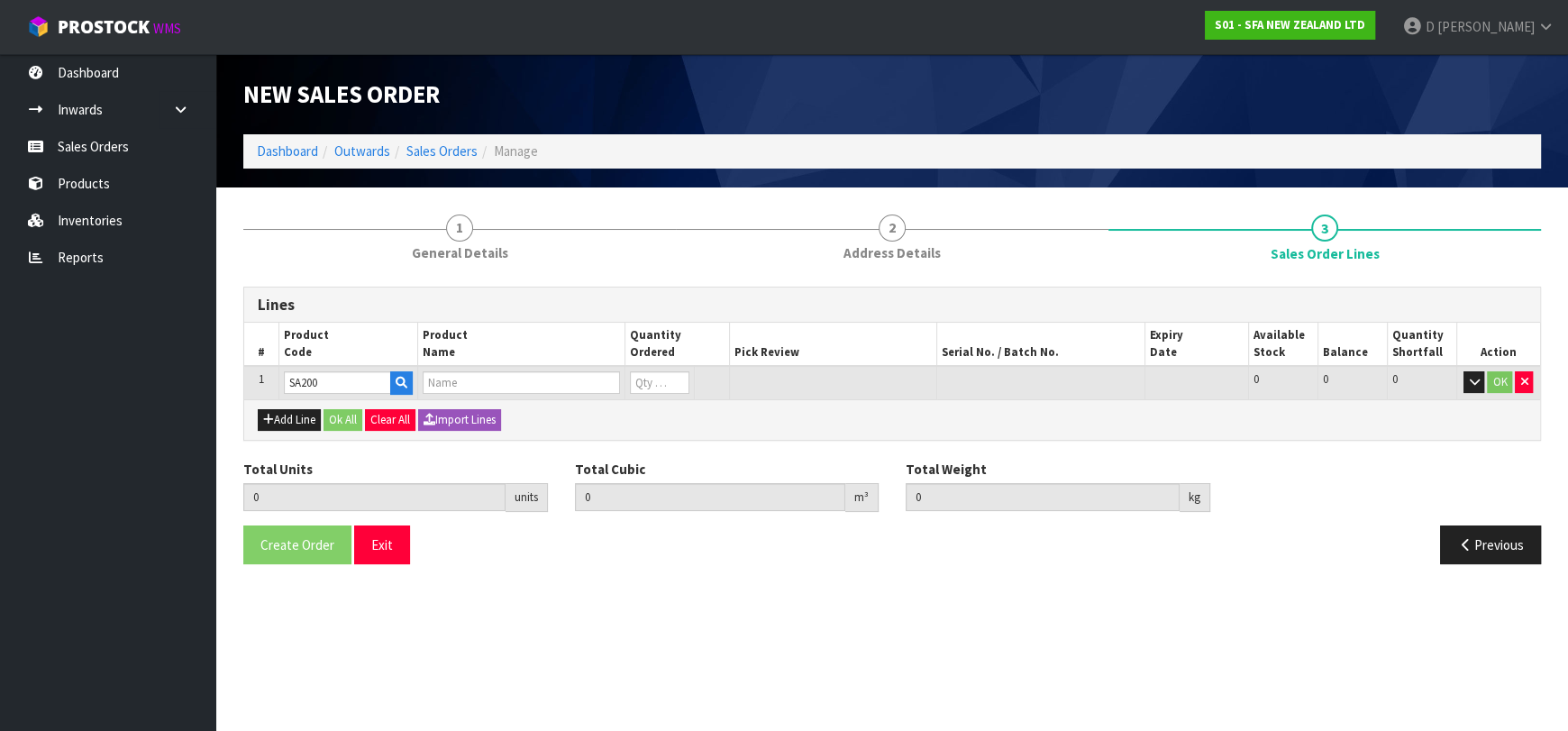
type input "0"
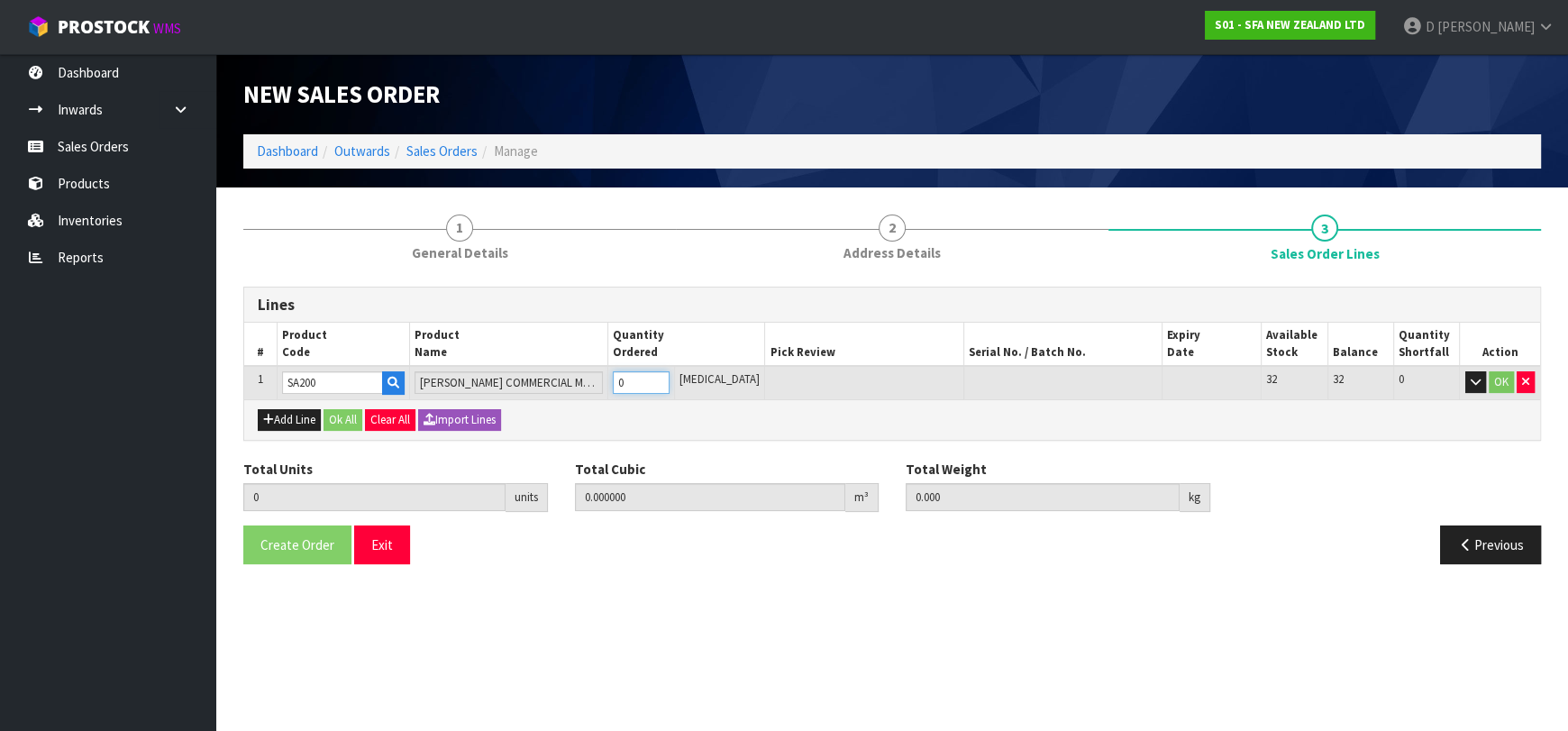
type input "1"
type input "0.021692"
type input "6.05"
type input "1"
click at [335, 412] on button "Ok All" at bounding box center [342, 420] width 39 height 22
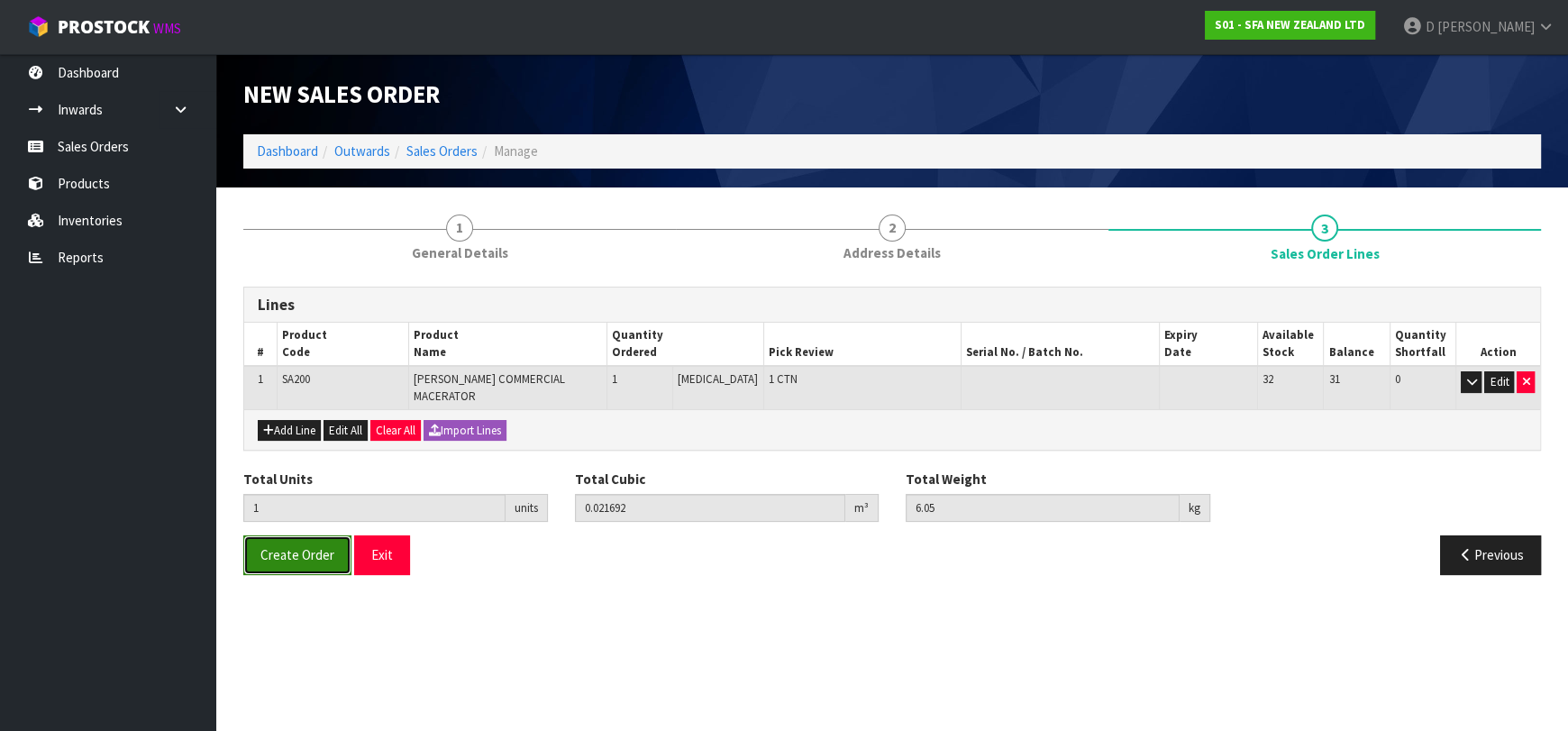
click at [275, 547] on span "Create Order" at bounding box center [298, 555] width 74 height 17
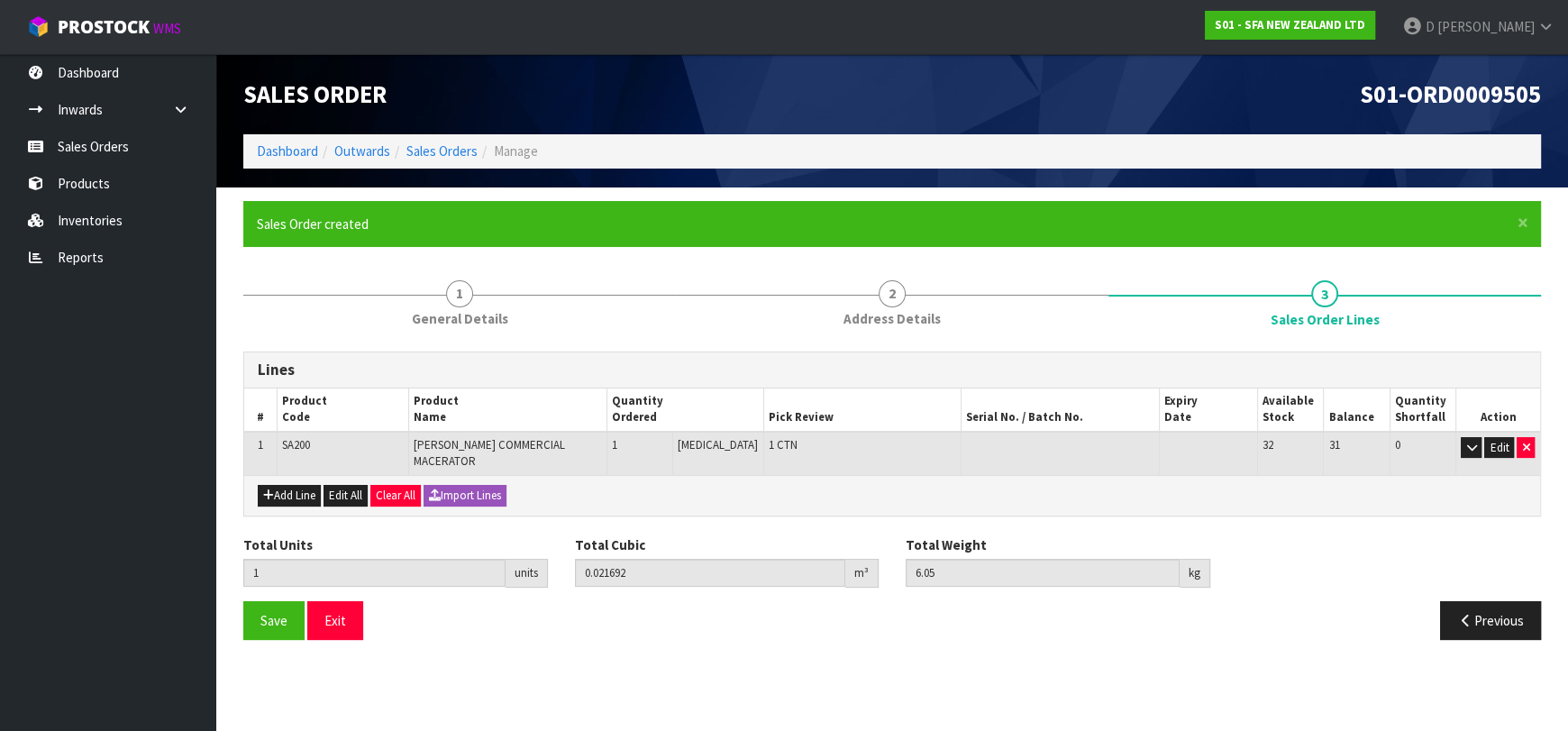
drag, startPoint x: 630, startPoint y: 355, endPoint x: 689, endPoint y: 359, distance: 59.1
click at [689, 359] on div "Lines" at bounding box center [891, 371] width 1296 height 36
click at [415, 156] on link "Sales Orders" at bounding box center [441, 151] width 71 height 17
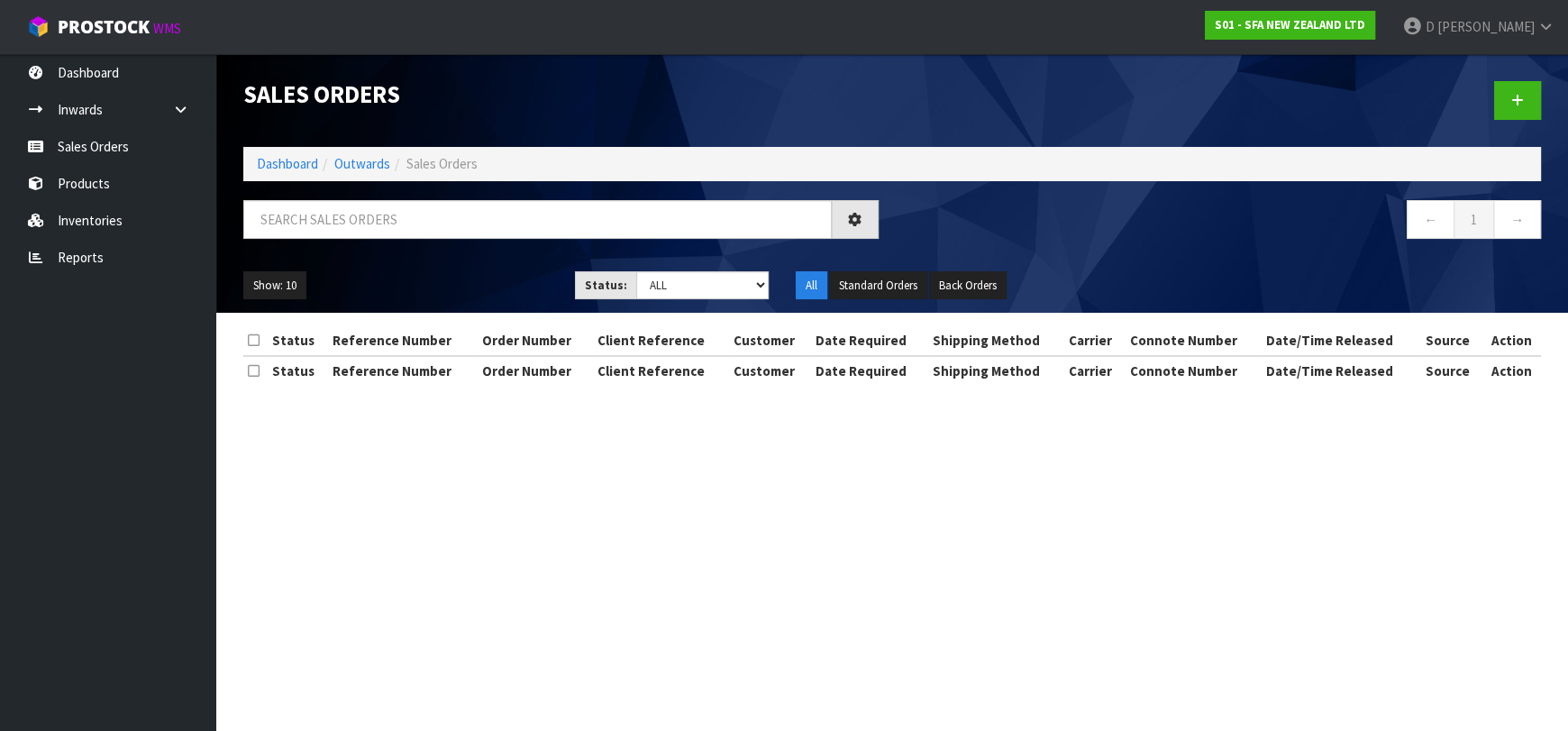
click at [1481, 86] on div at bounding box center [1223, 100] width 663 height 93
click at [1501, 90] on link at bounding box center [1518, 100] width 47 height 39
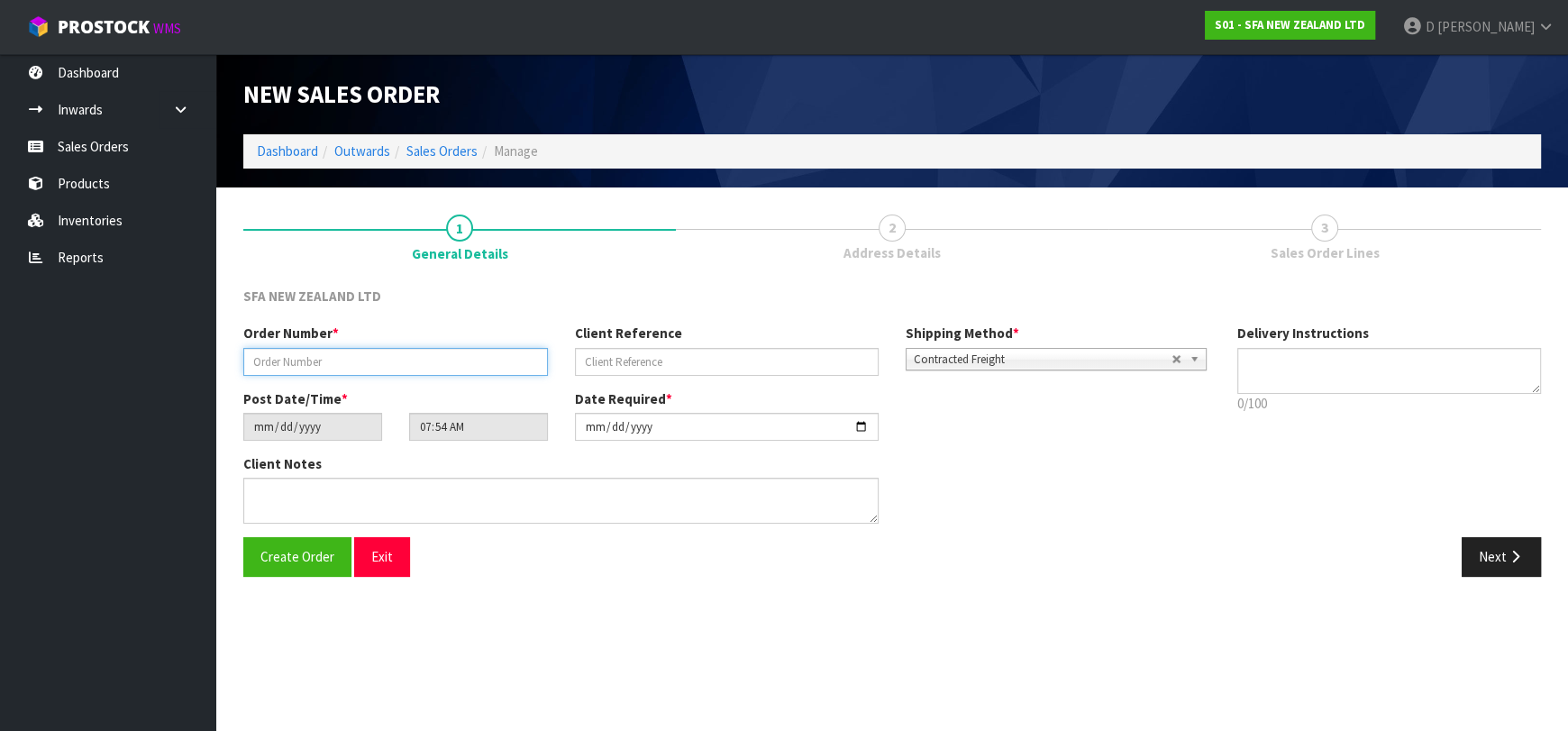
drag, startPoint x: 276, startPoint y: 354, endPoint x: 285, endPoint y: 364, distance: 13.5
click at [277, 357] on input "text" at bounding box center [395, 362] width 304 height 28
type input "24689"
drag, startPoint x: 769, startPoint y: 359, endPoint x: 830, endPoint y: 369, distance: 61.8
click at [769, 359] on input "text" at bounding box center [727, 362] width 304 height 28
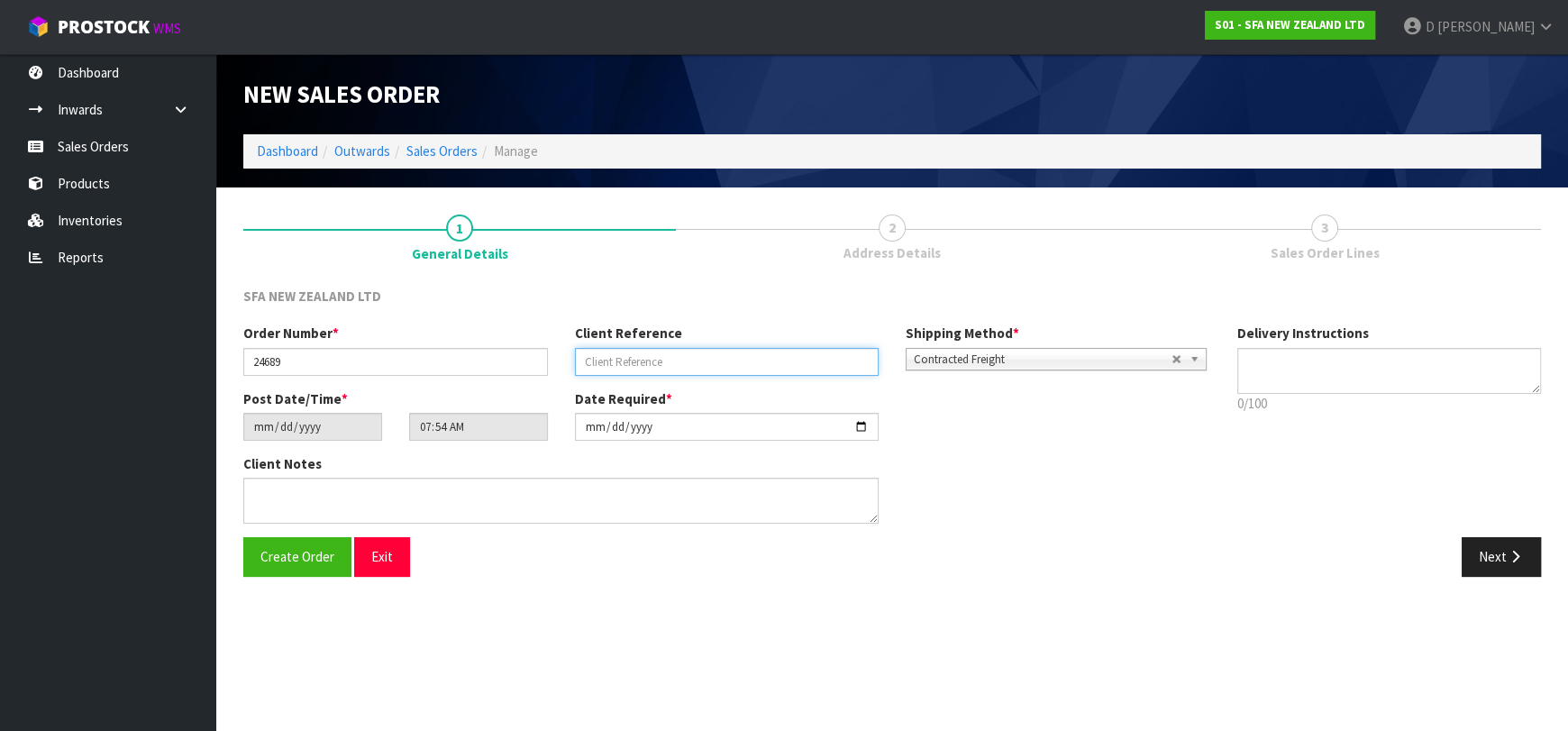
paste input "1P00212192"
type input "1P00212192"
click at [1491, 565] on button "Next" at bounding box center [1502, 556] width 79 height 39
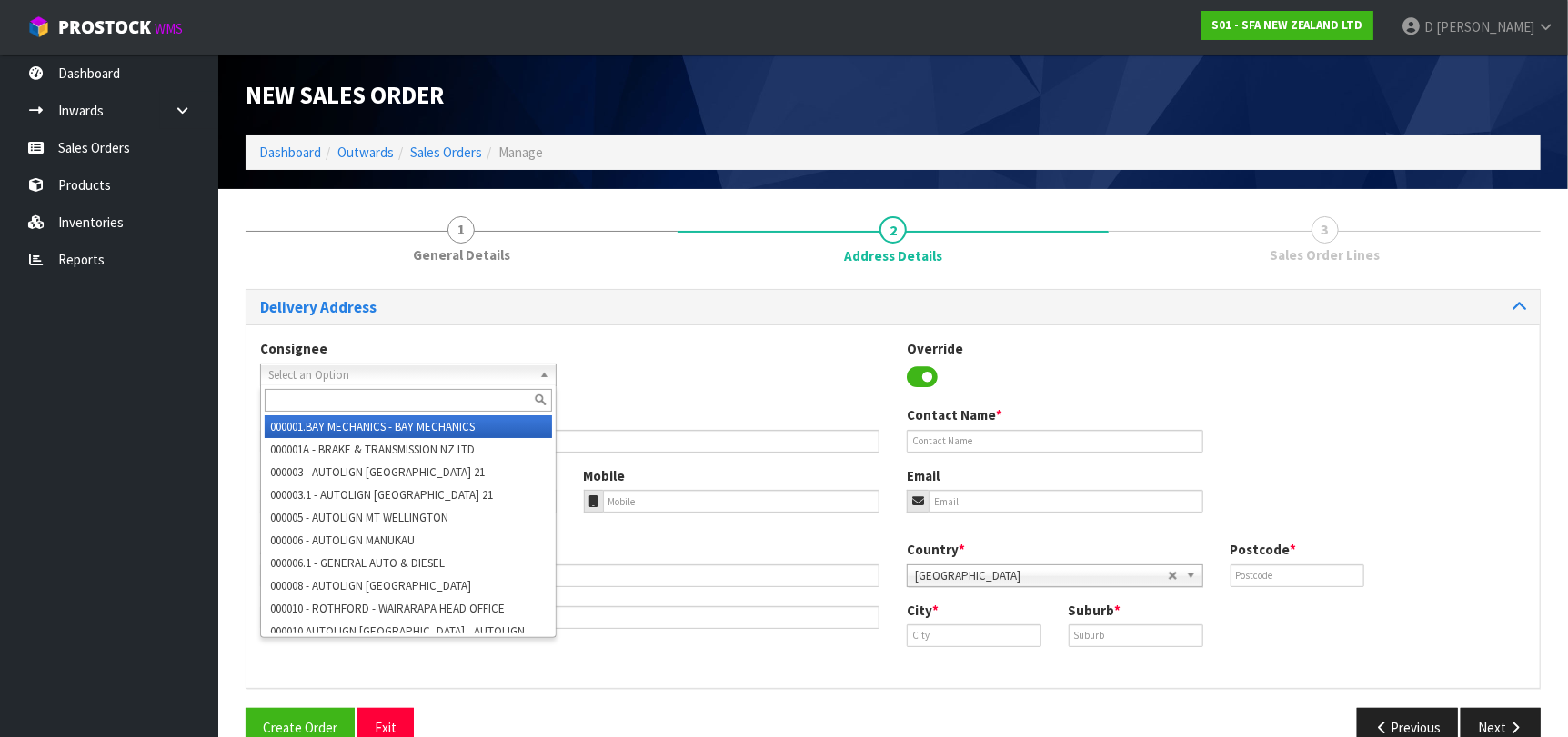
click at [310, 370] on span "Select an Option" at bounding box center [400, 375] width 264 height 22
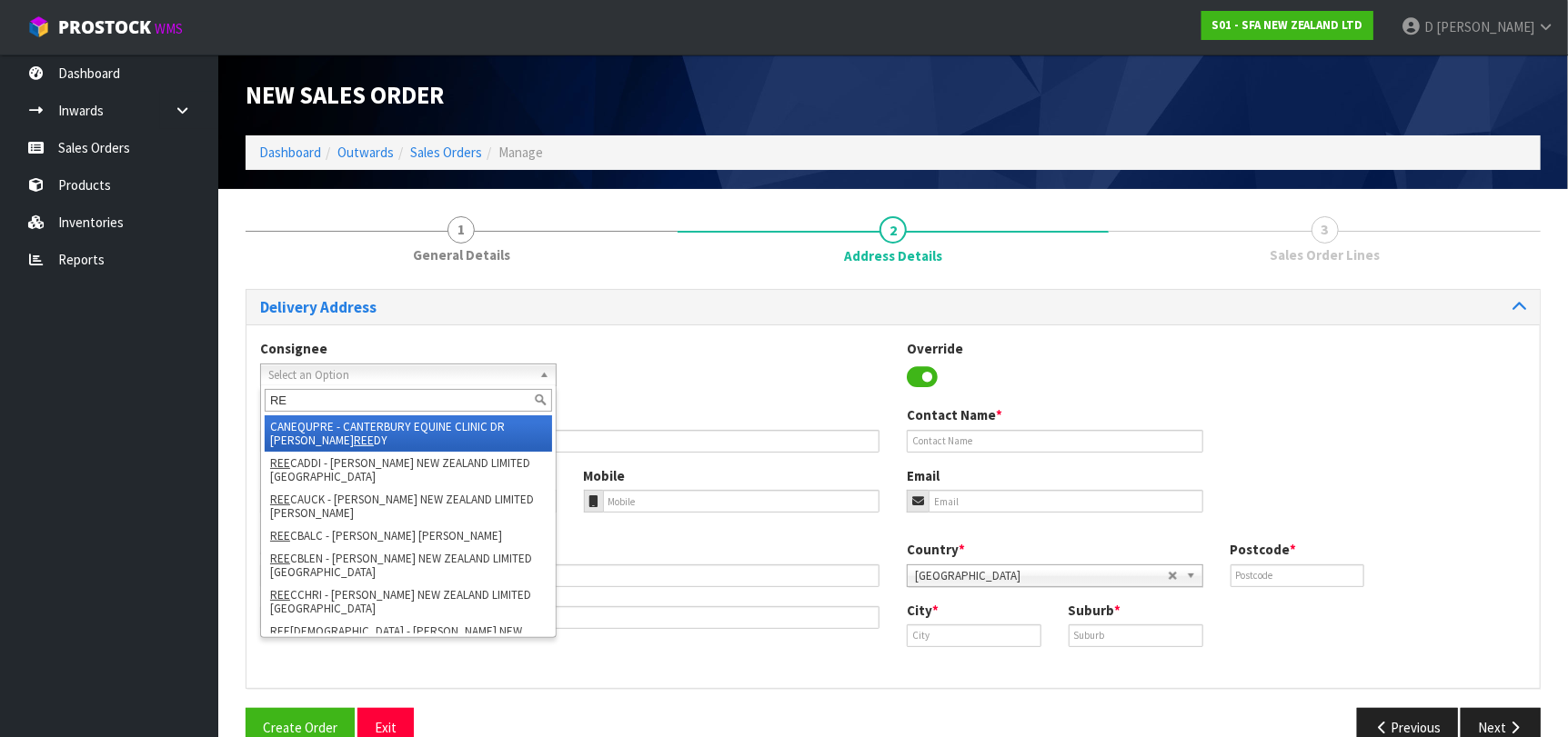
type input "R"
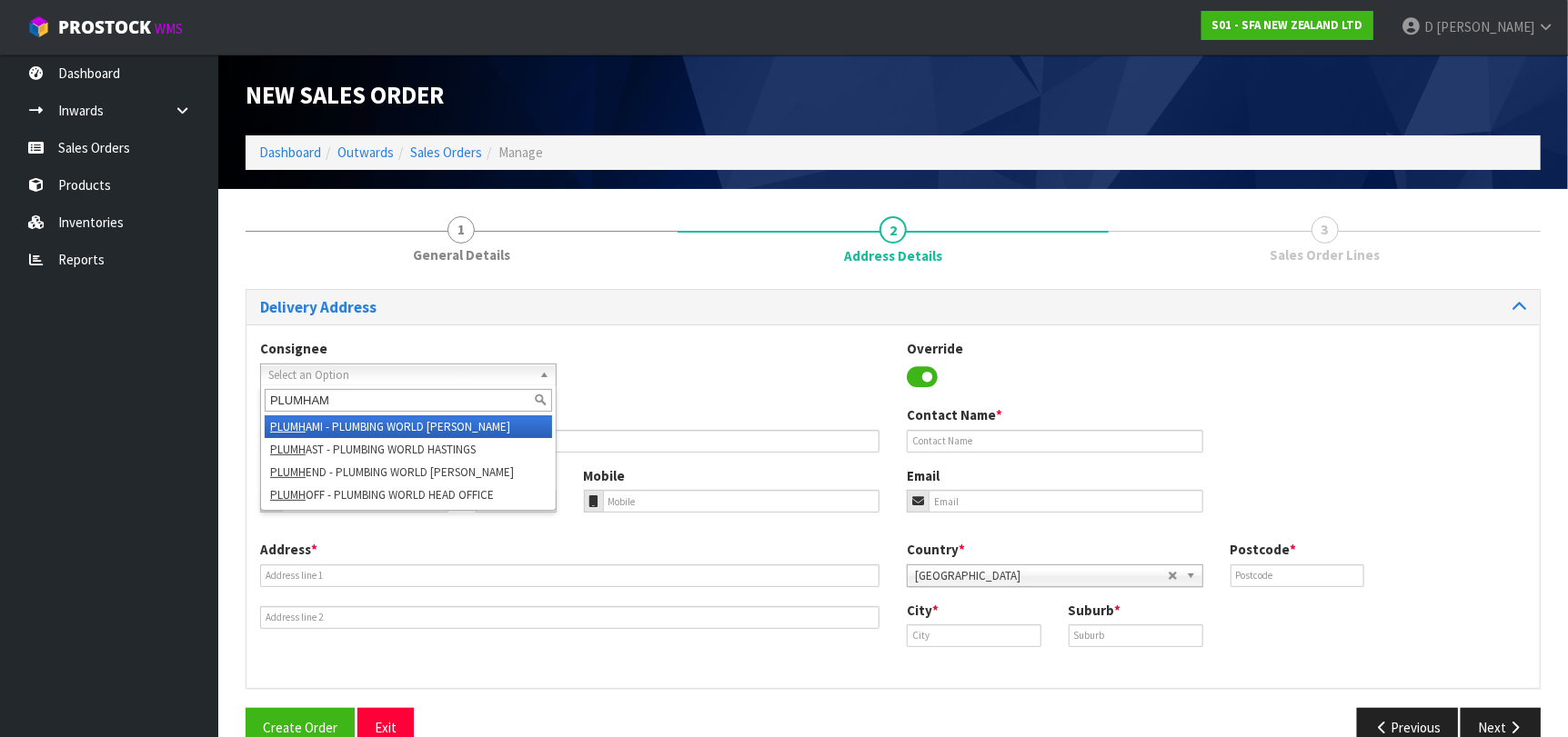
type input "PLUMHAMI"
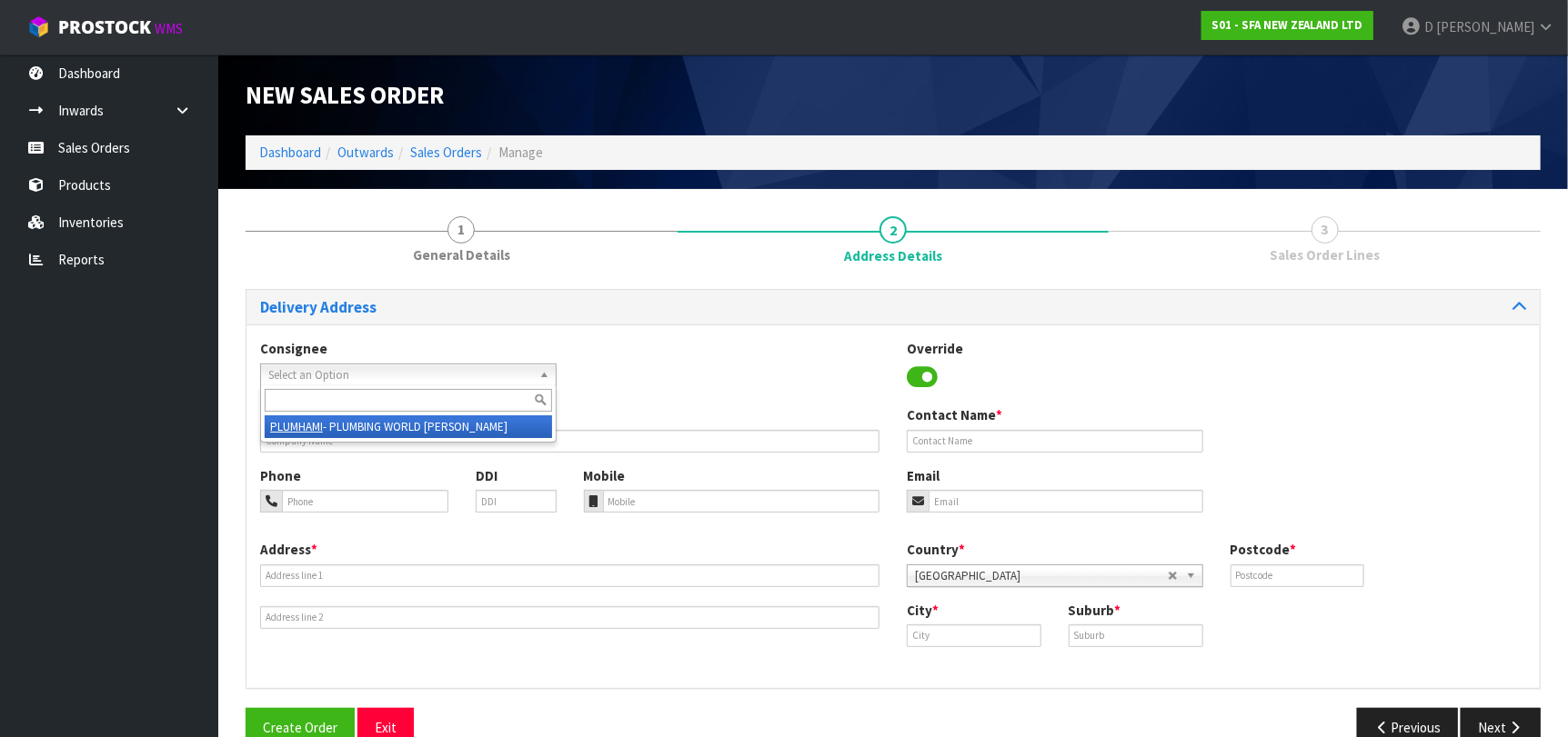
type input "PLUMBING WORLD [PERSON_NAME]"
type input "[PHONE_NUMBER]"
type input "[STREET_ADDRESS]"
type input "3204"
type input "[PERSON_NAME]"
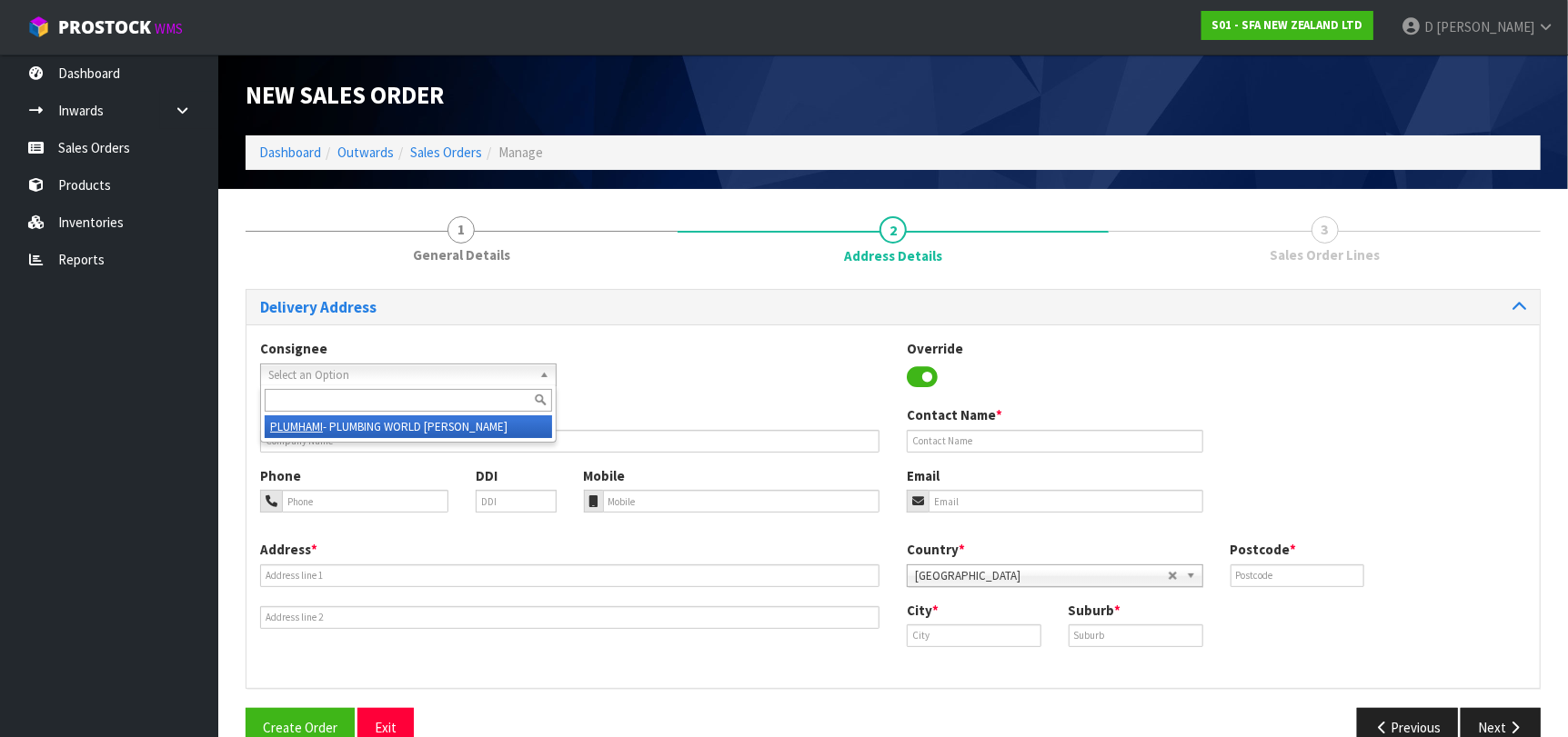
type input "FRANKTON"
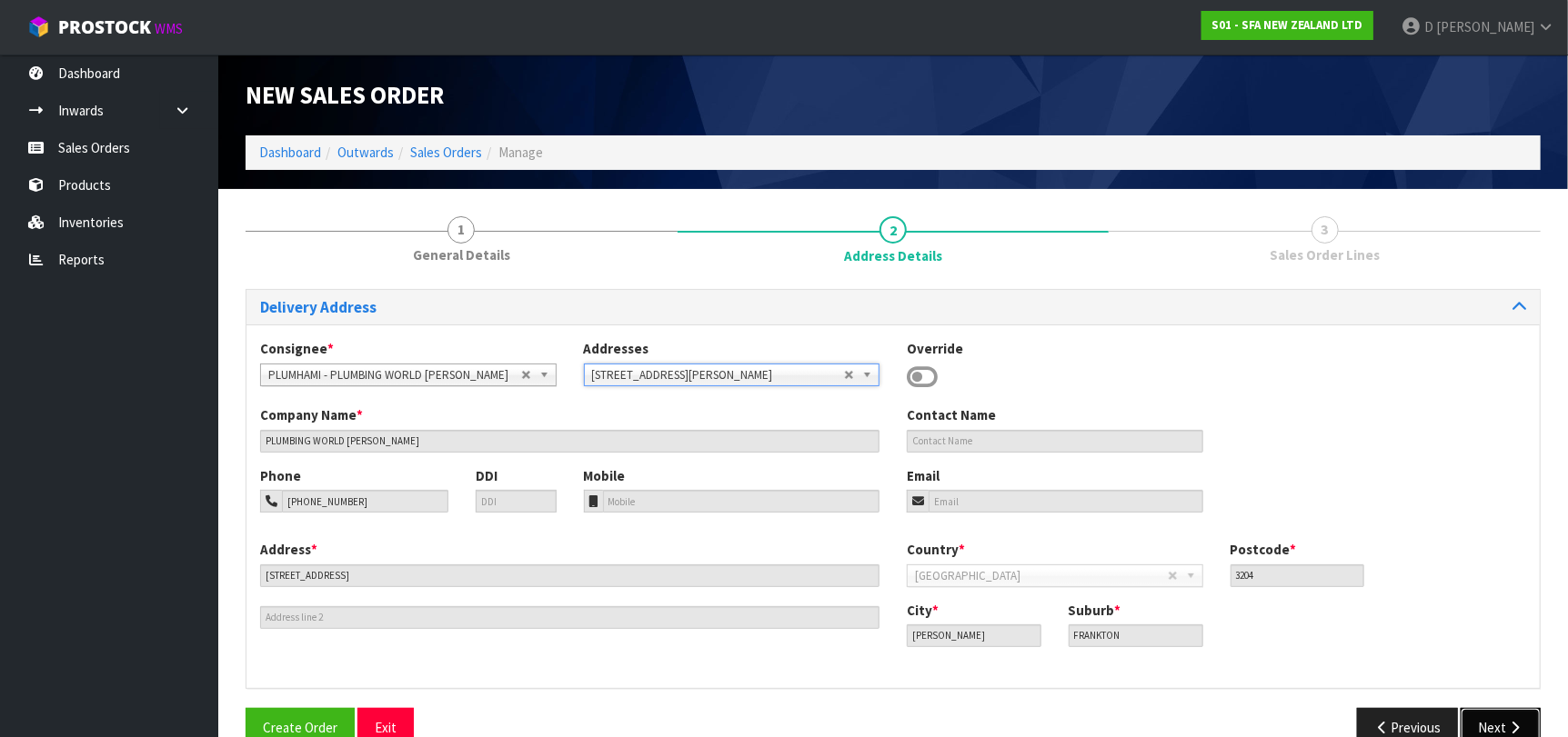
click at [1501, 731] on button "Next" at bounding box center [1500, 727] width 80 height 39
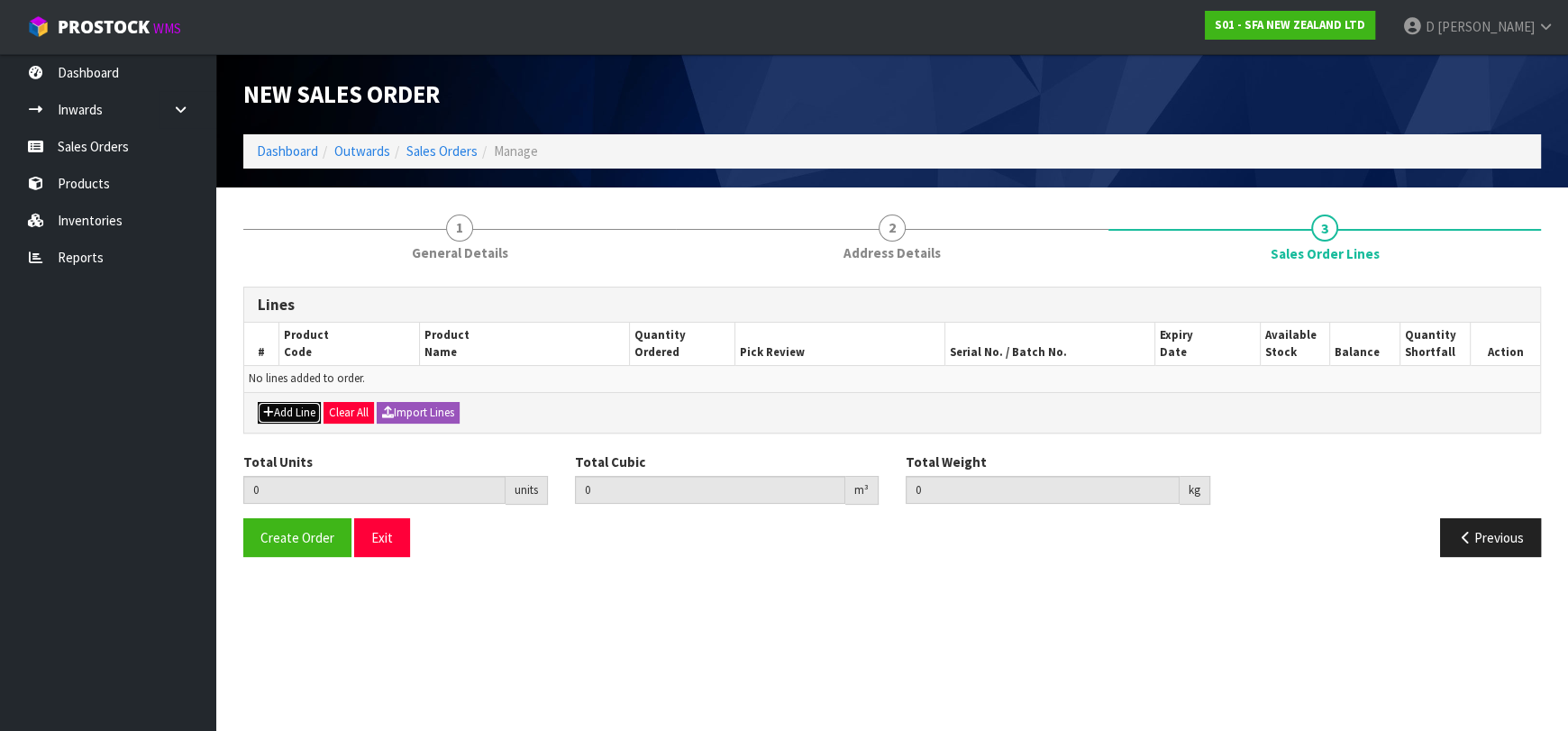
click at [281, 420] on button "Add Line" at bounding box center [289, 412] width 63 height 22
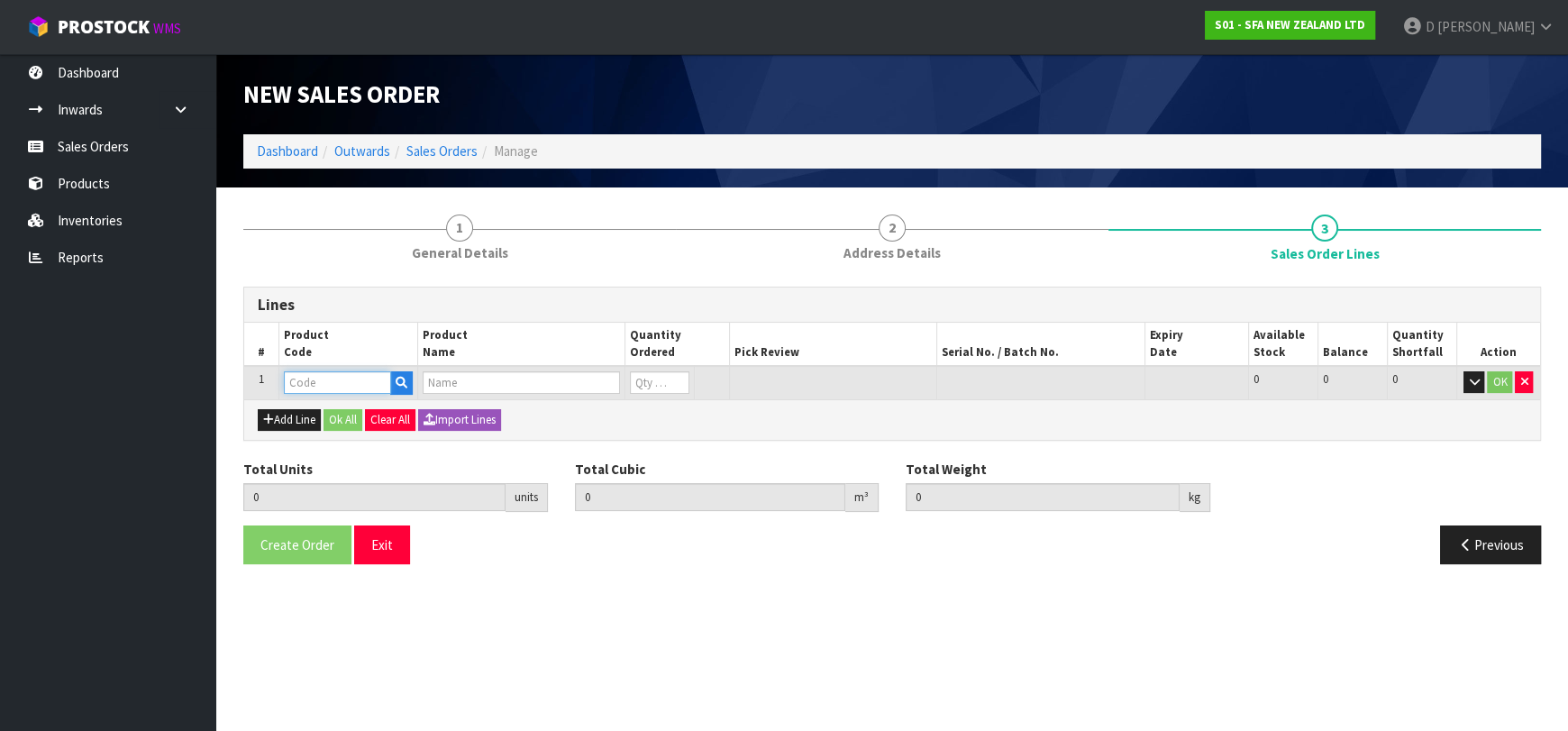
click at [319, 389] on input "text" at bounding box center [336, 383] width 107 height 23
type input "SA113"
type input "0.000000"
type input "0.000"
type input "SANIFLOOR OPTION 1 WATER PUMP"
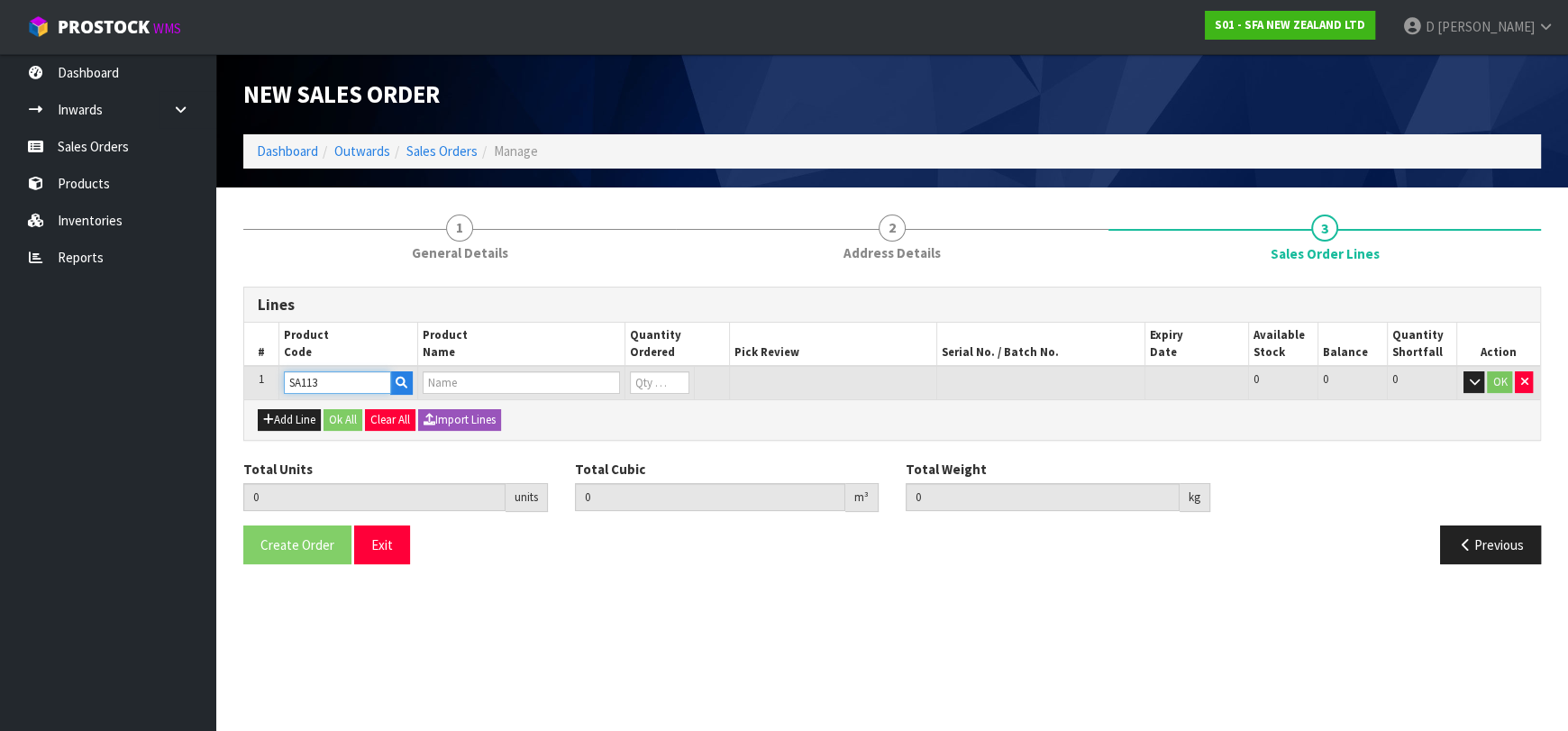
type input "0"
type input "SA113"
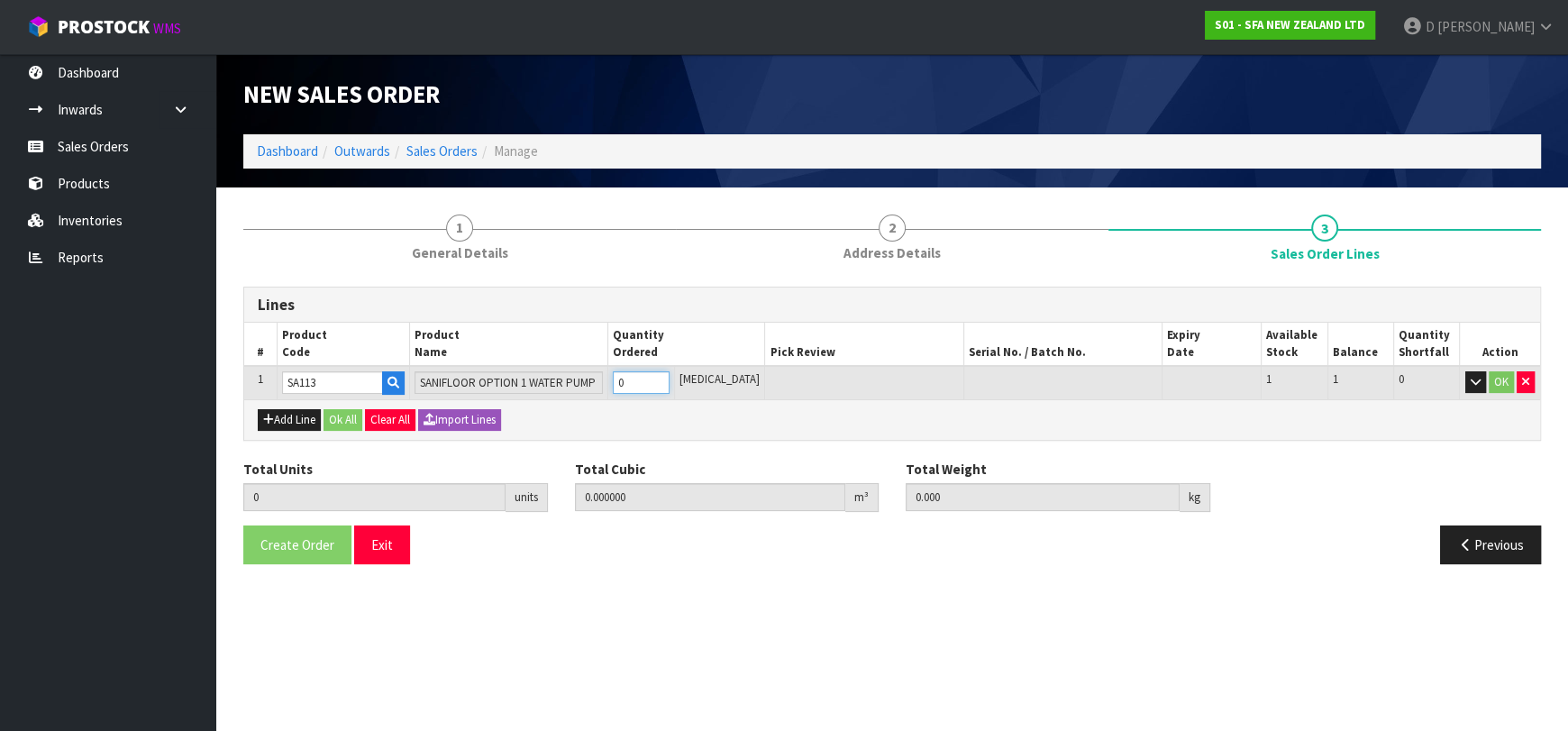
type input "1"
type input "0.035875"
type input "9"
type input "1"
click at [333, 413] on button "Ok All" at bounding box center [342, 420] width 39 height 22
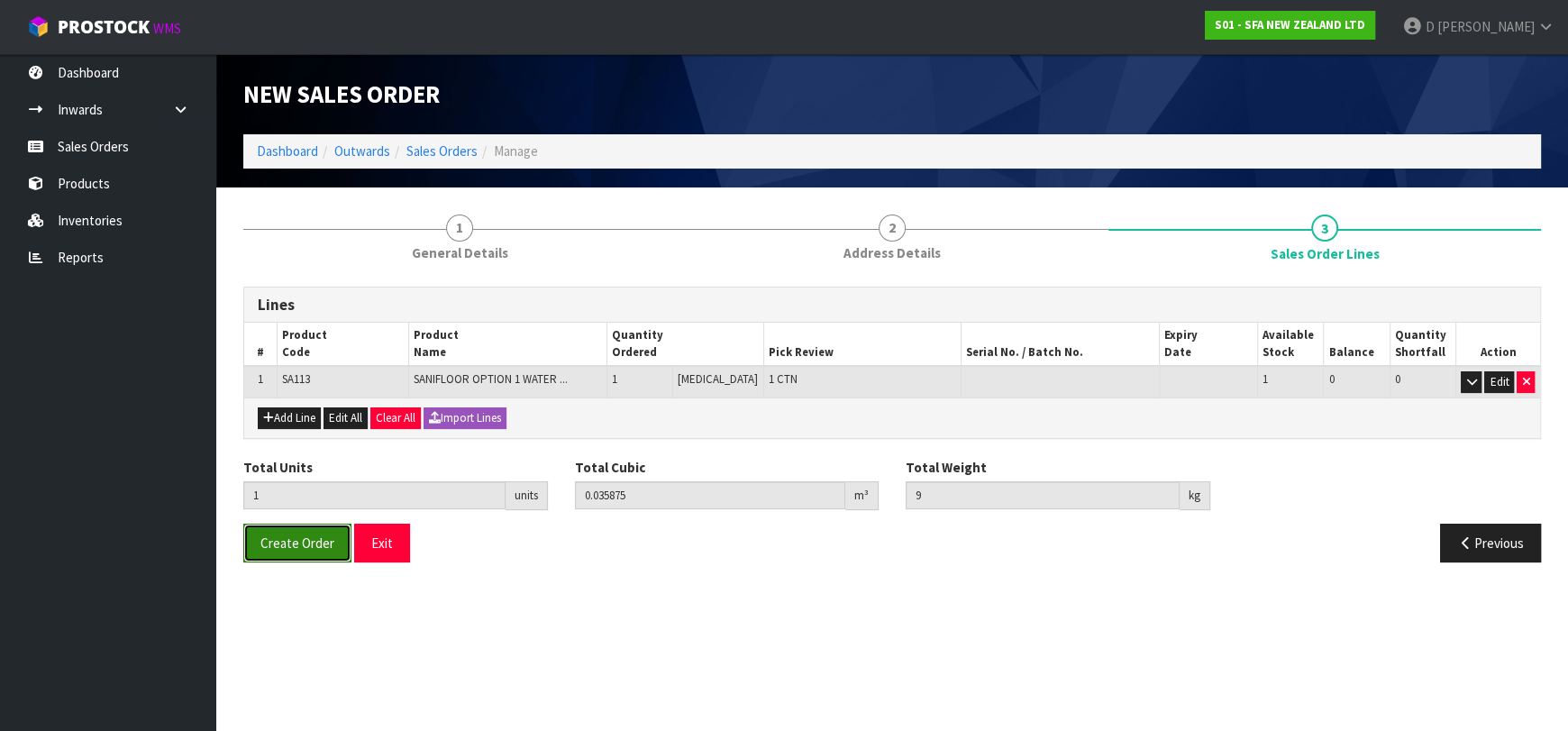
click at [294, 530] on button "Create Order" at bounding box center [297, 543] width 108 height 39
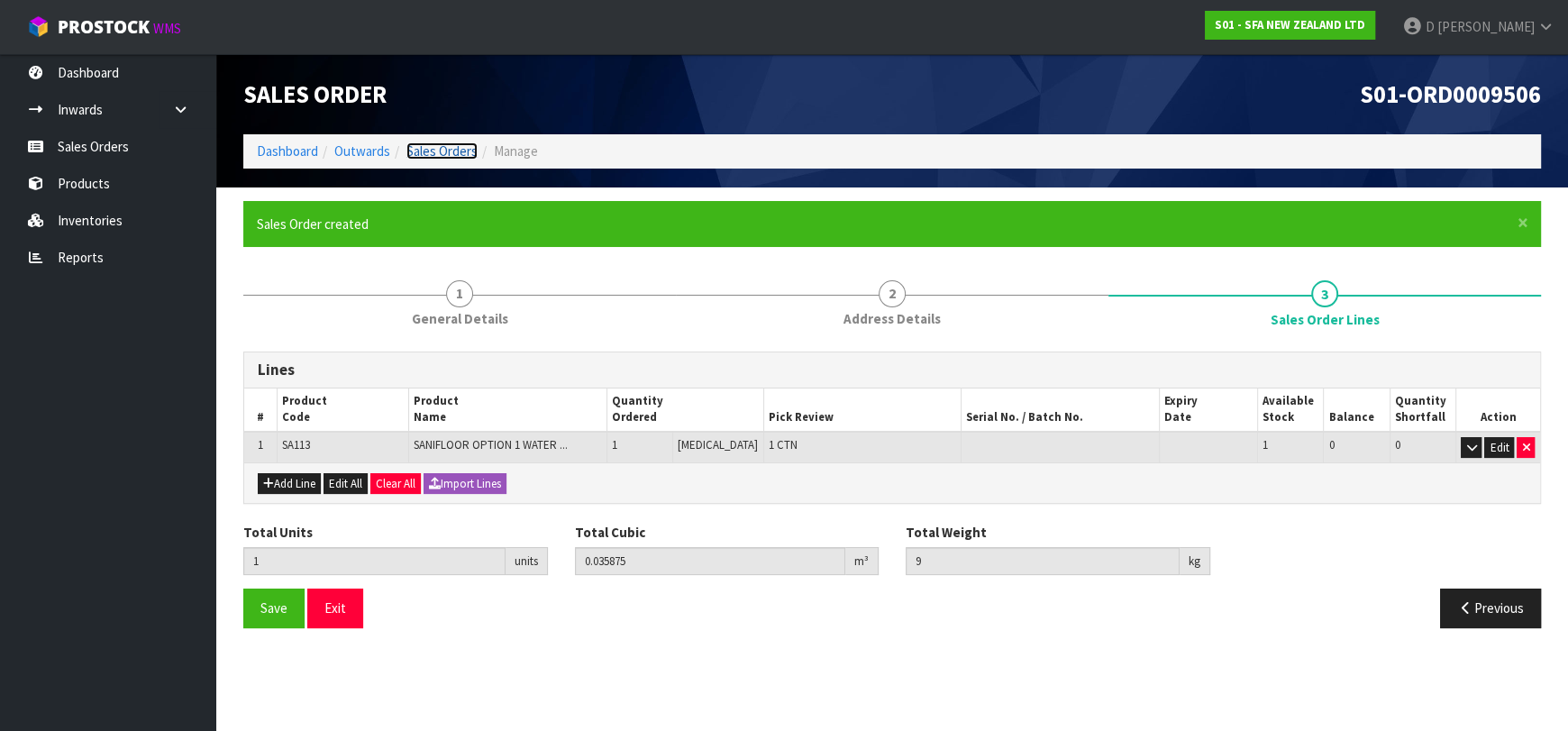
click at [456, 147] on link "Sales Orders" at bounding box center [441, 151] width 71 height 17
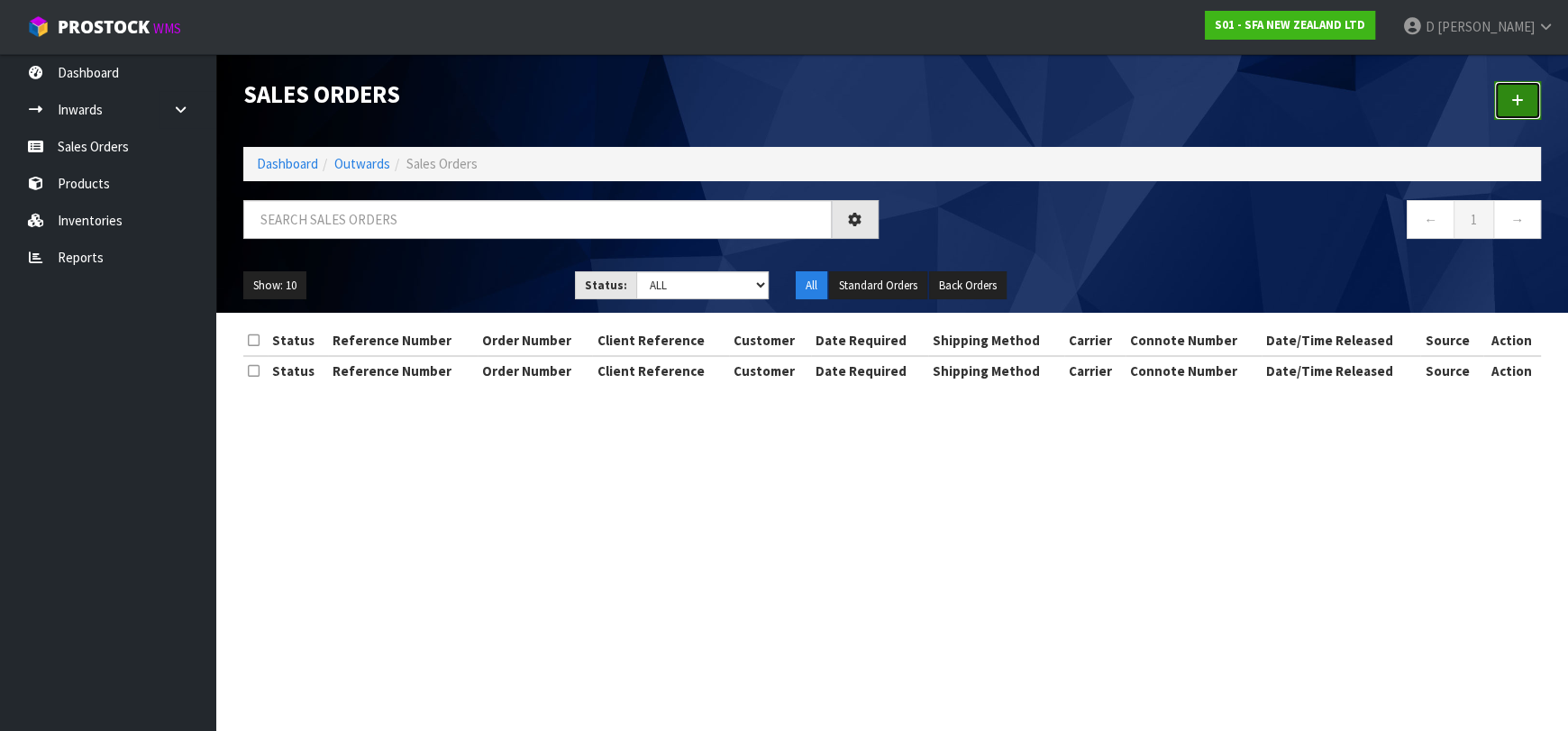
drag, startPoint x: 1510, startPoint y: 97, endPoint x: 816, endPoint y: 171, distance: 697.9
click at [1508, 96] on link at bounding box center [1518, 100] width 47 height 39
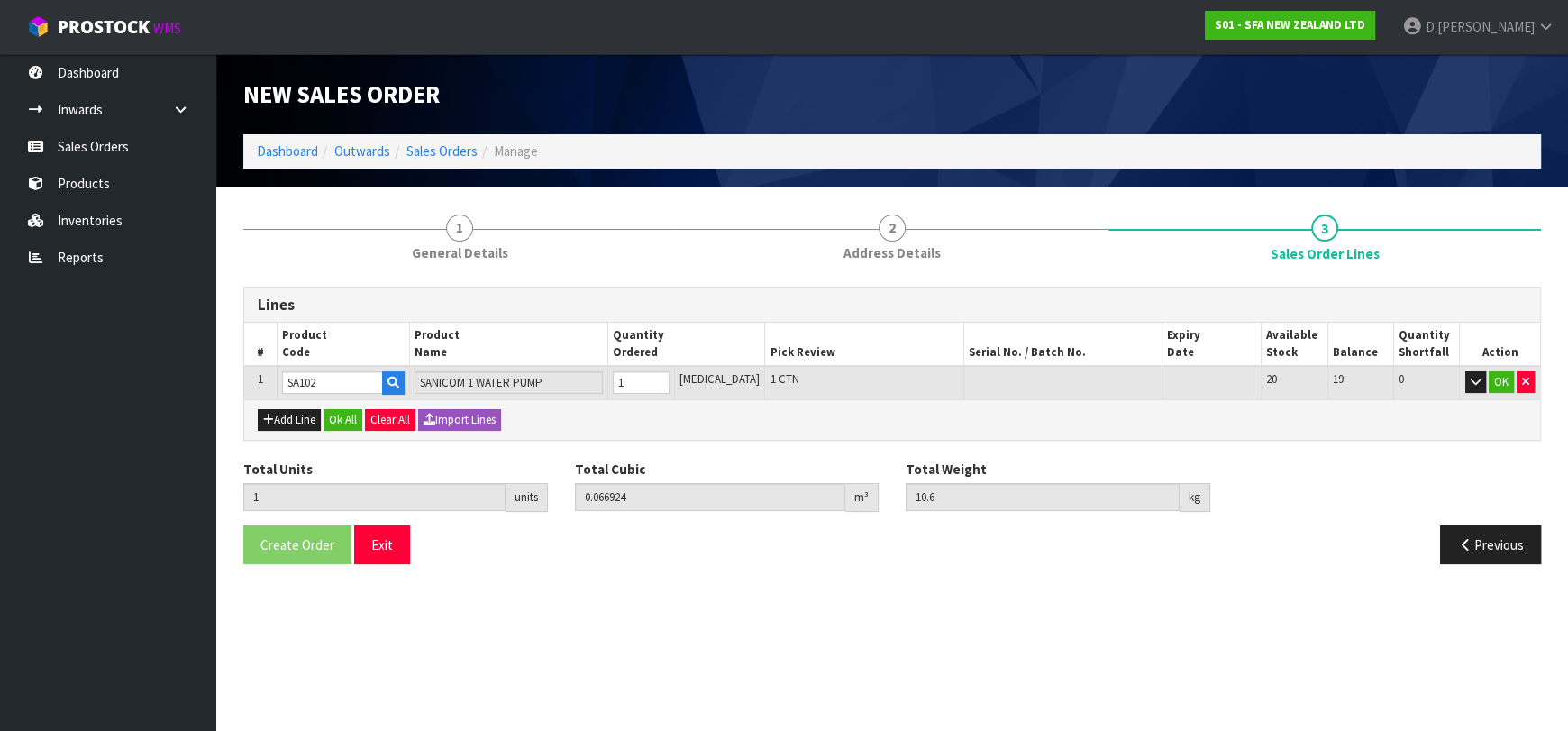
type input "1"
click at [339, 420] on button "Ok All" at bounding box center [342, 420] width 39 height 22
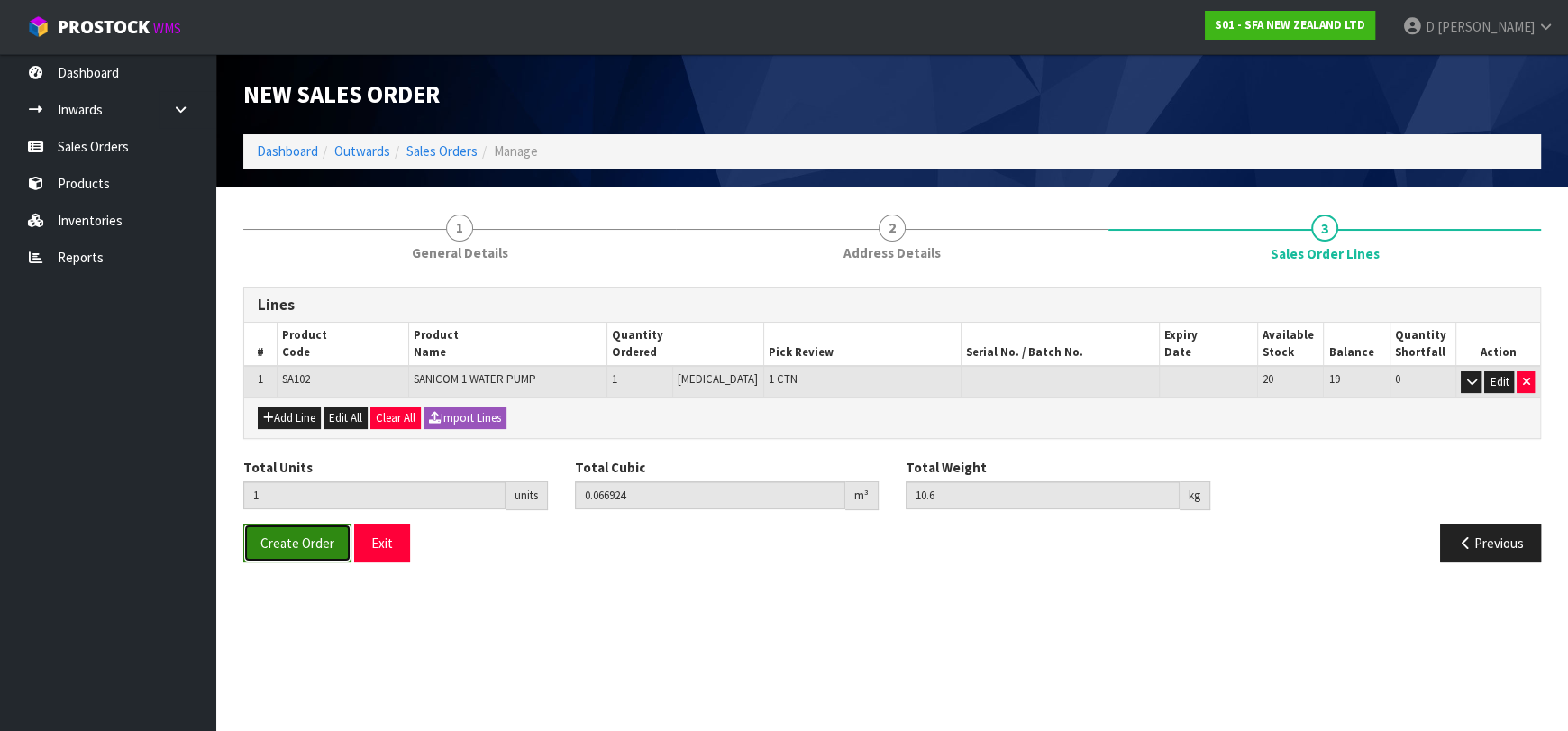
click at [314, 535] on span "Create Order" at bounding box center [298, 543] width 74 height 17
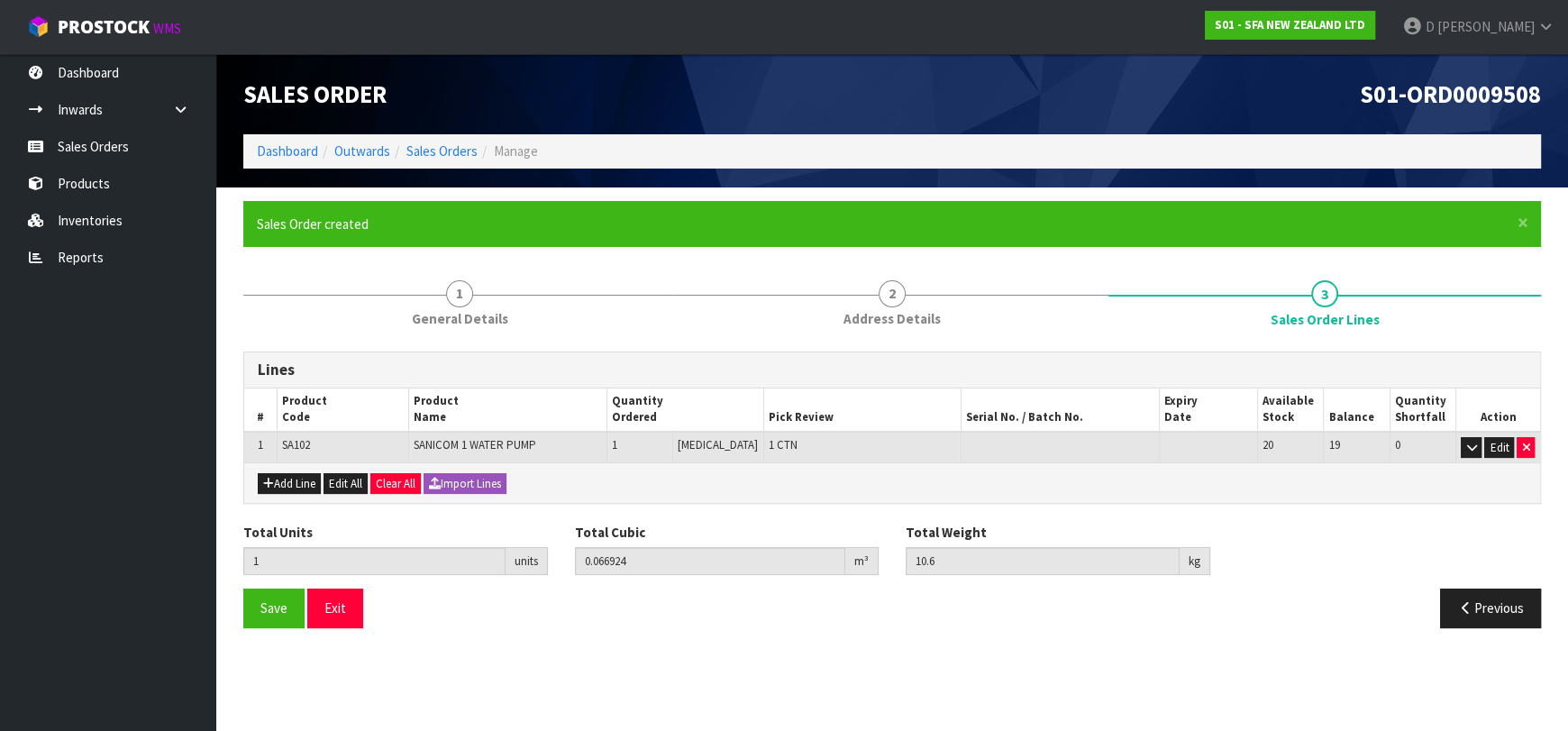
click at [443, 137] on ol "Dashboard Outwards Sales Orders Manage" at bounding box center [891, 150] width 1298 height 33
click at [457, 159] on link "Sales Orders" at bounding box center [441, 151] width 71 height 17
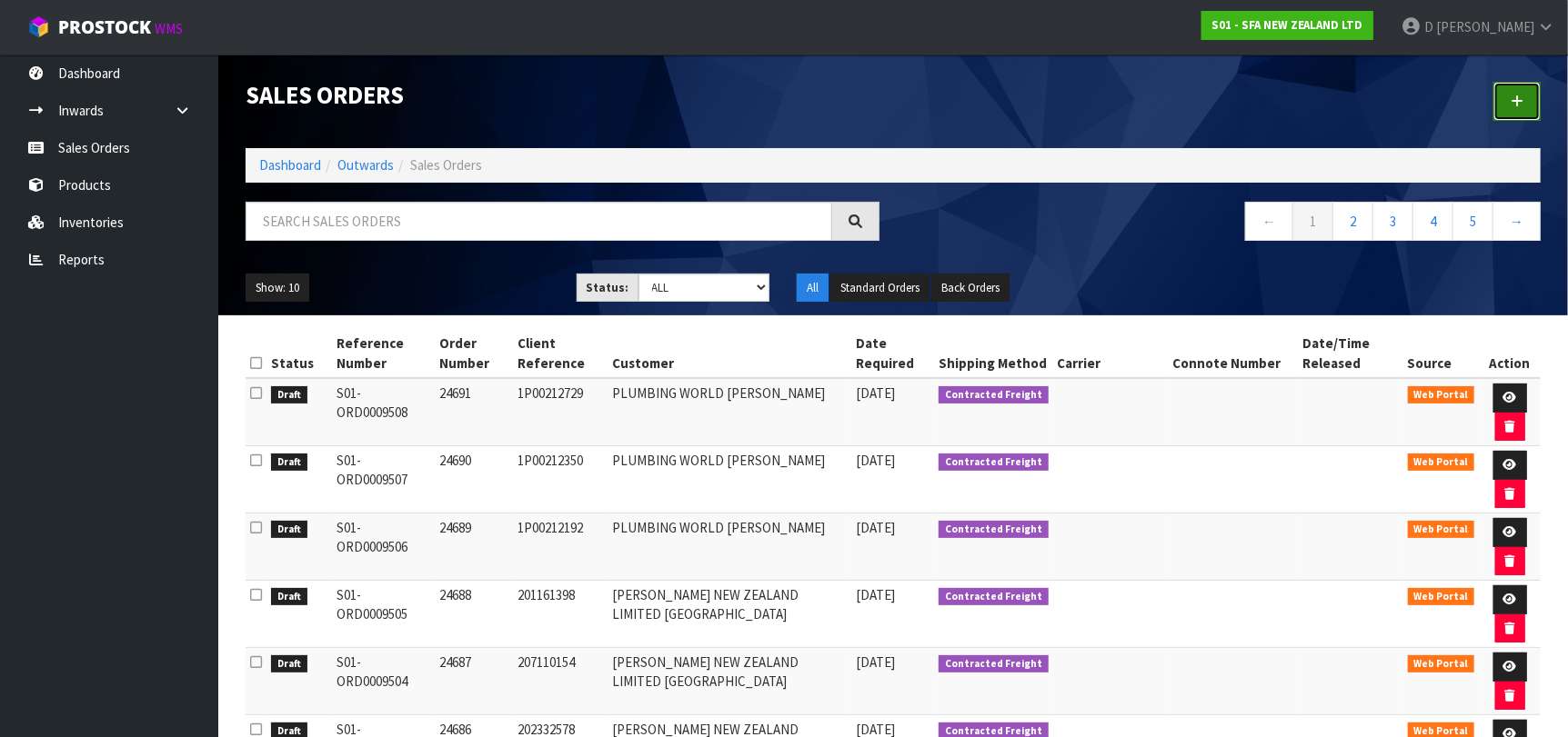
click at [1518, 90] on link at bounding box center [1517, 101] width 48 height 39
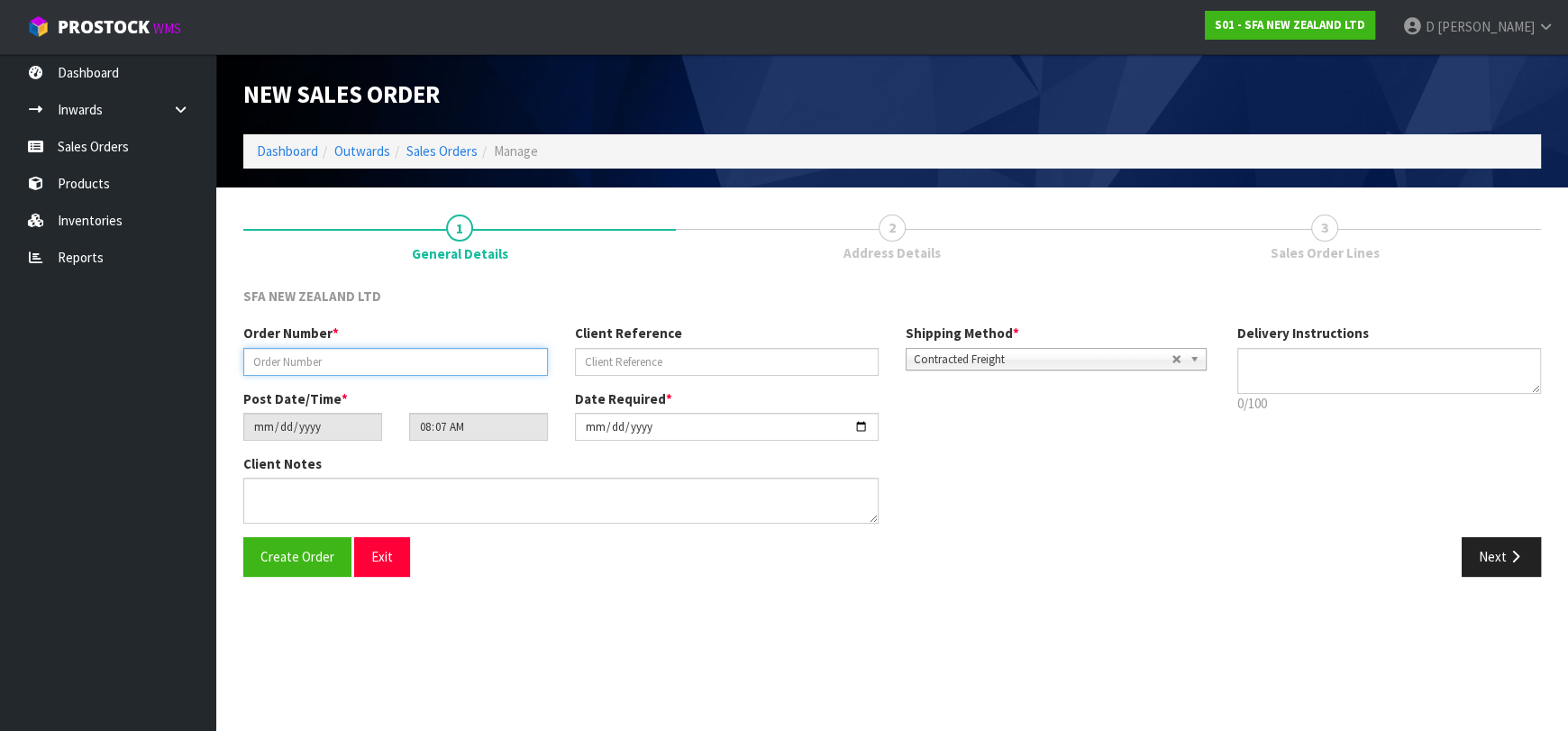
click at [479, 353] on input "text" at bounding box center [395, 362] width 304 height 28
type input "24692"
paste input "10502870"
type input "10502870"
click at [1482, 552] on button "Next" at bounding box center [1502, 556] width 79 height 39
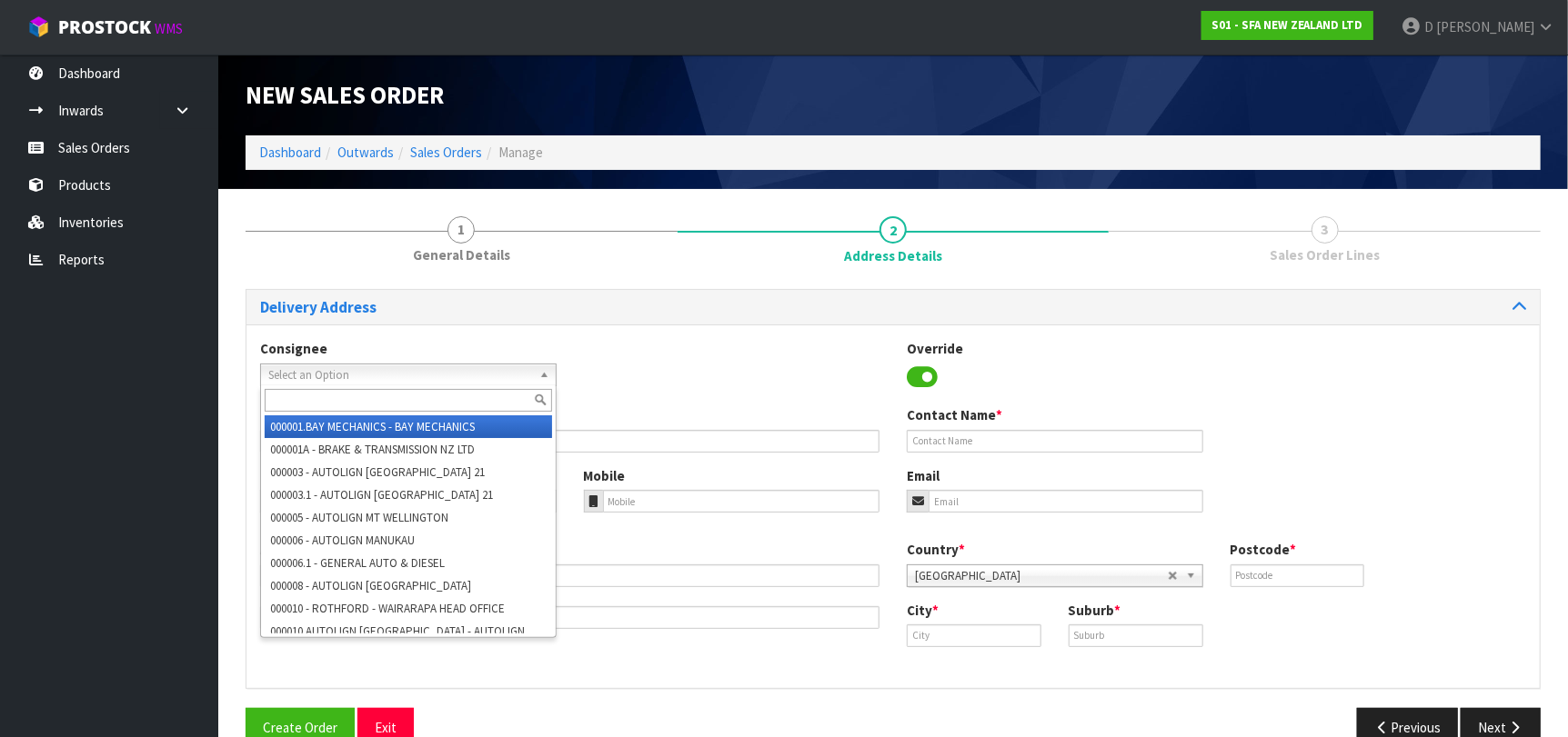
click at [400, 367] on span "Select an Option" at bounding box center [400, 375] width 264 height 22
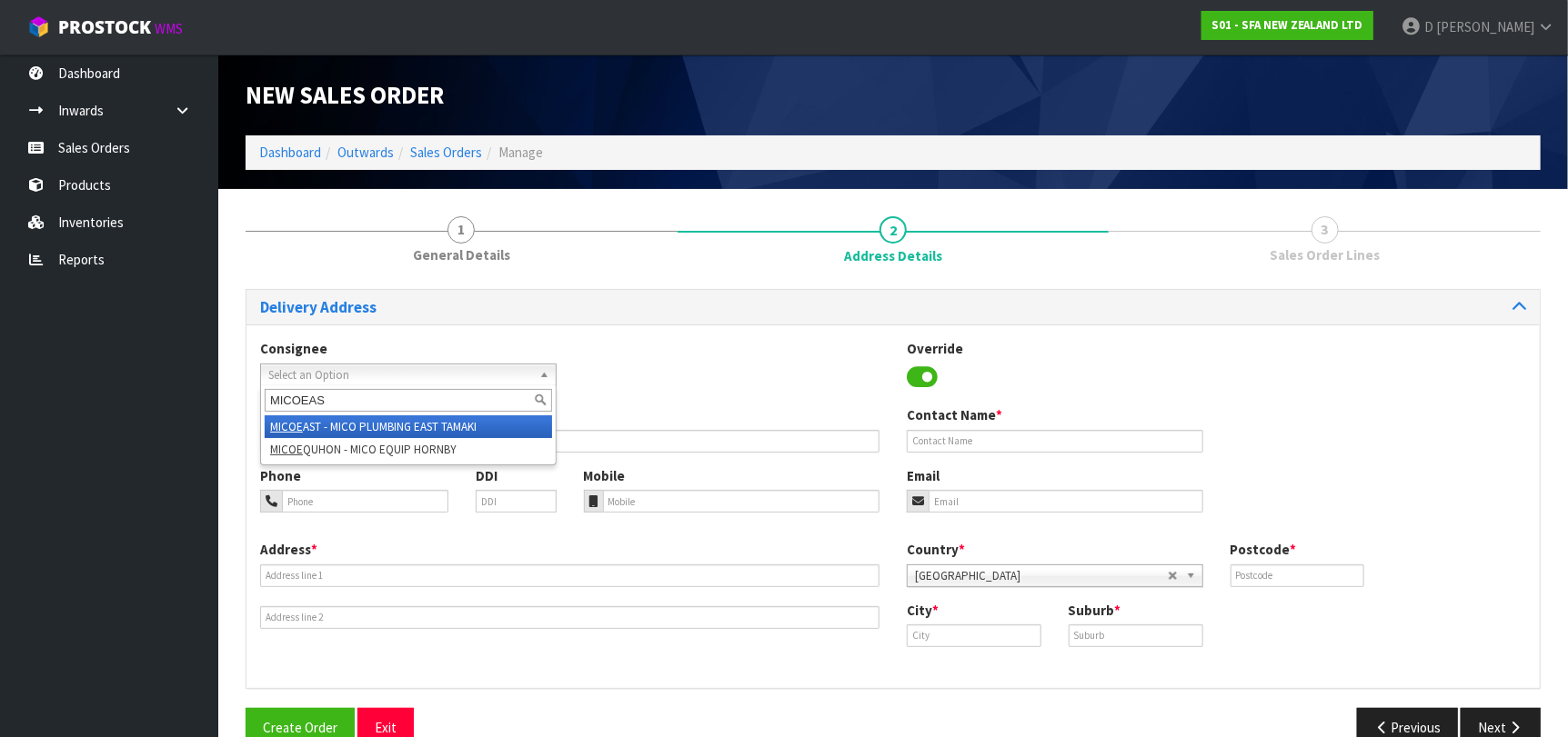
type input "MICOEAST"
type input "MICO PLUMBING EAST TAMAKI"
type input "85 SPRINGS ROAD"
type input "2013"
type input "[GEOGRAPHIC_DATA]"
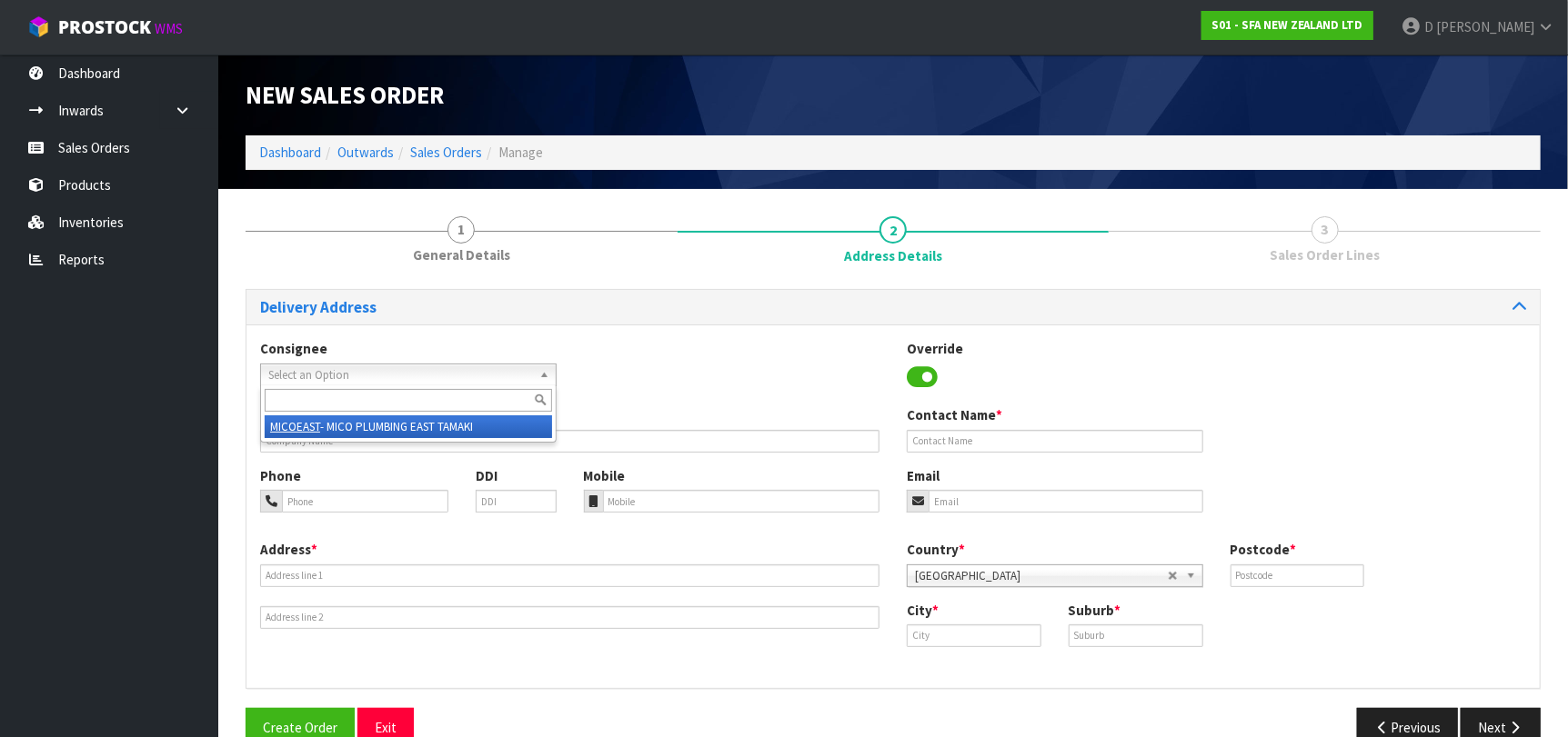
type input "EAST TAMAKI"
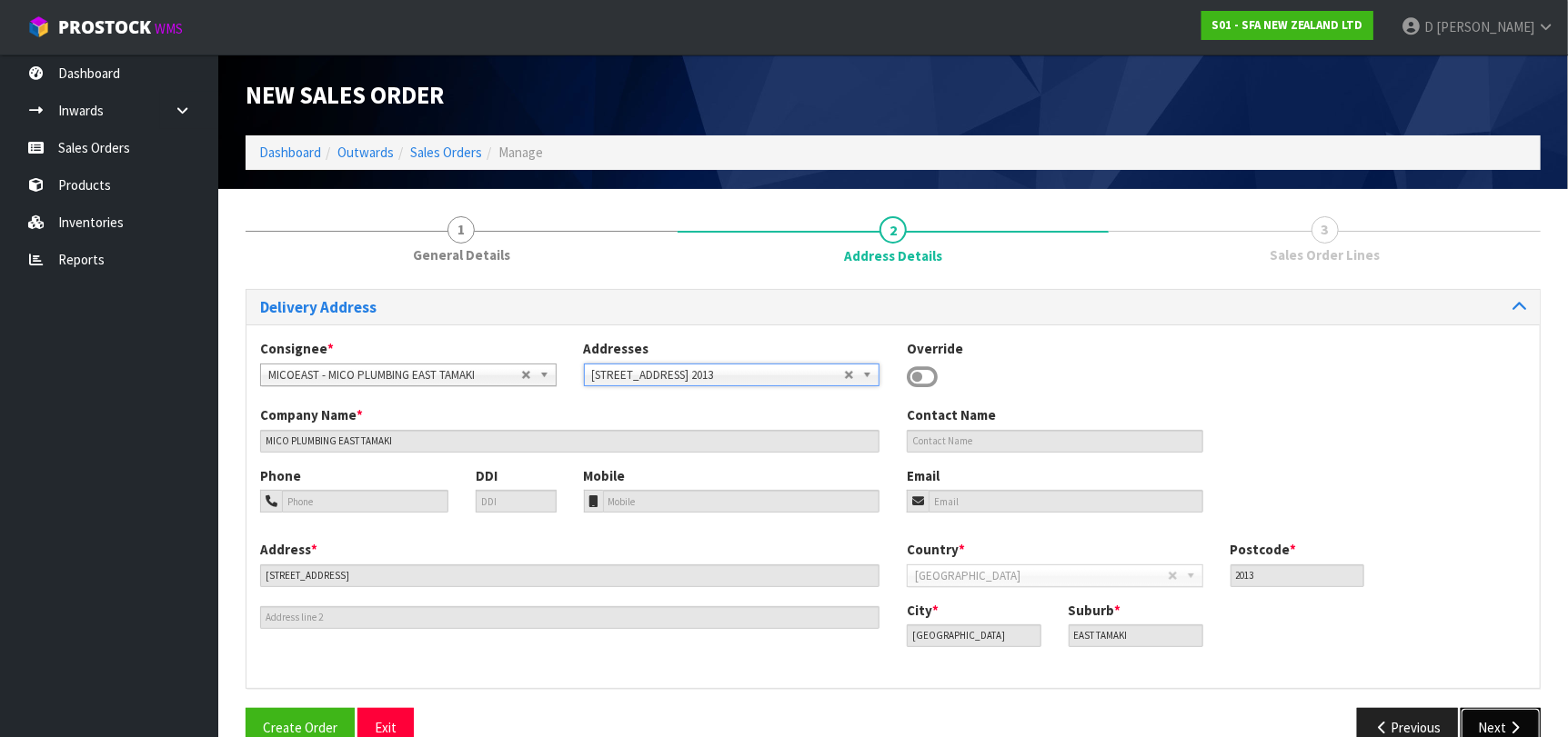
drag, startPoint x: 1510, startPoint y: 718, endPoint x: 1032, endPoint y: 637, distance: 484.8
click at [1508, 717] on button "Next" at bounding box center [1500, 727] width 80 height 39
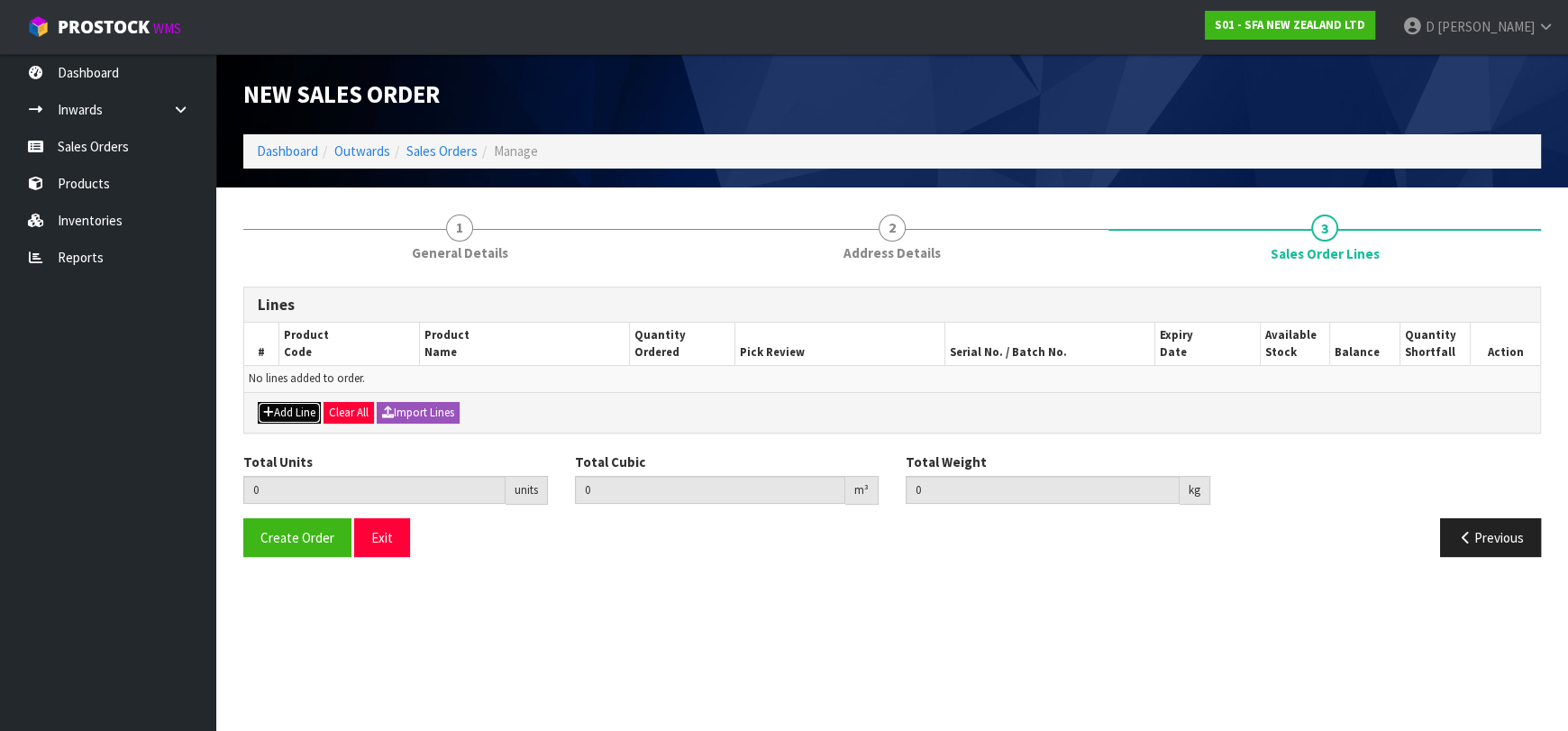
drag, startPoint x: 293, startPoint y: 410, endPoint x: 301, endPoint y: 404, distance: 10.0
click at [294, 409] on button "Add Line" at bounding box center [289, 412] width 63 height 22
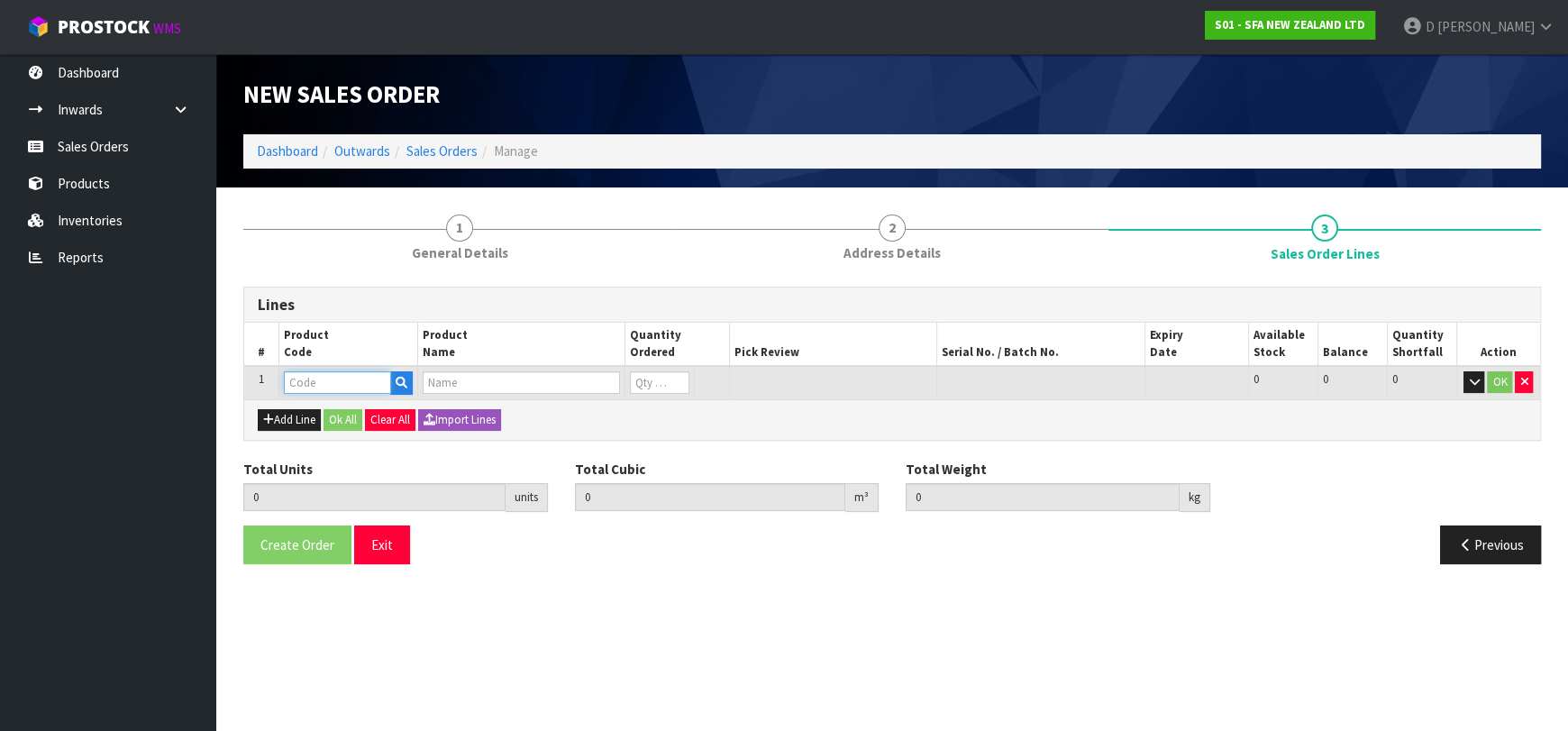
click at [320, 381] on input "text" at bounding box center [336, 383] width 107 height 23
type input "SA94"
type input "0.000000"
type input "0.000"
type input "SANISHOWER UP WASTE WATER PUMP"
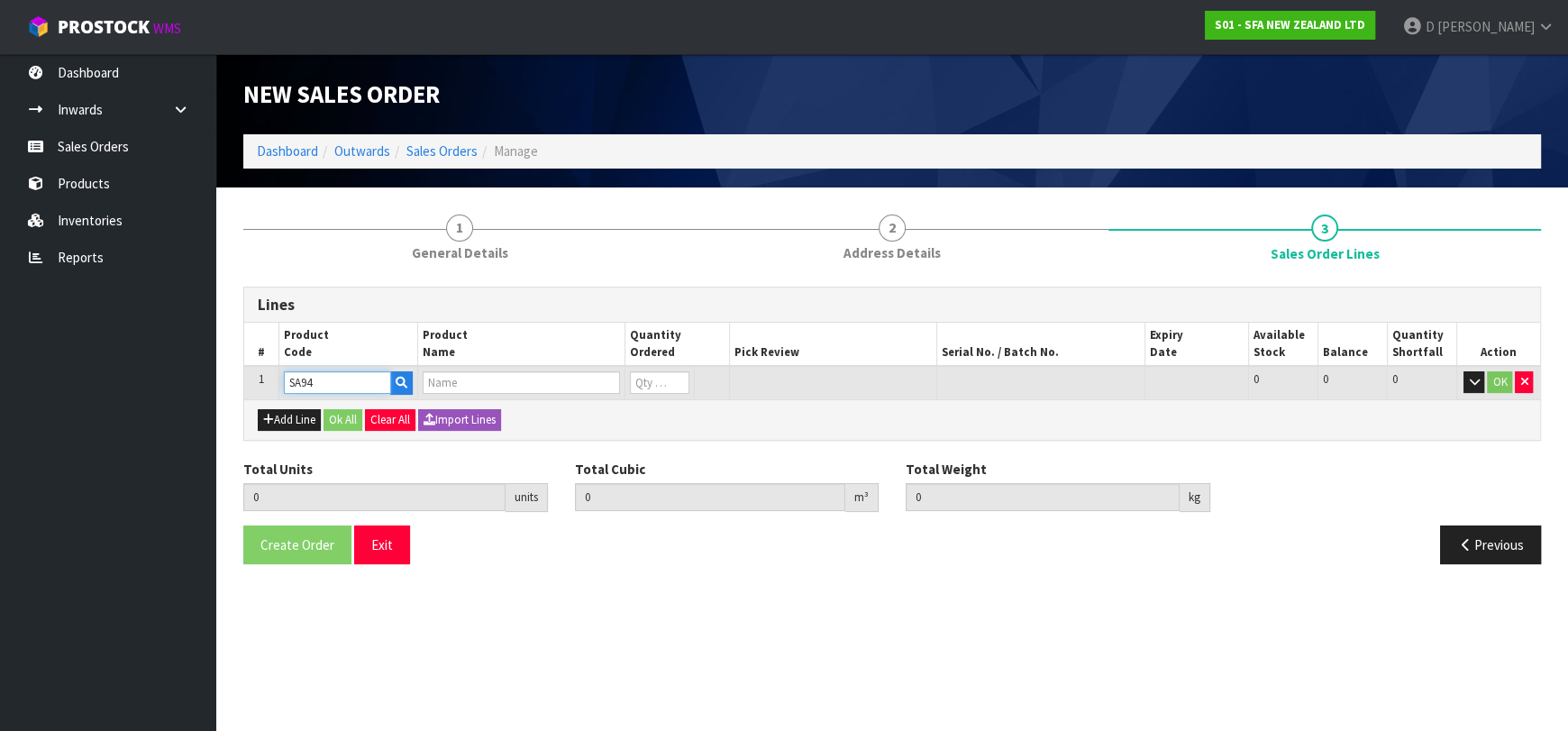
type input "0"
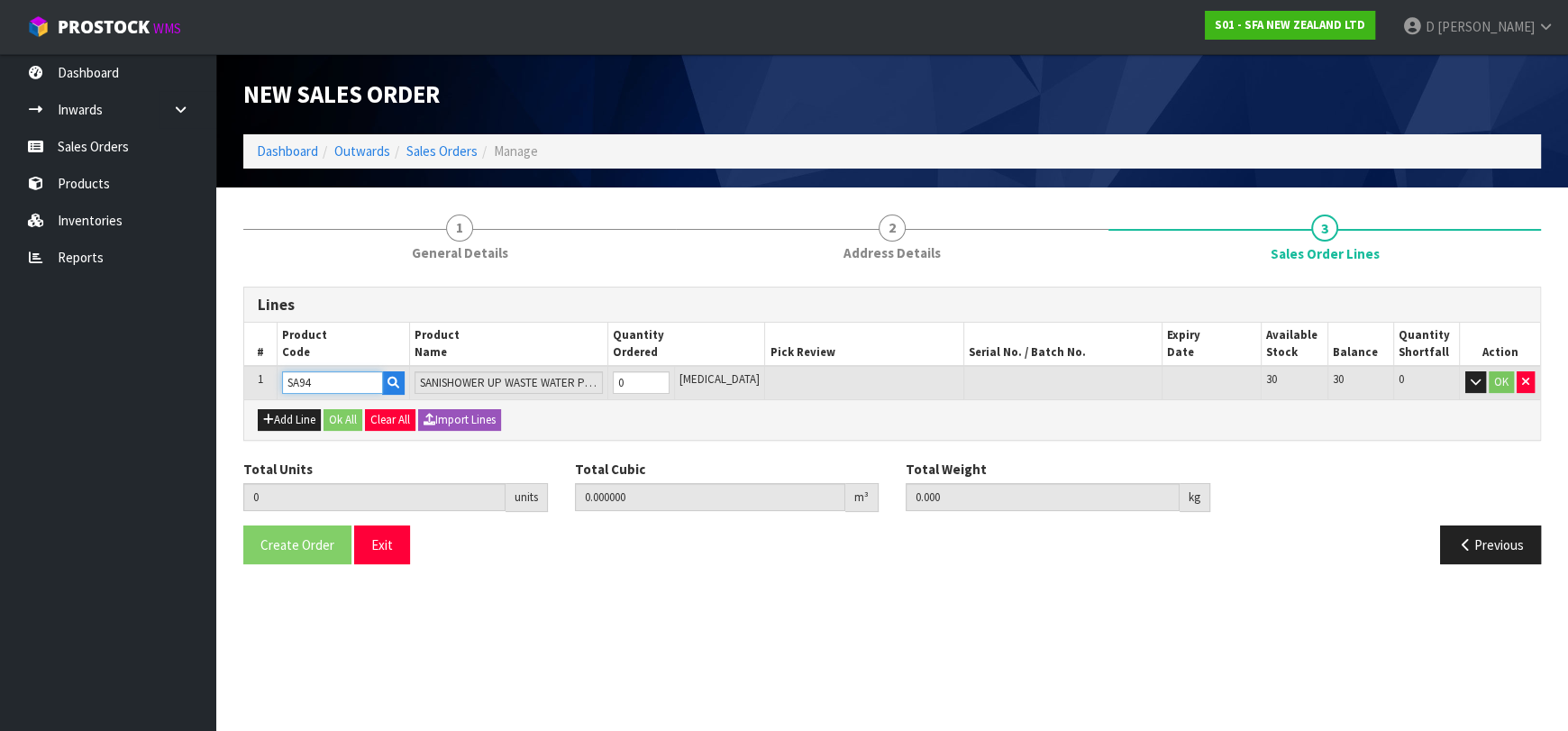
type input "SA94"
type input "1"
type input "0.01617"
type input "4.68"
type input "1"
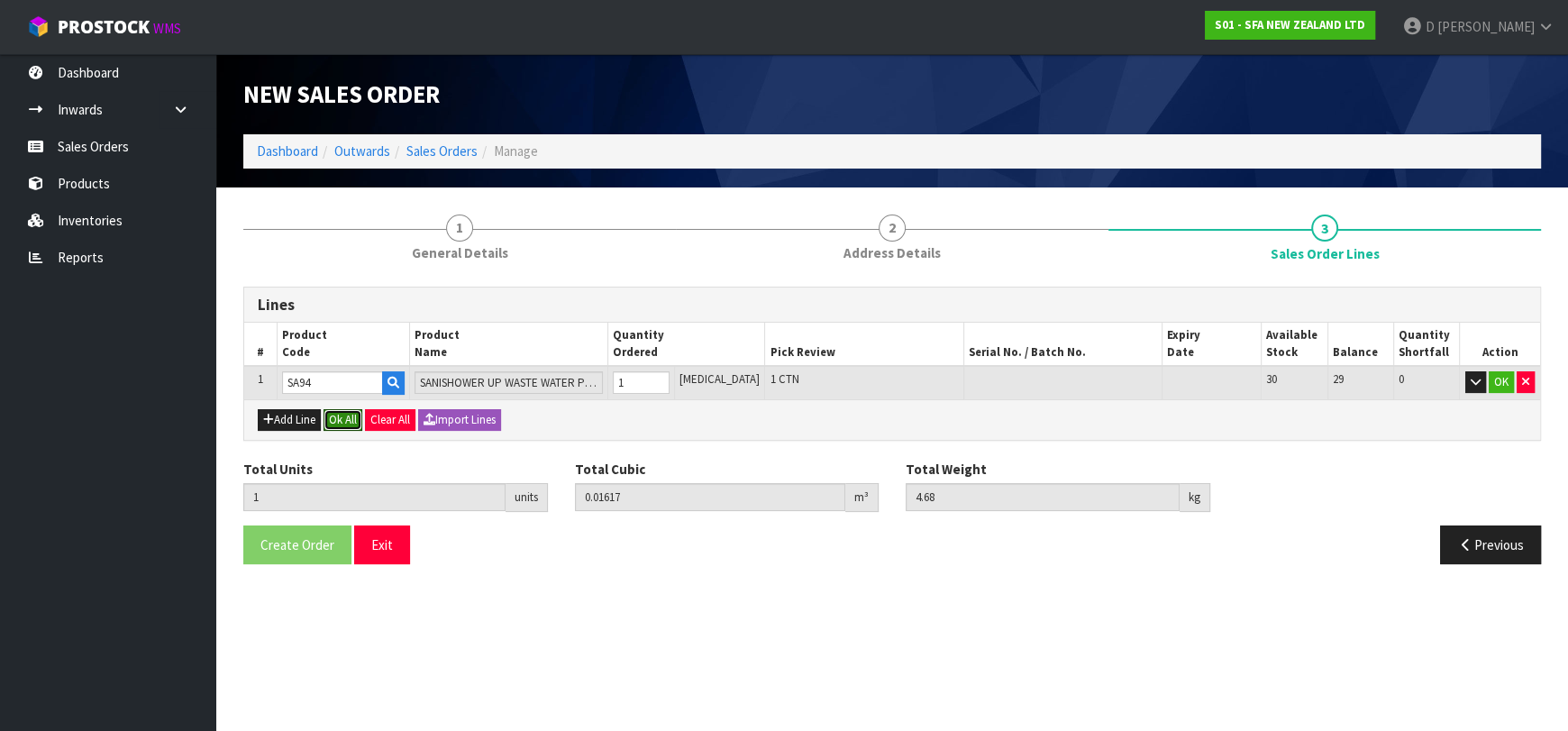
drag, startPoint x: 338, startPoint y: 414, endPoint x: 310, endPoint y: 456, distance: 50.5
click at [336, 412] on button "Ok All" at bounding box center [342, 420] width 39 height 22
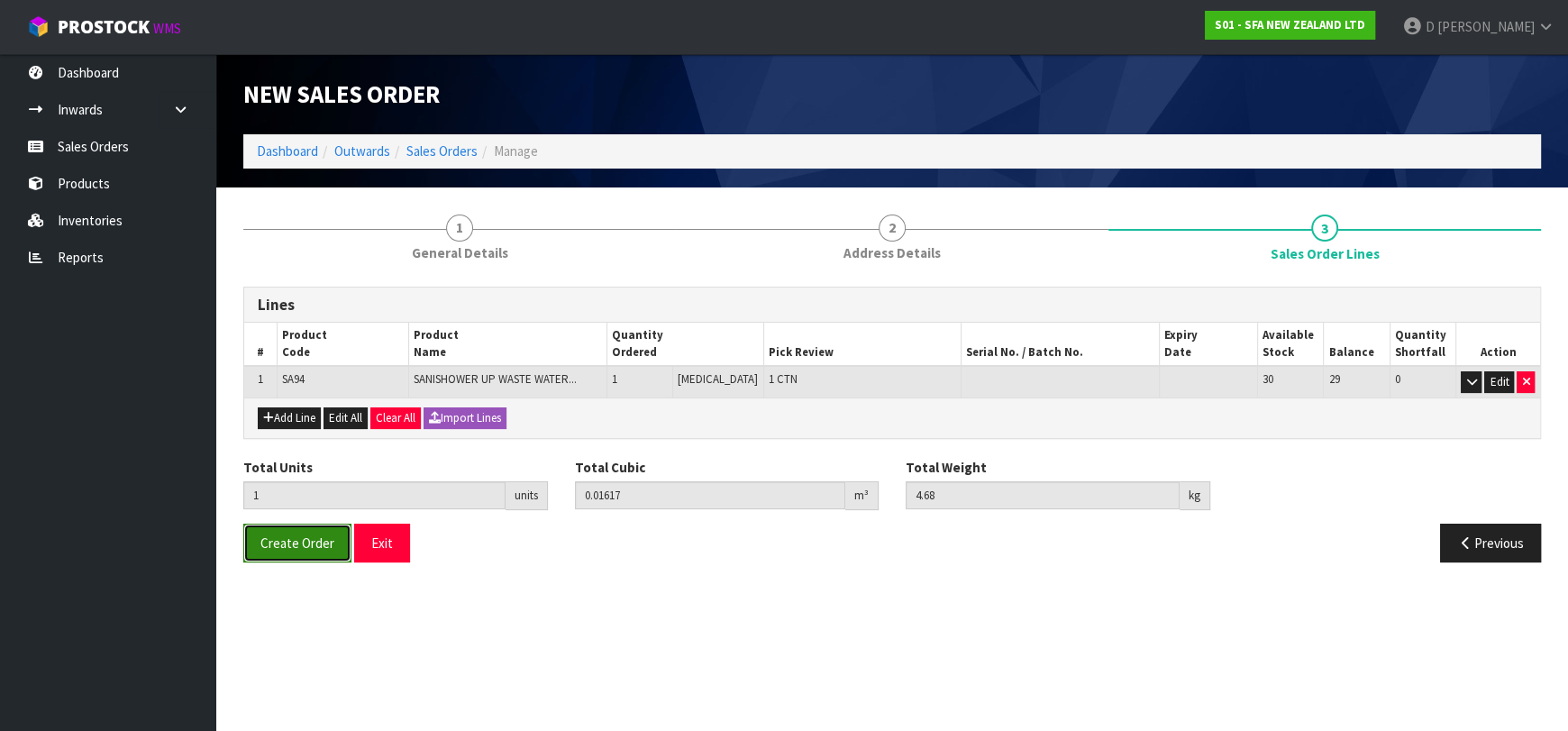
drag, startPoint x: 250, startPoint y: 536, endPoint x: 258, endPoint y: 548, distance: 14.4
click at [251, 540] on button "Create Order" at bounding box center [297, 543] width 108 height 39
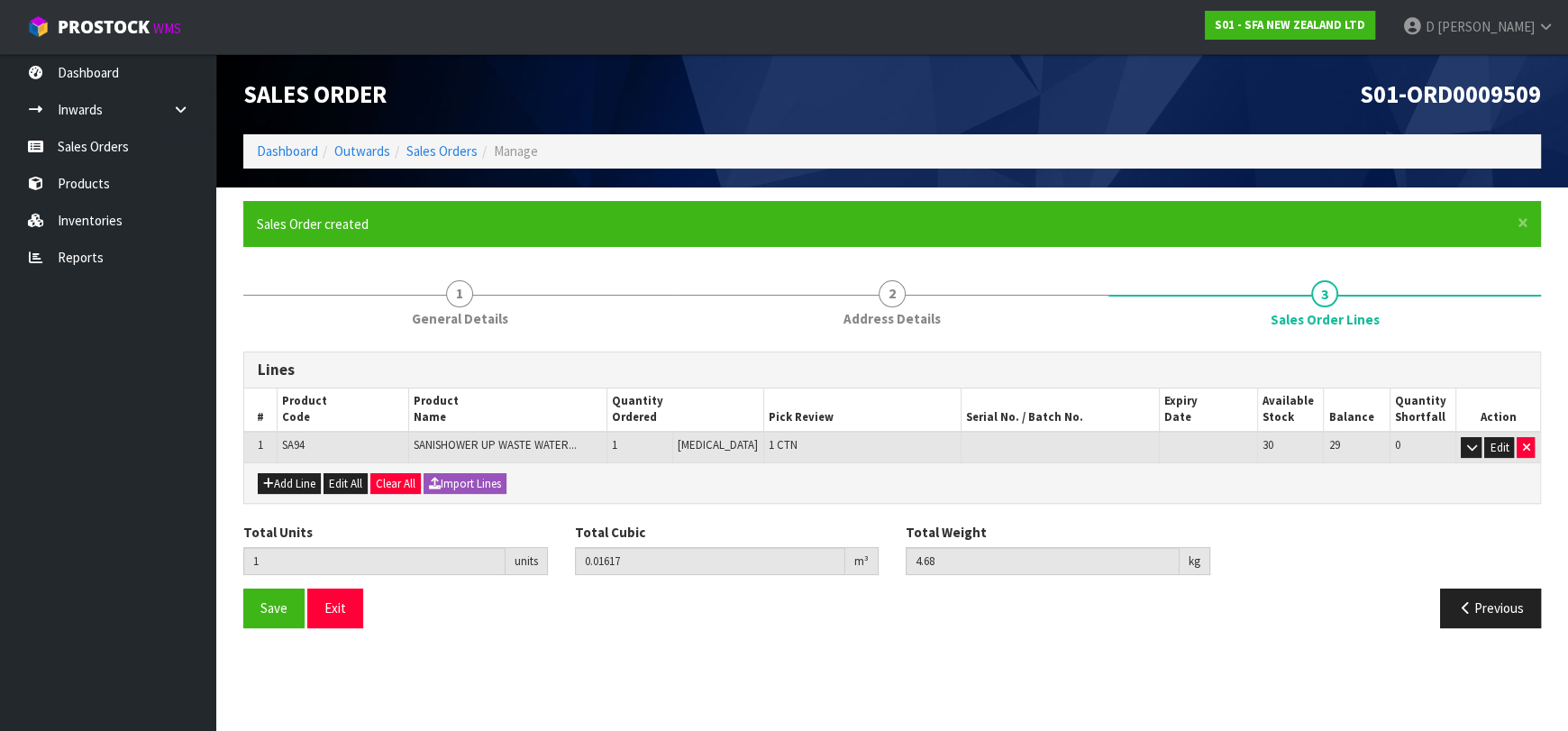
click at [85, 592] on ul "Dashboard Inwards Purchase Orders Receipts Sales Orders Products Inventories Re…" at bounding box center [108, 392] width 216 height 677
